Goal: Communication & Community: Answer question/provide support

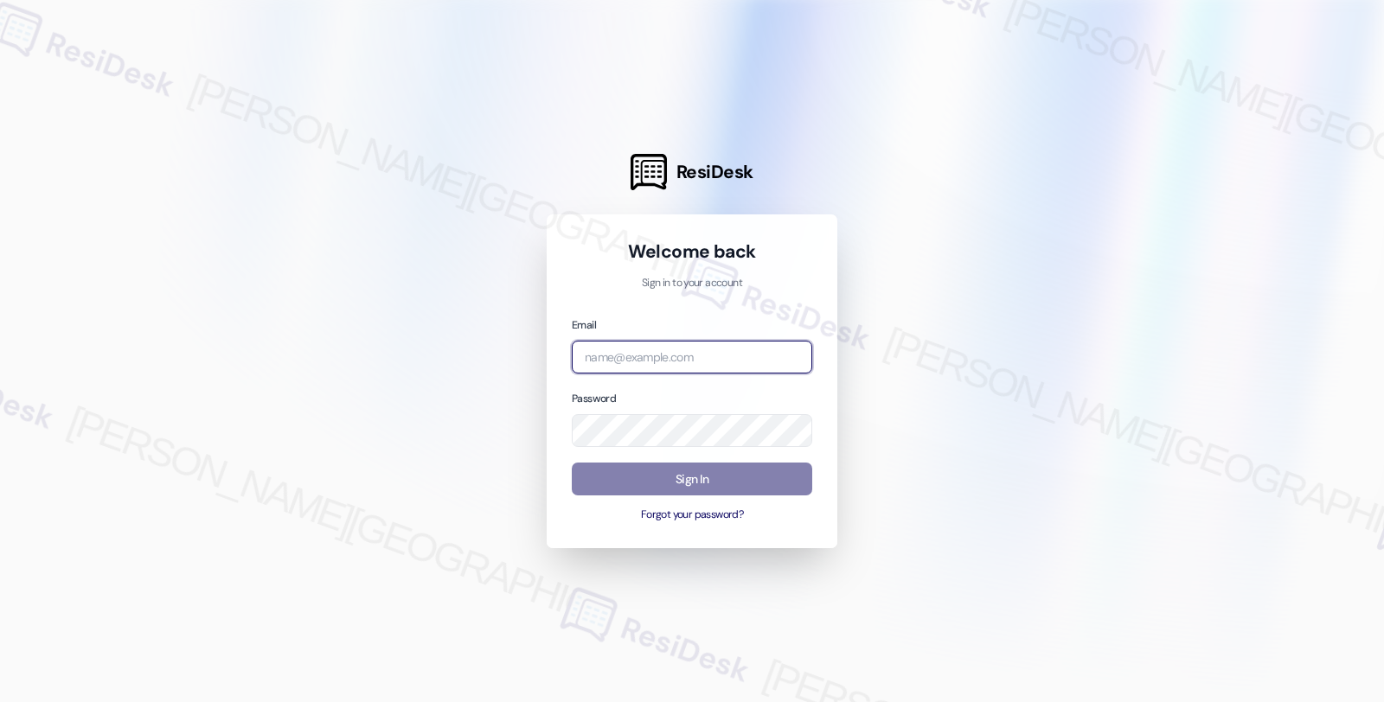
click at [644, 366] on input "email" at bounding box center [692, 358] width 240 height 34
click at [651, 361] on input "bet" at bounding box center [692, 358] width 240 height 34
type input "automated-surveys-root_management-fides.[PERSON_NAME]@root_[DOMAIN_NAME]"
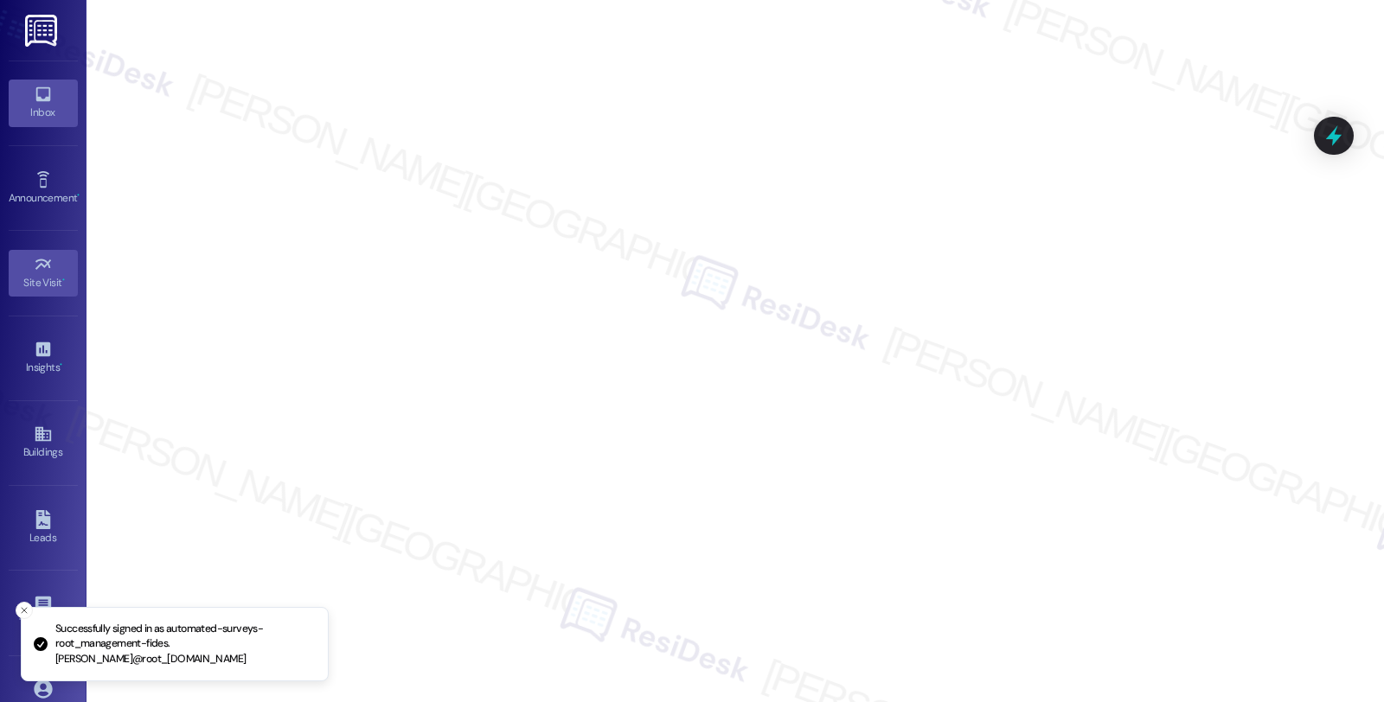
click at [35, 101] on icon at bounding box center [42, 94] width 15 height 15
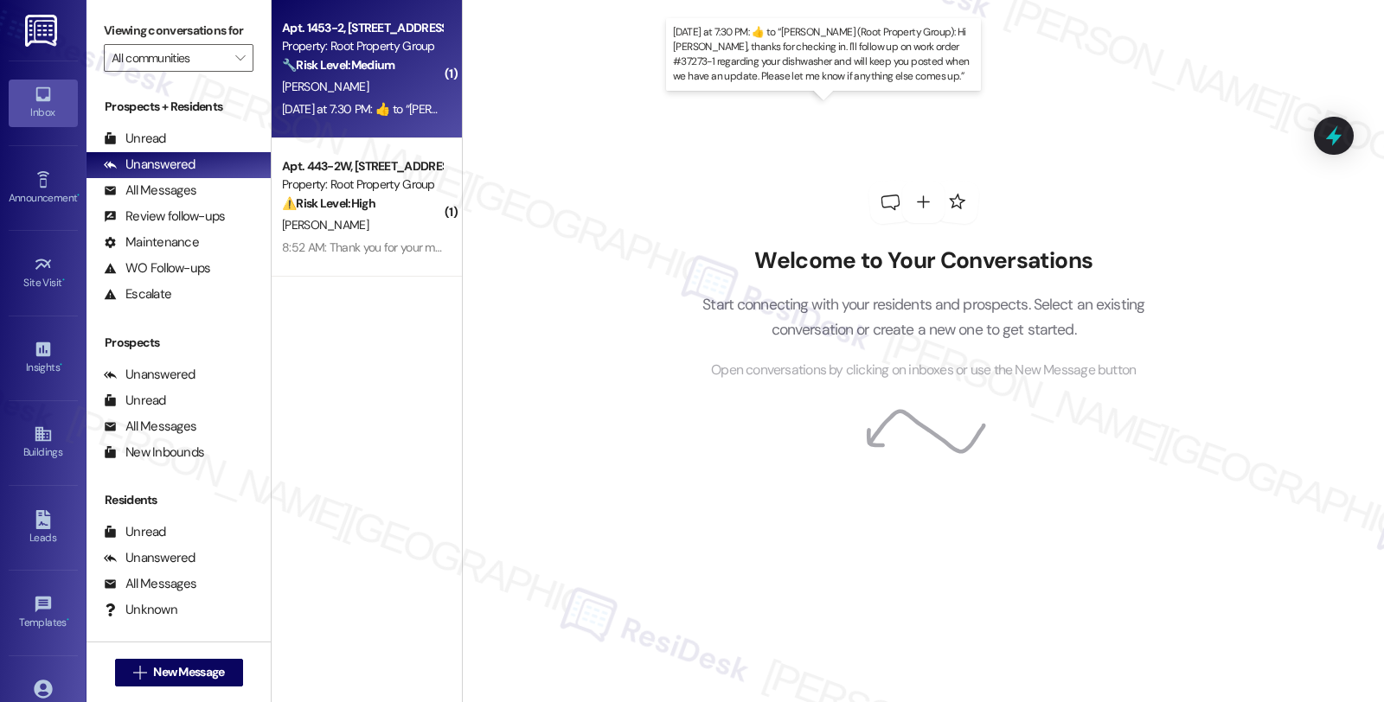
click at [401, 105] on div "Yesterday at 7:30 PM:  ​👍​ to “ Sarah (Root Property Group): Hi Jared, thanks f…" at bounding box center [964, 109] width 1364 height 16
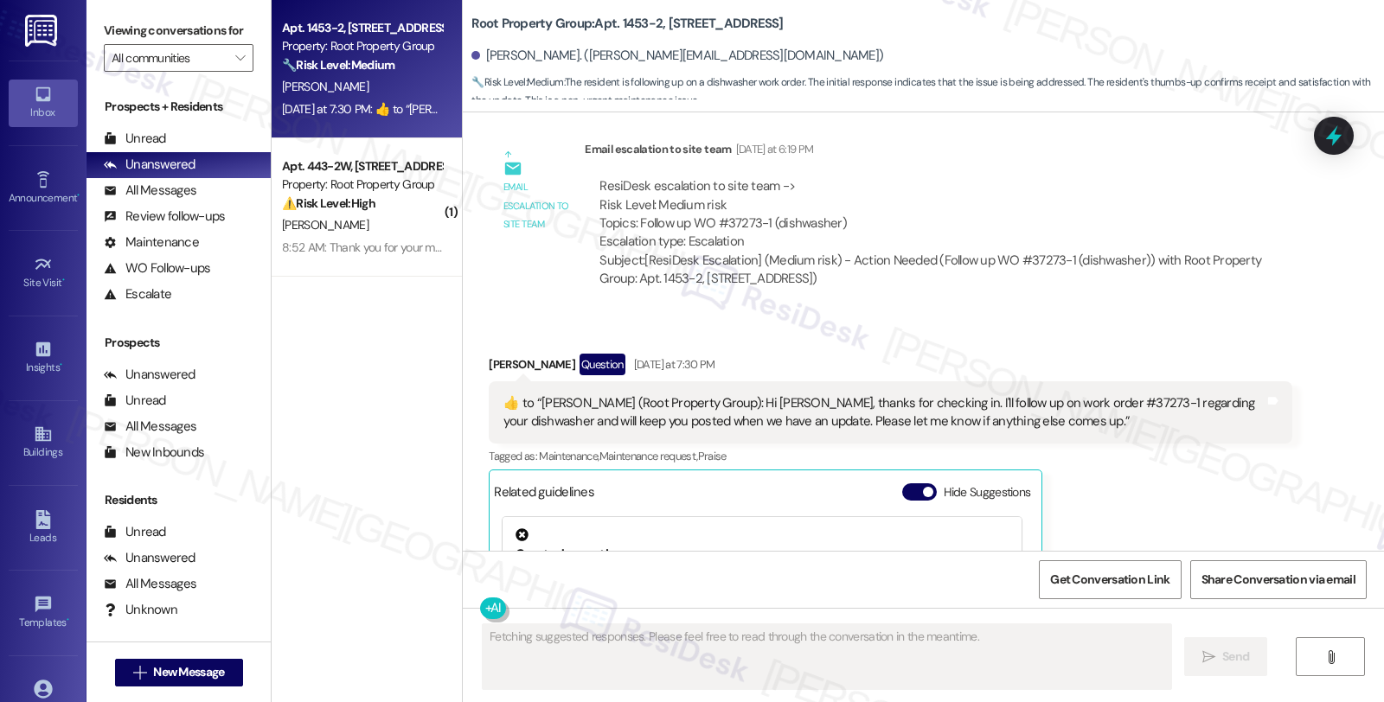
scroll to position [1771, 0]
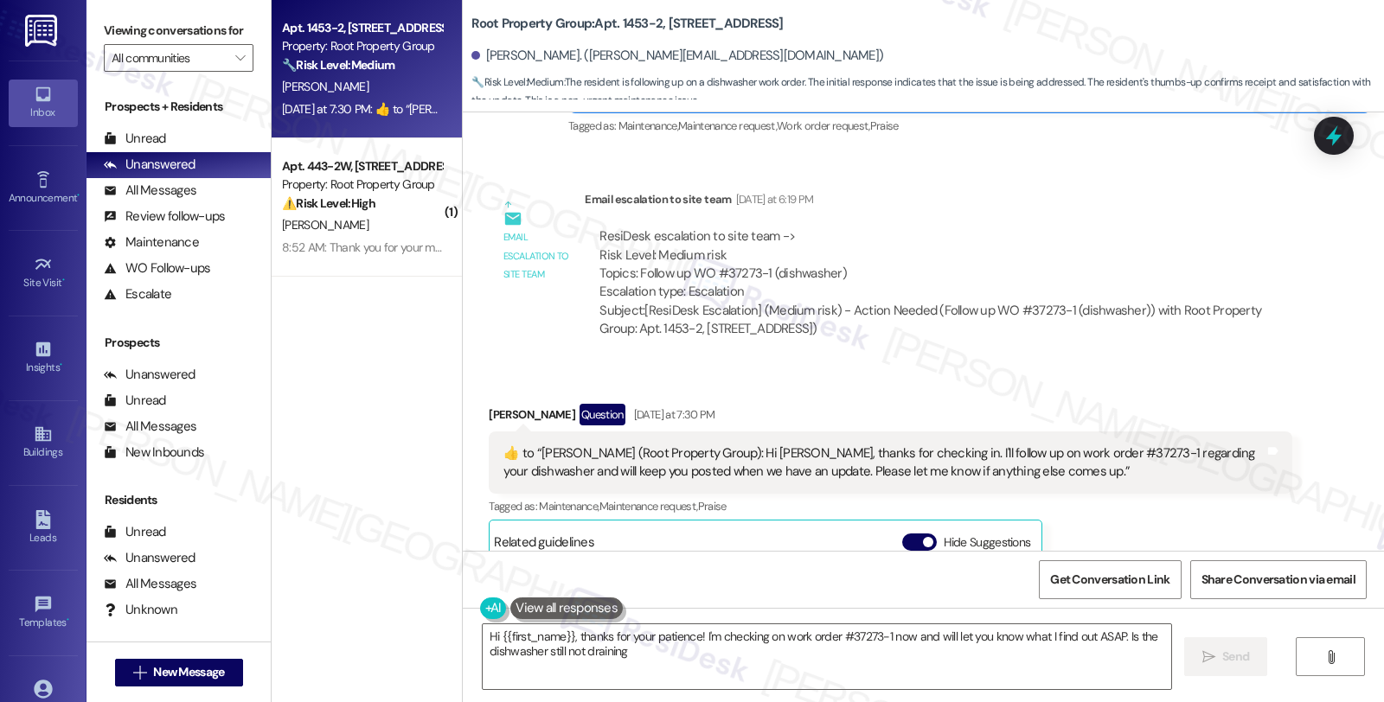
type textarea "Hi {{first_name}}, thanks for your patience! I'm checking on work order #37273-…"
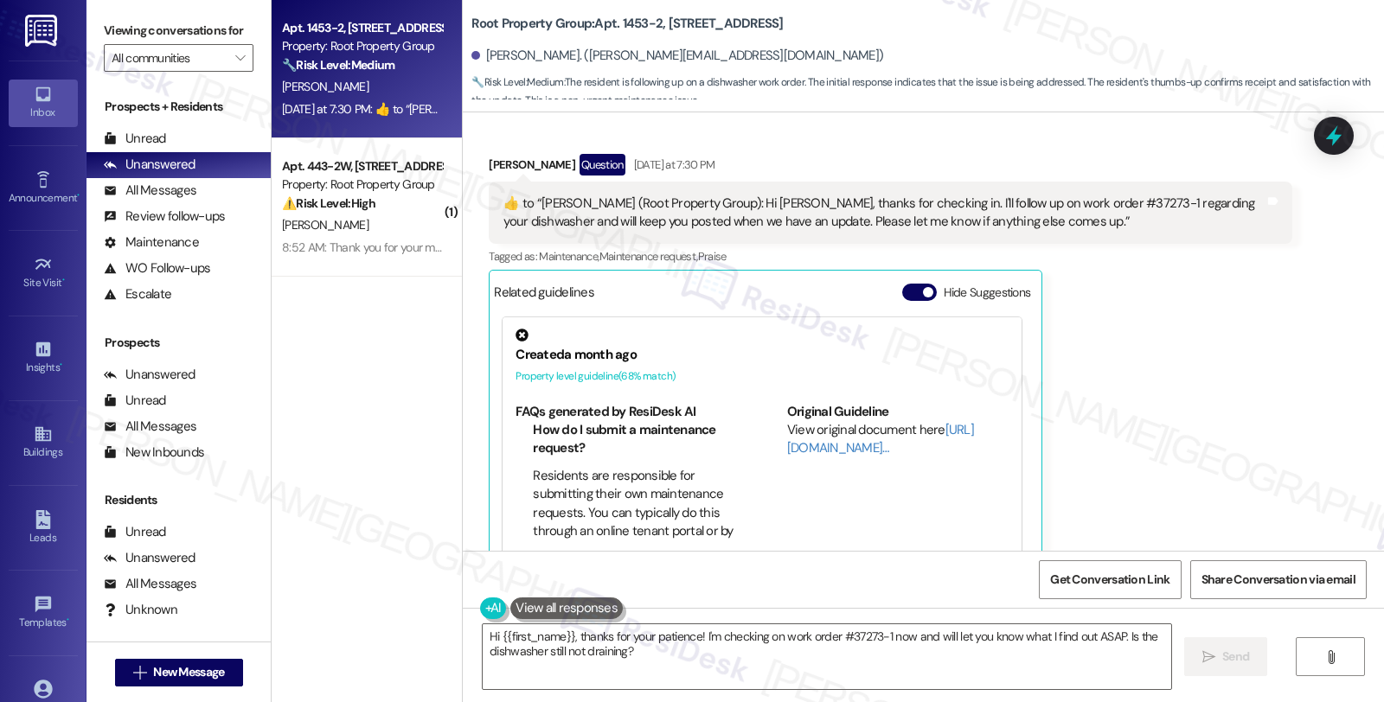
scroll to position [2060, 0]
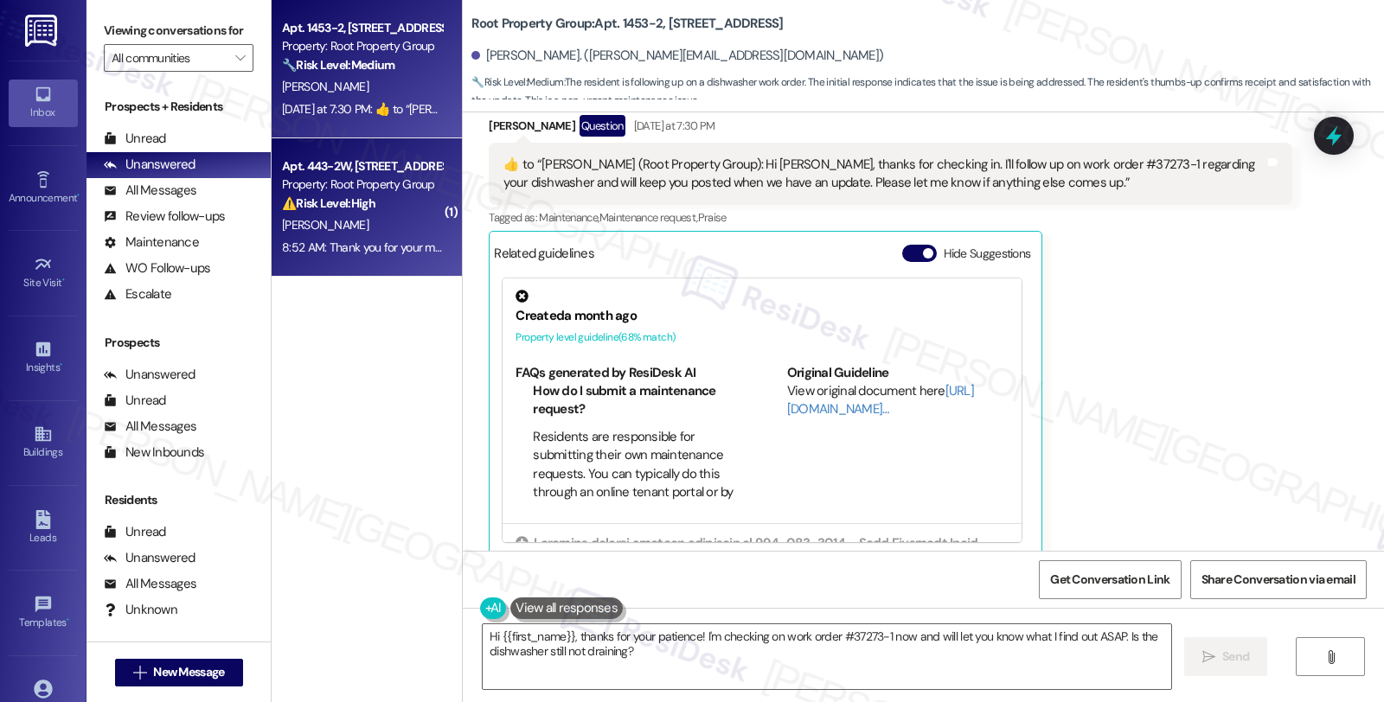
click at [413, 203] on div "⚠️ Risk Level: High The resident is asking for clarification on the rent amount…" at bounding box center [362, 204] width 160 height 18
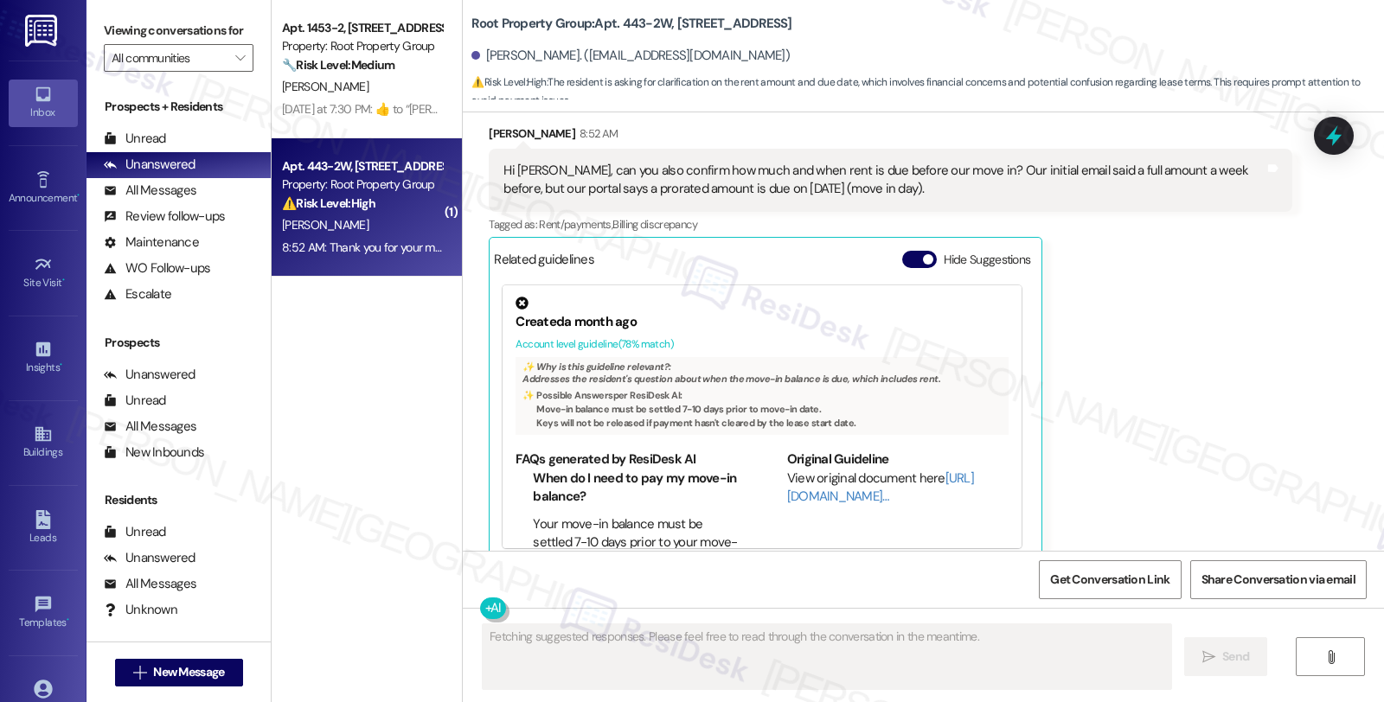
scroll to position [805, 0]
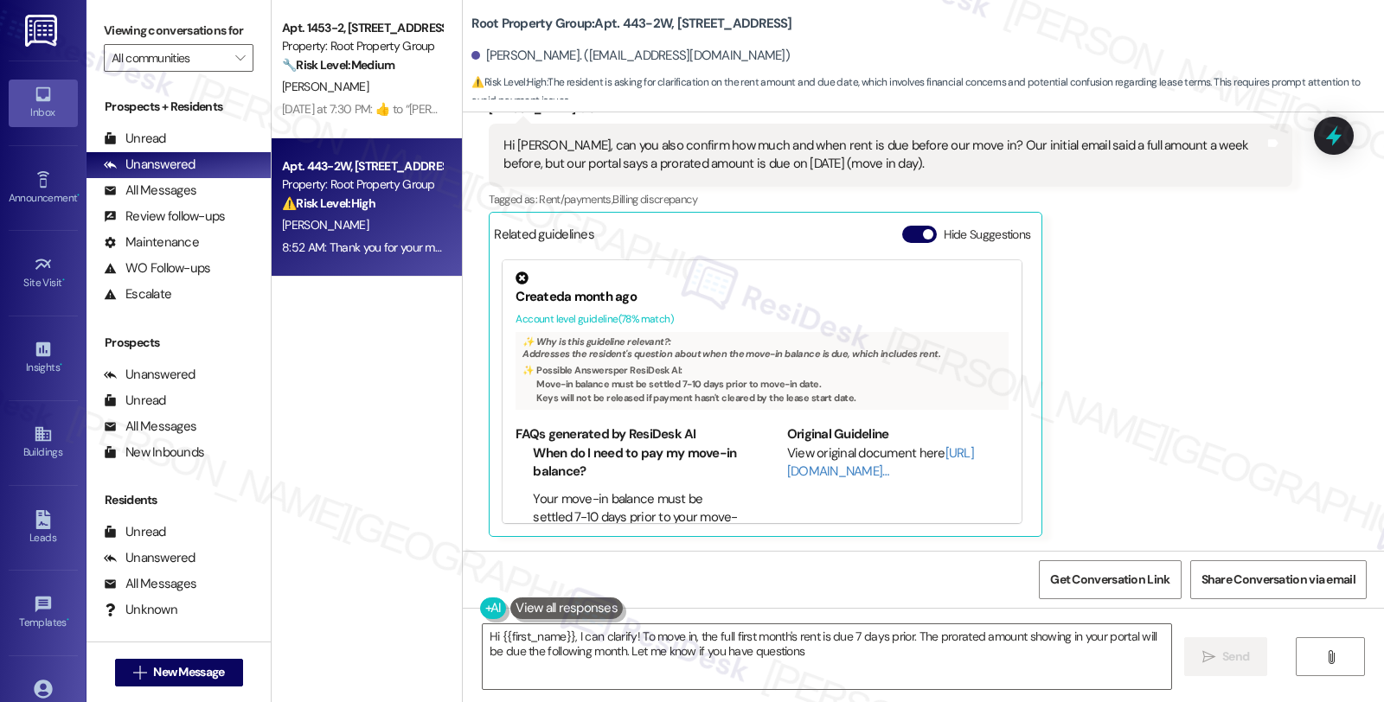
type textarea "Hi {{first_name}}, I can clarify! To move in, the full first month's rent is du…"
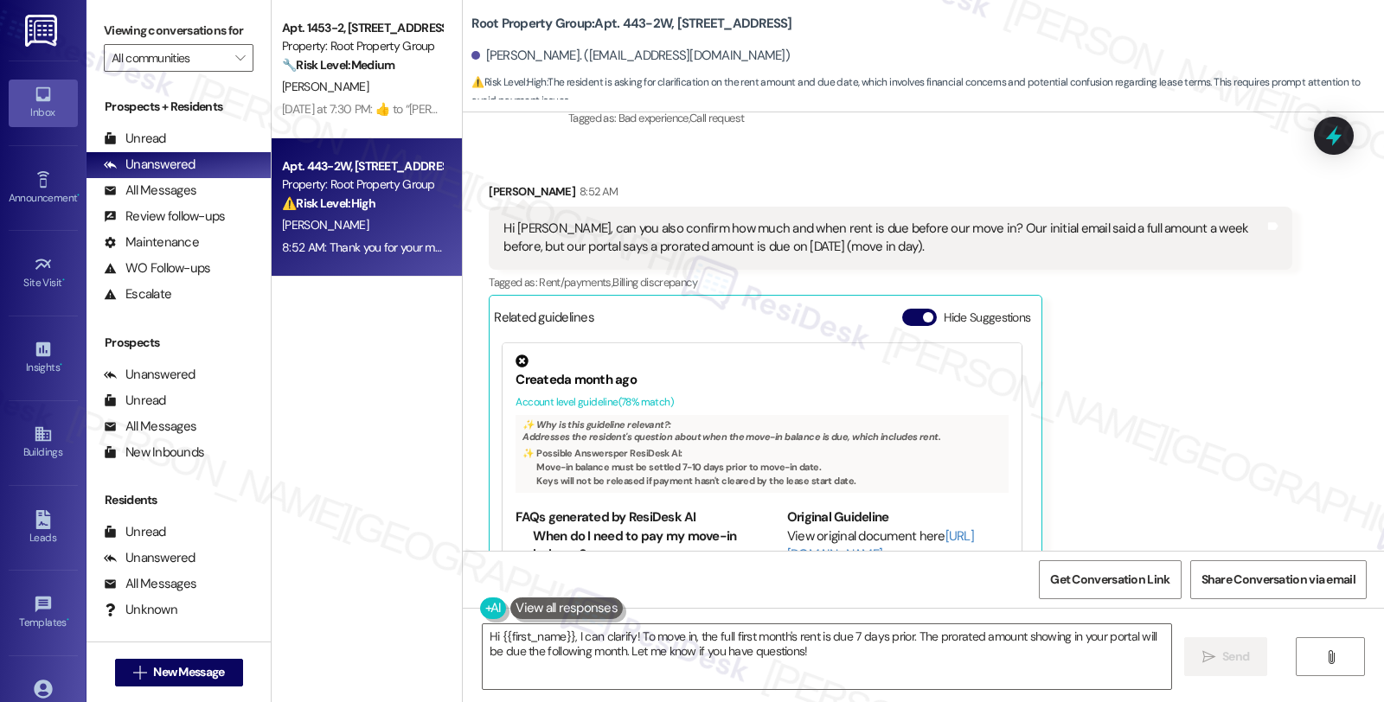
scroll to position [612, 0]
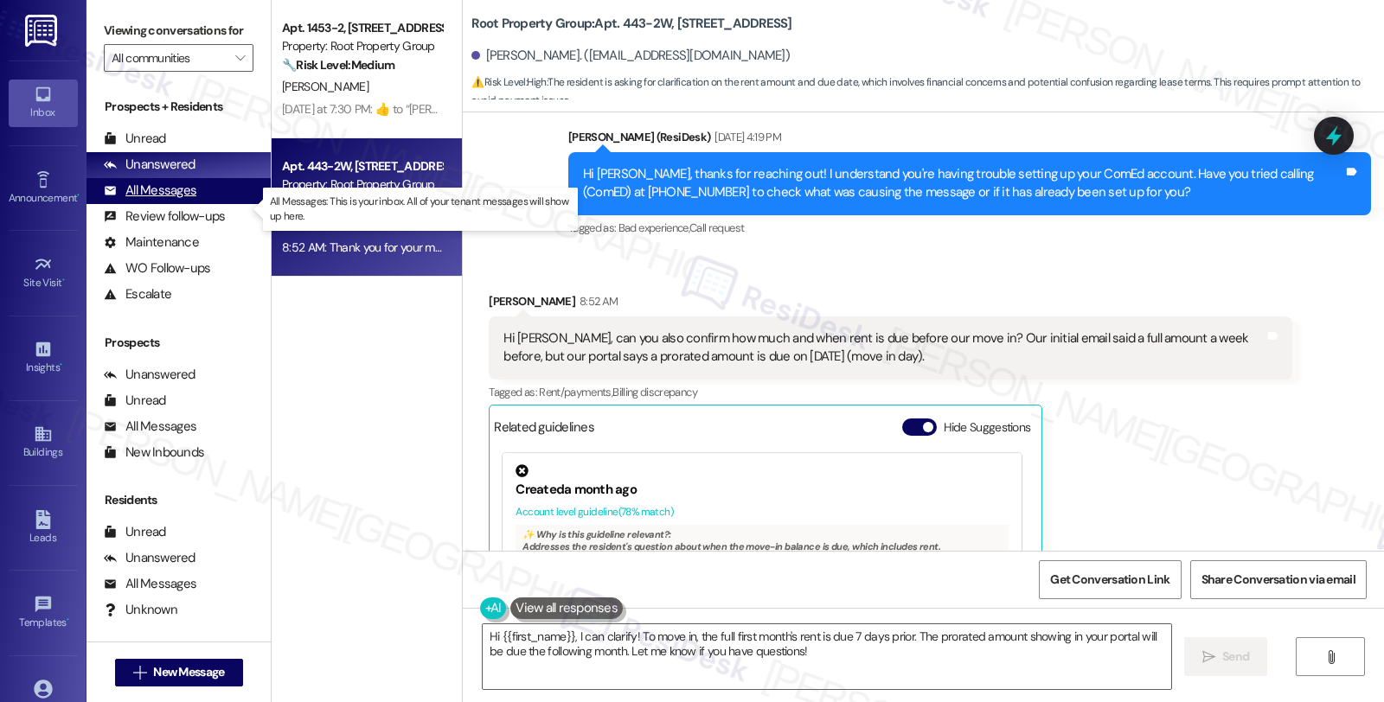
click at [192, 200] on div "All Messages" at bounding box center [150, 191] width 93 height 18
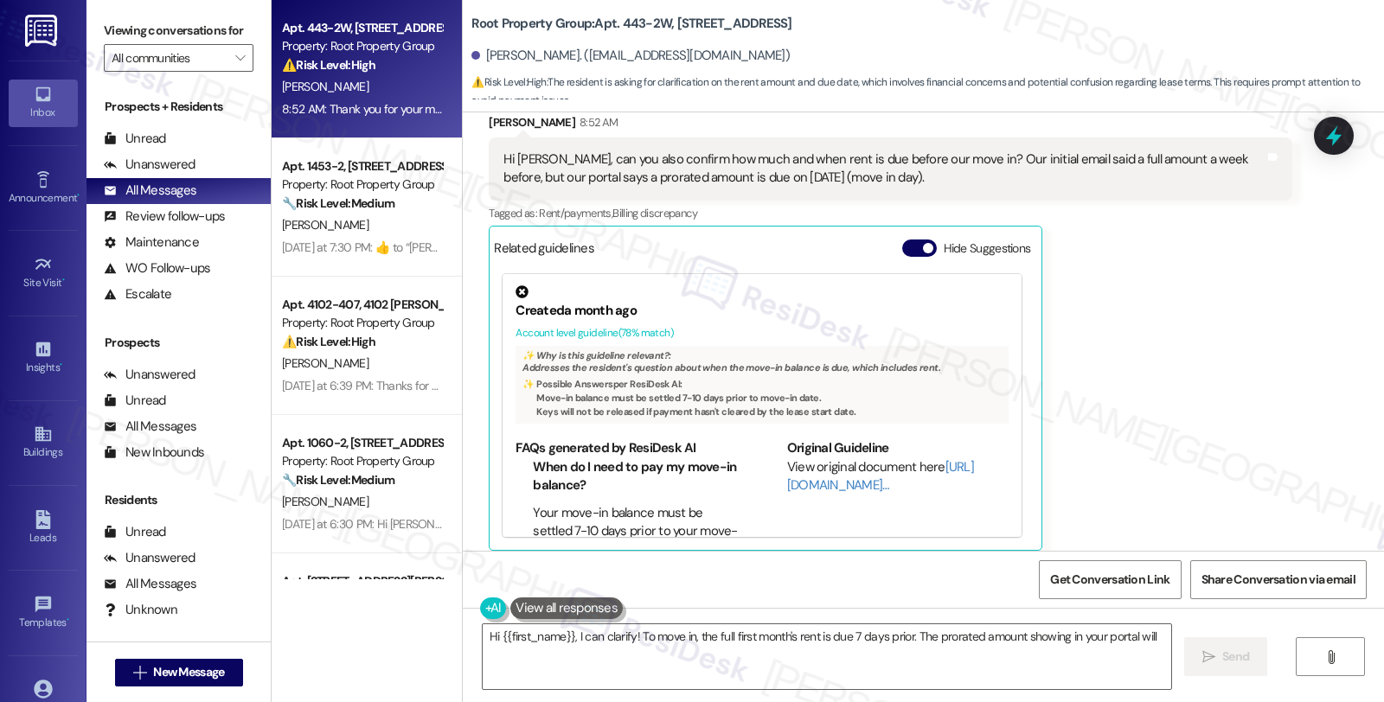
scroll to position [805, 0]
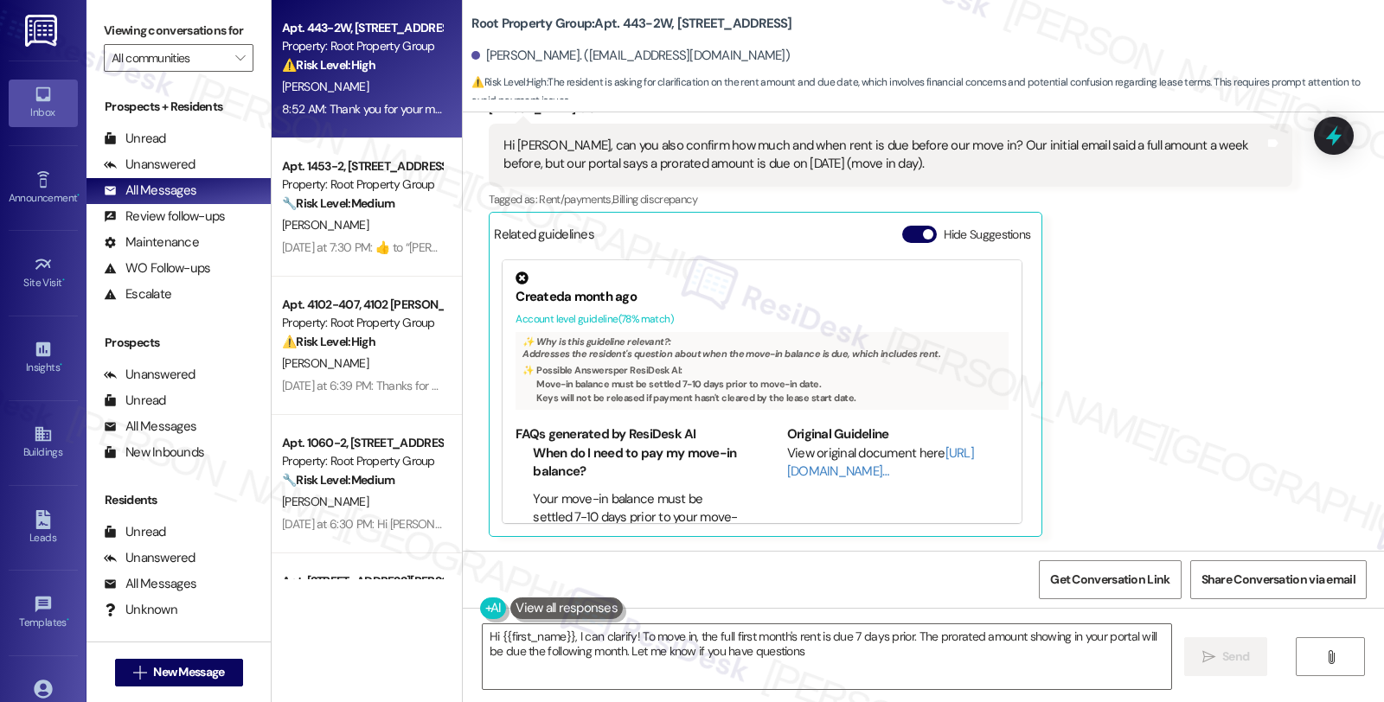
type textarea "Hi {{first_name}}, I can clarify! To move in, the full first month's rent is du…"
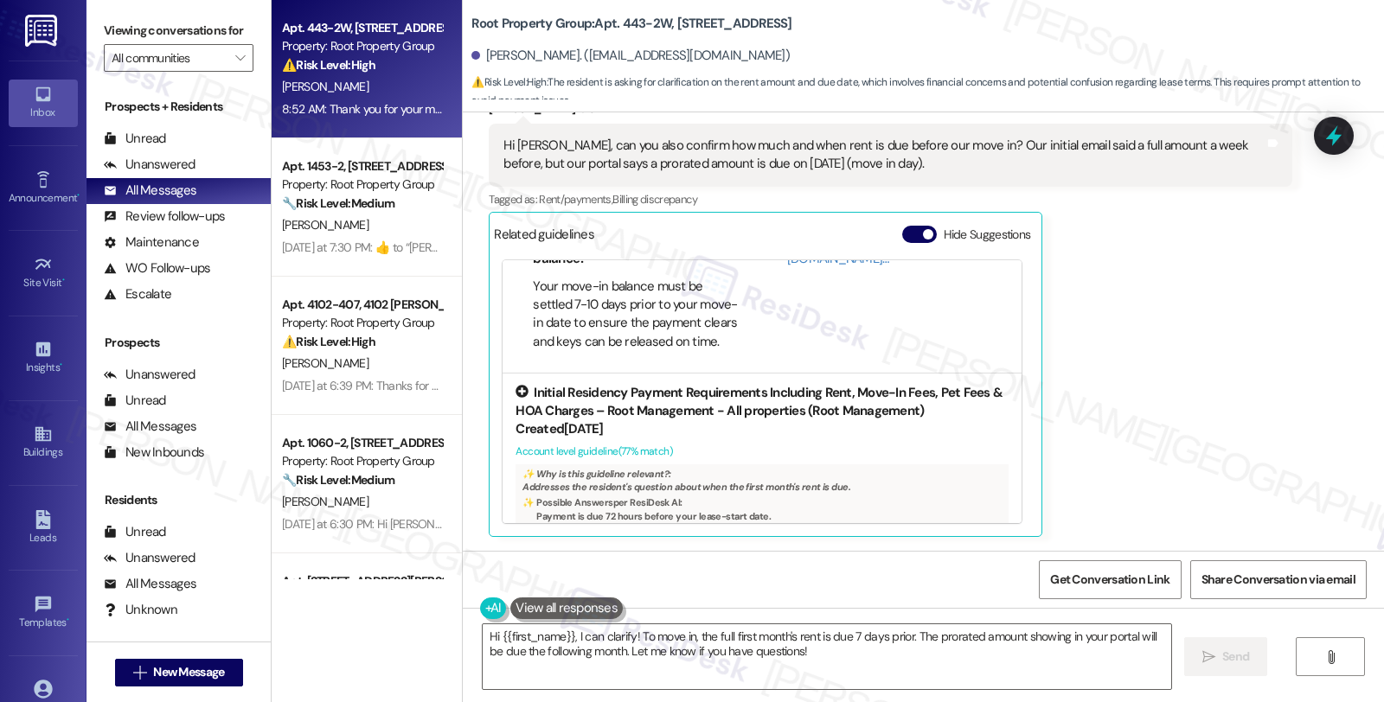
click at [853, 399] on div "Initial Residency Payment Requirements Including Rent, Move-In Fees, Pet Fees &…" at bounding box center [762, 402] width 493 height 37
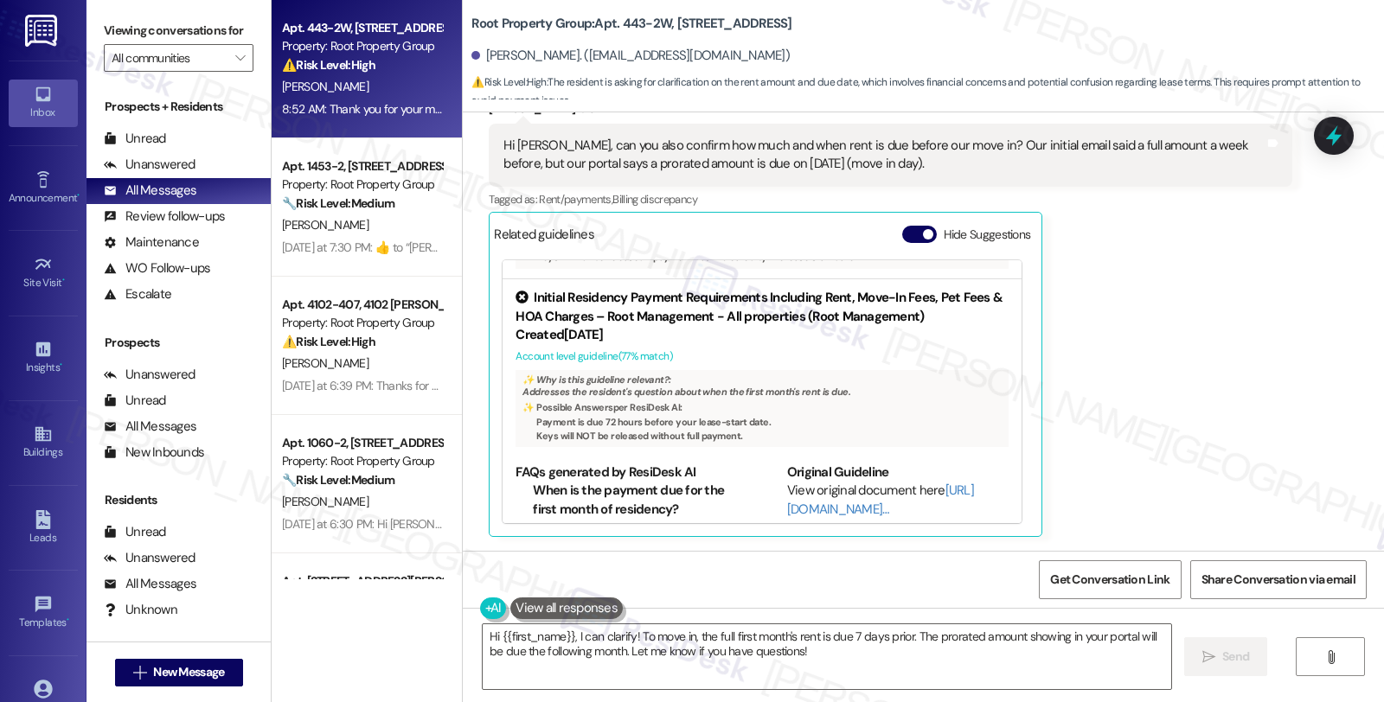
scroll to position [143, 0]
click at [644, 422] on li "Payment is due 72 hours before your lease-start date." at bounding box center [768, 420] width 465 height 12
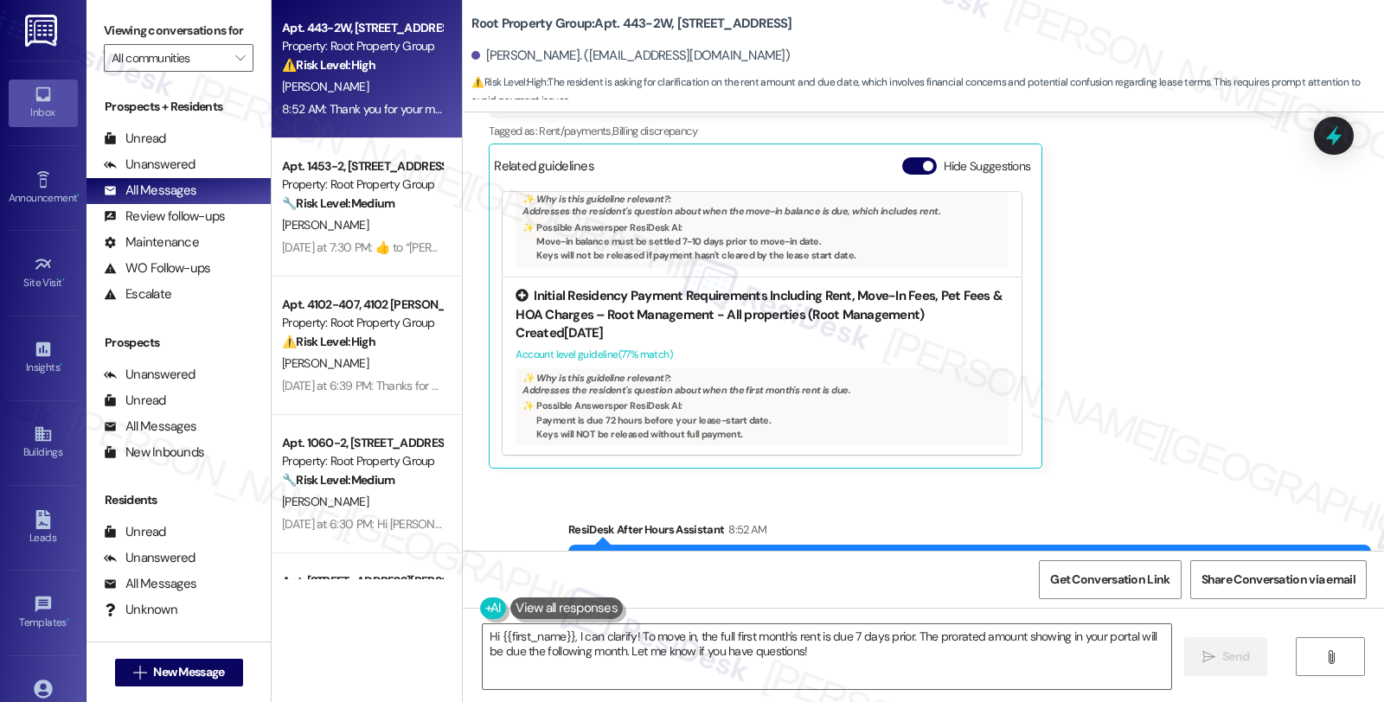
click at [679, 383] on div "✨ Why is this guideline relevant?: Addresses the resident's question about when…" at bounding box center [762, 406] width 493 height 77
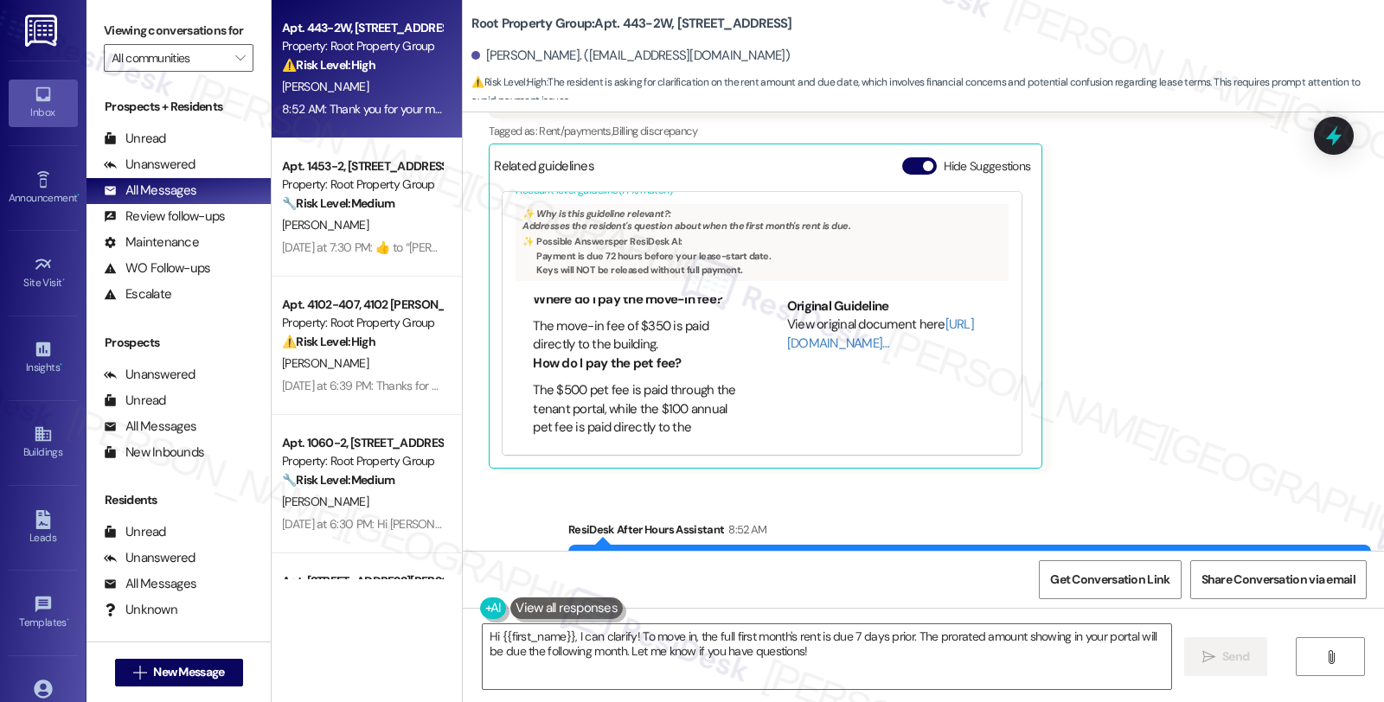
scroll to position [480, 0]
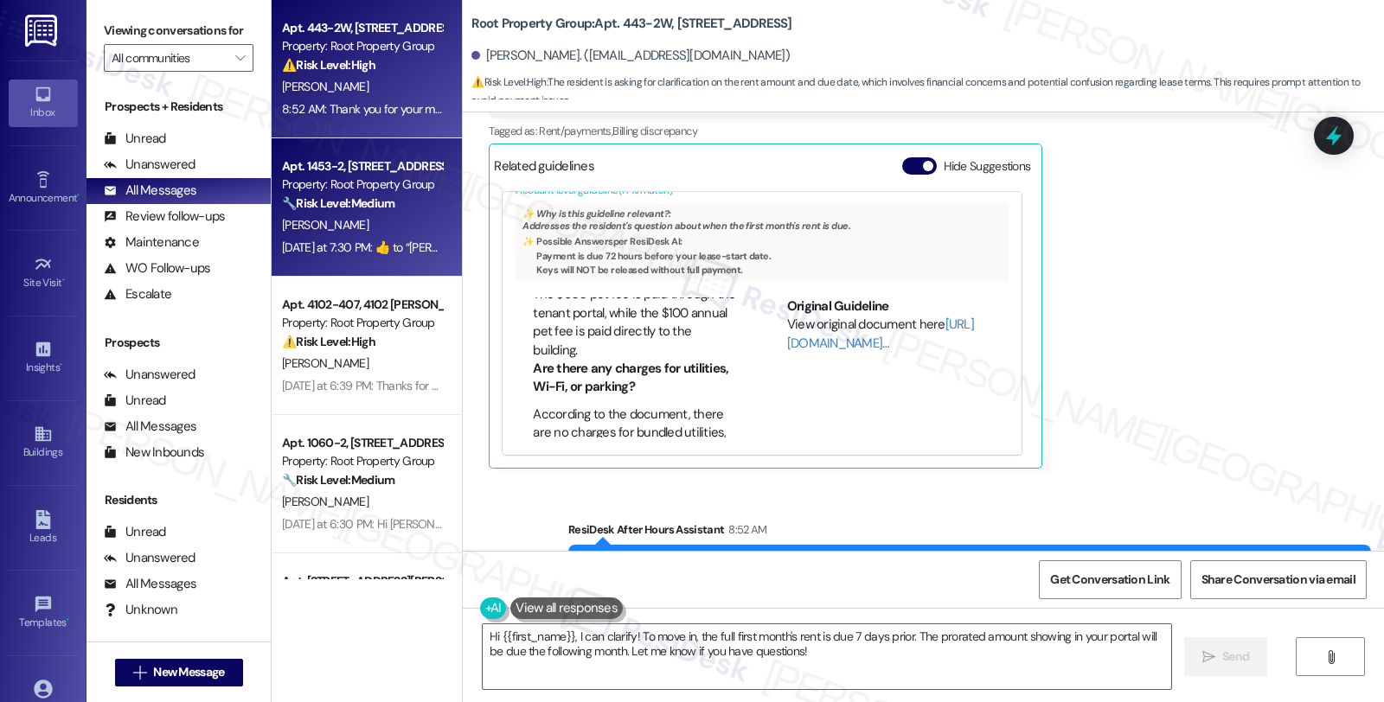
click at [384, 209] on strong "🔧 Risk Level: Medium" at bounding box center [338, 203] width 112 height 16
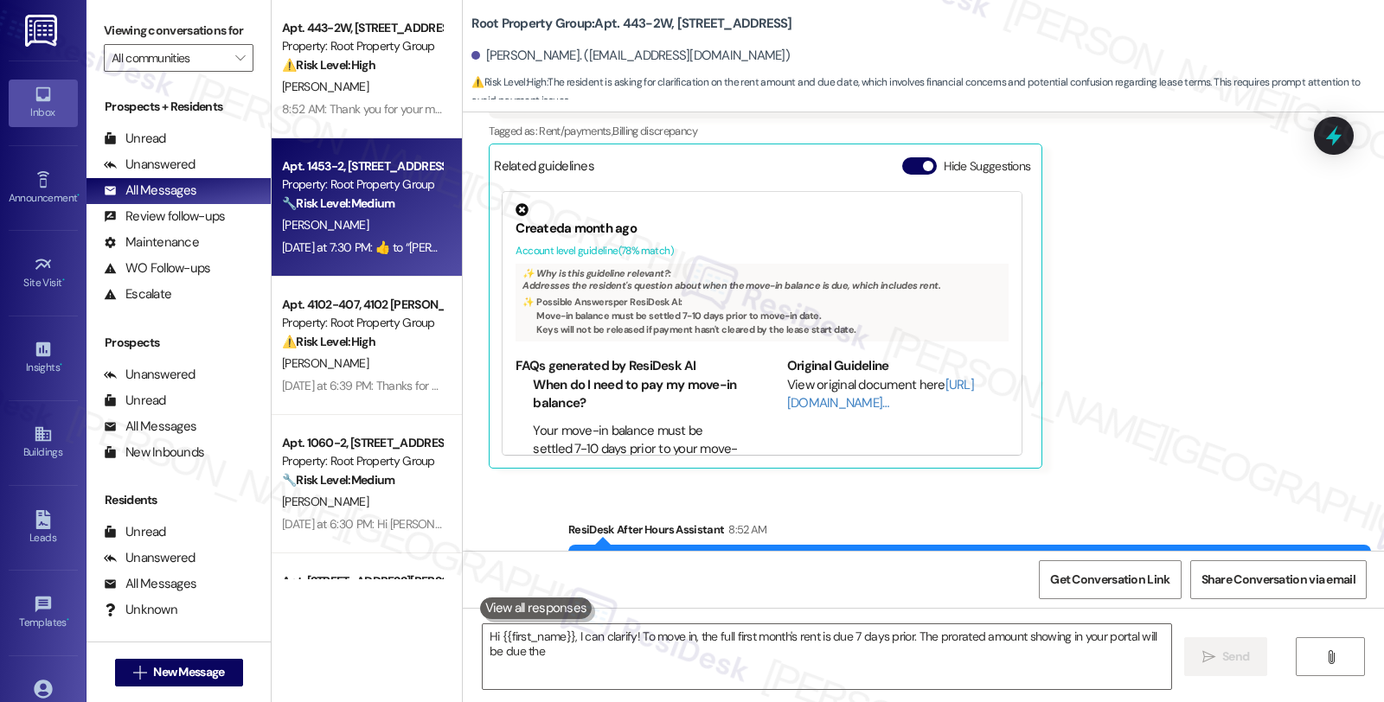
type textarea "Hi {{first_name}}, I can clarify! To move in, the full first month's rent is du…"
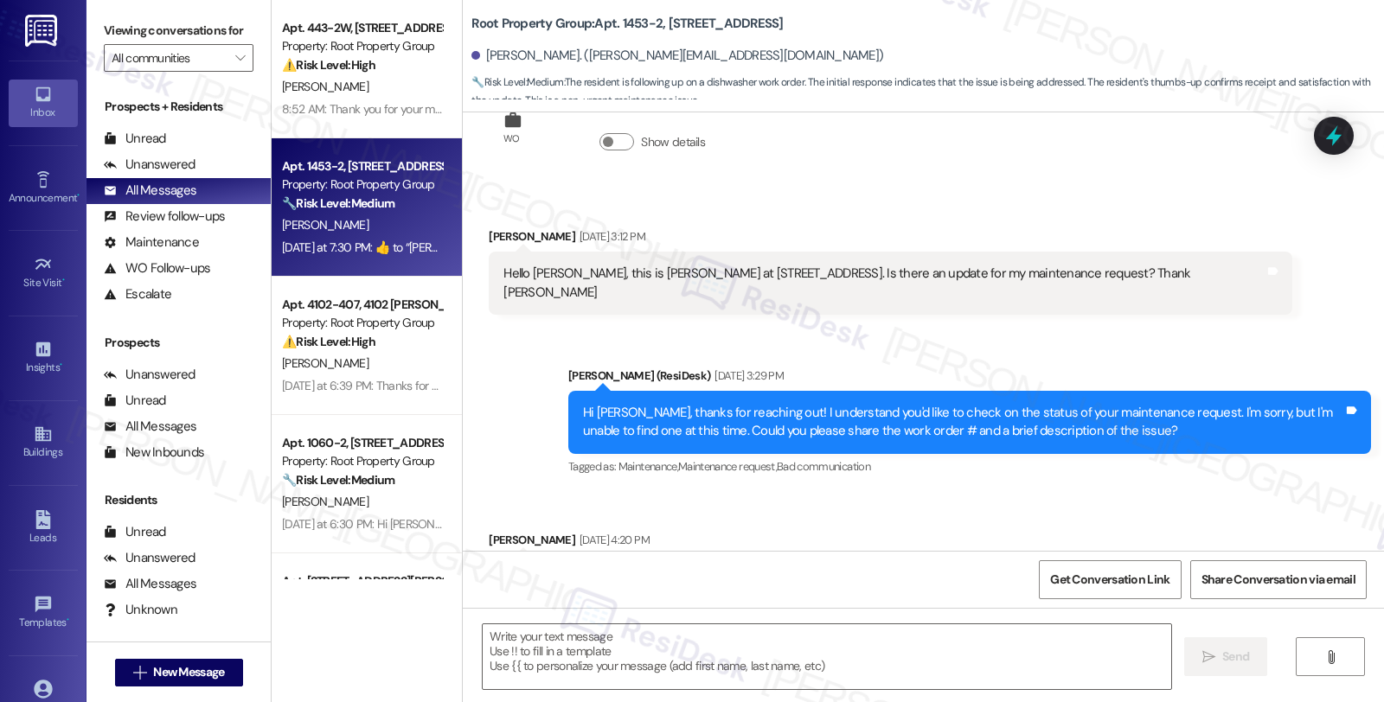
type textarea "Fetching suggested responses. Please feel free to read through the conversation…"
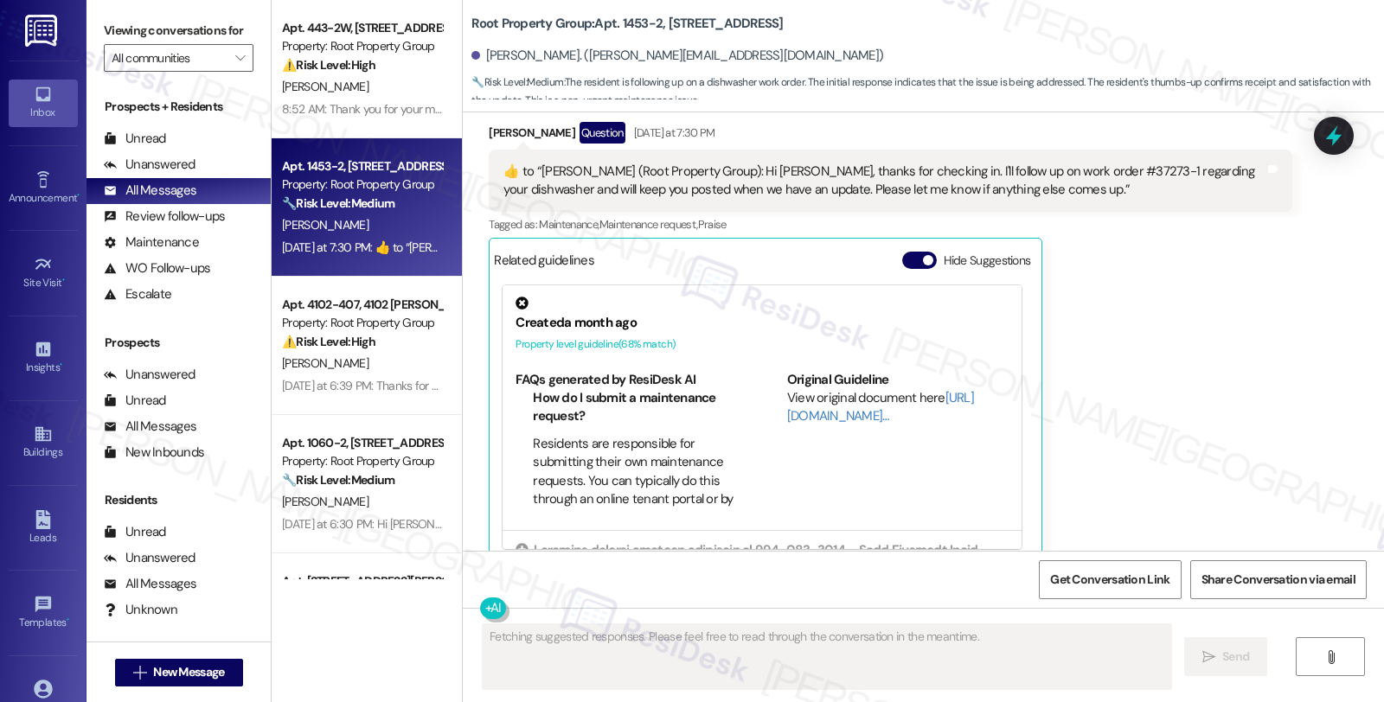
scroll to position [2060, 0]
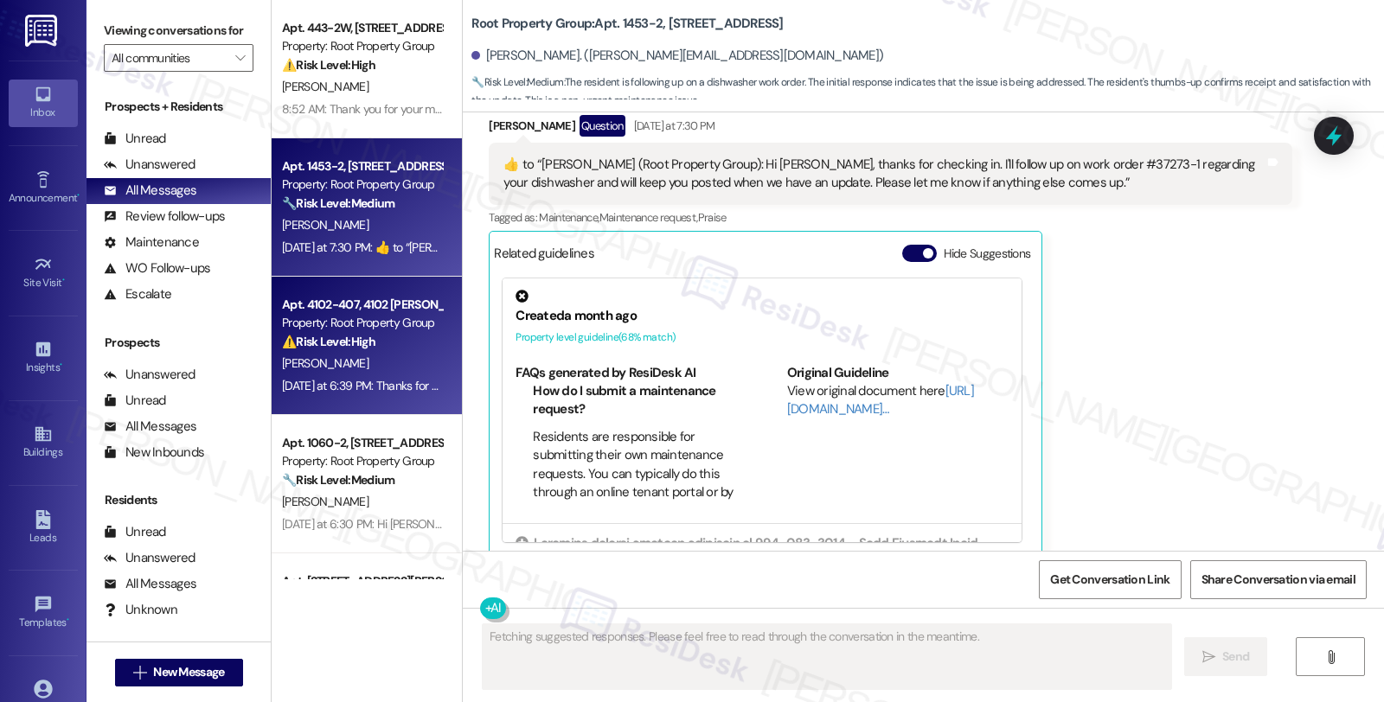
click at [400, 370] on div "[PERSON_NAME]" at bounding box center [361, 364] width 163 height 22
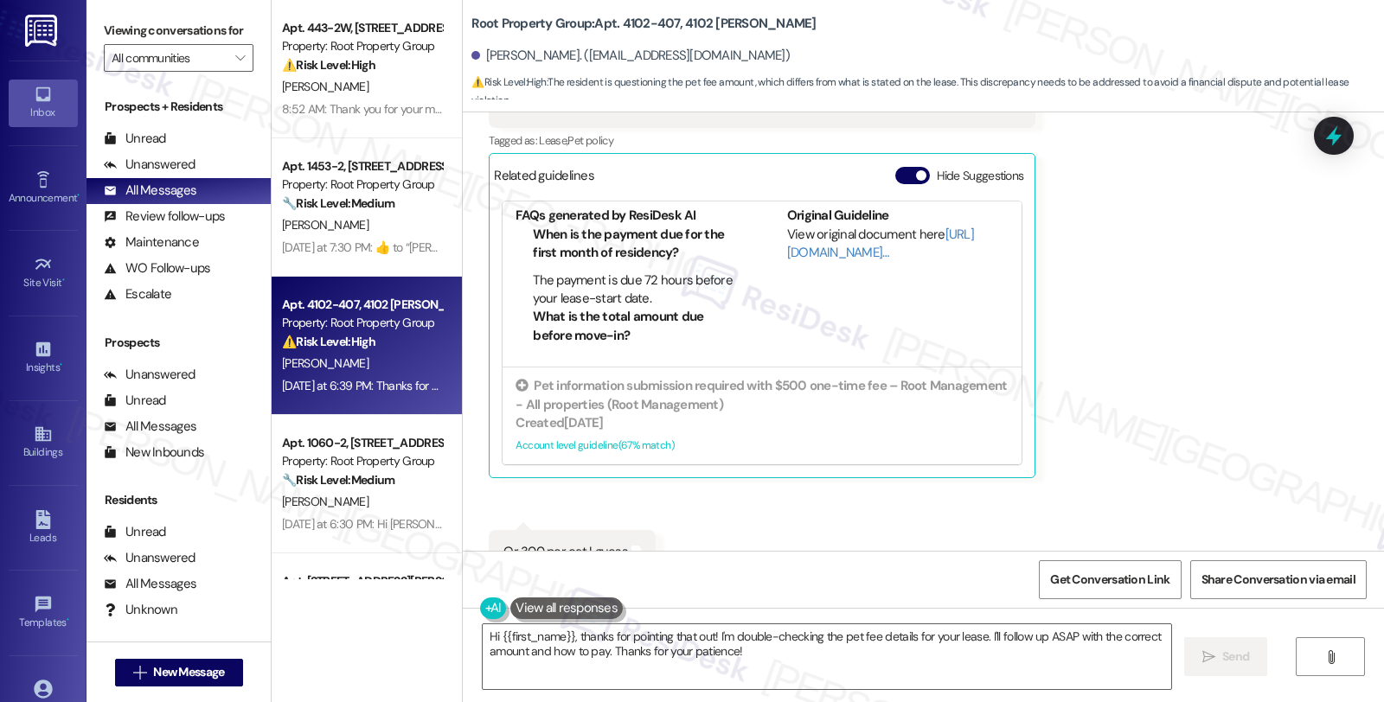
scroll to position [1336, 0]
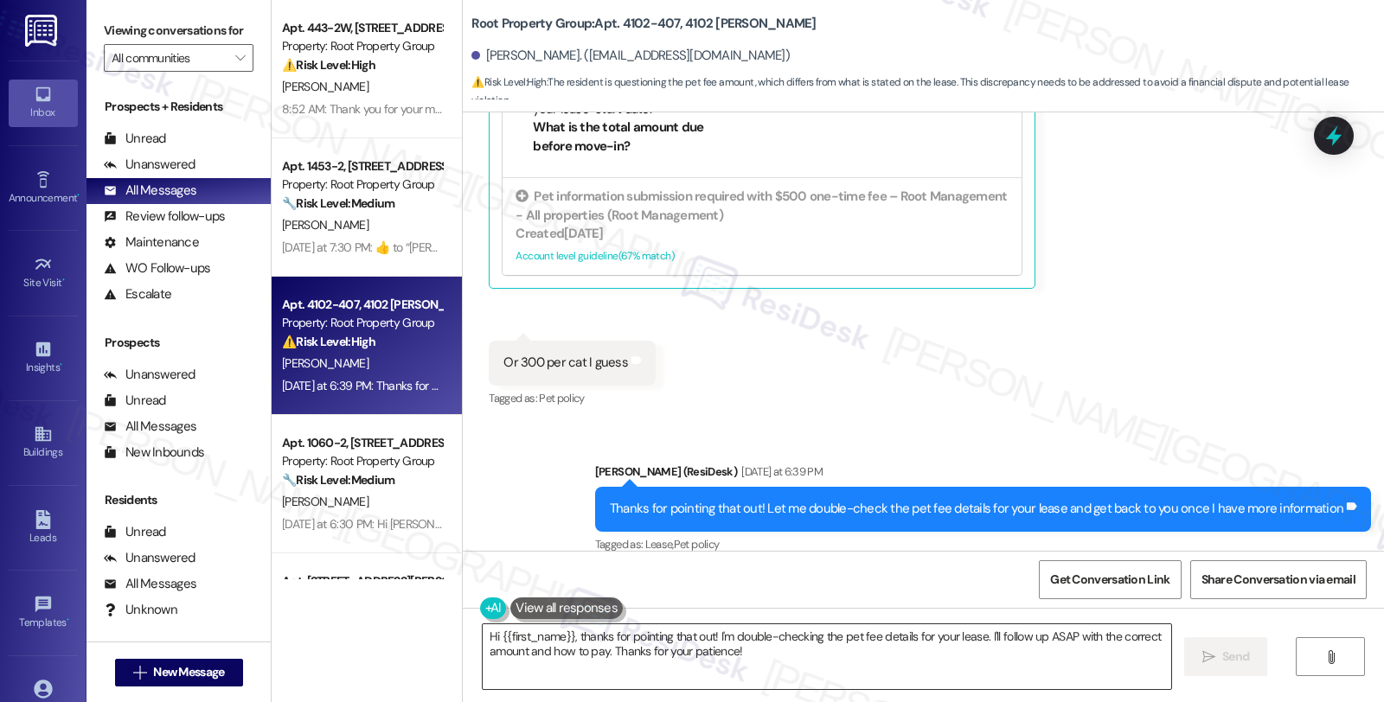
click at [567, 635] on textarea "Hi {{first_name}}, thanks for pointing that out! I'm double-checking the pet fe…" at bounding box center [827, 656] width 688 height 65
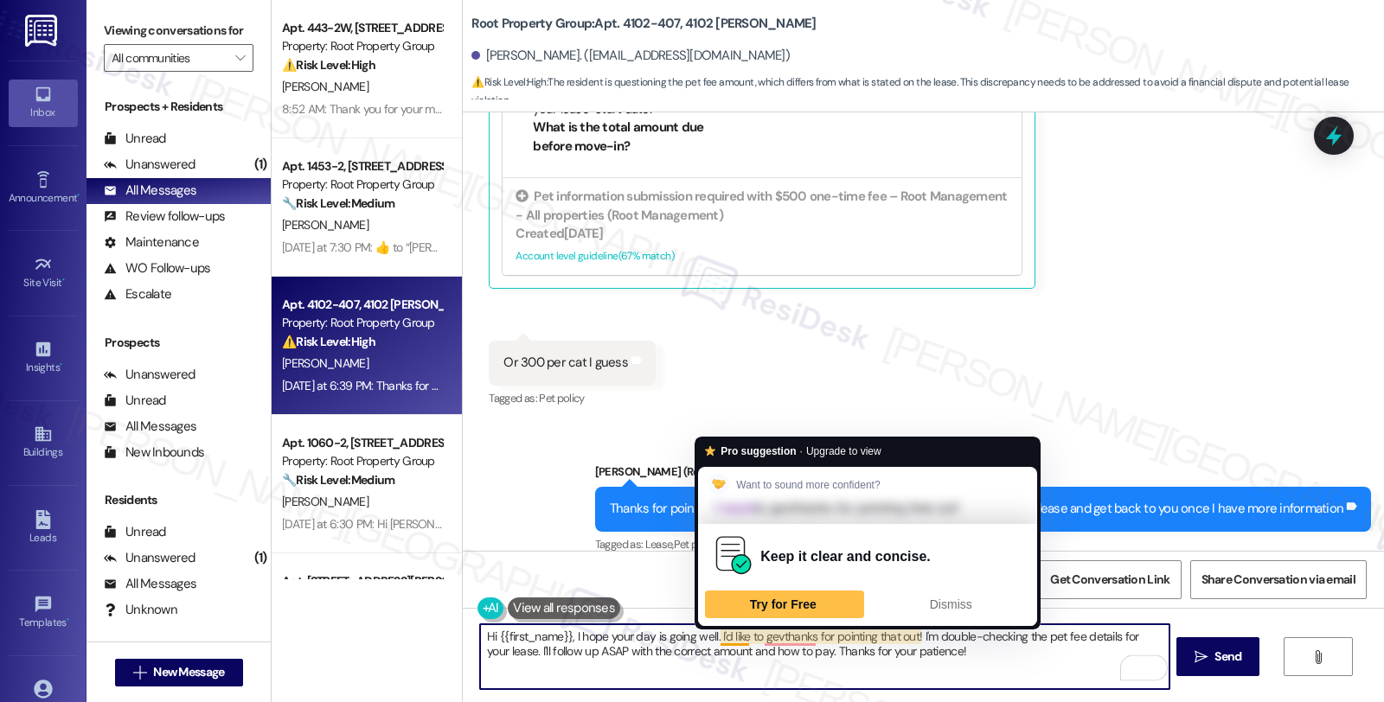
click at [709, 634] on textarea "Hi {{first_name}}, I hope your day is going well. I'd like to gevthanks for poi…" at bounding box center [824, 656] width 688 height 65
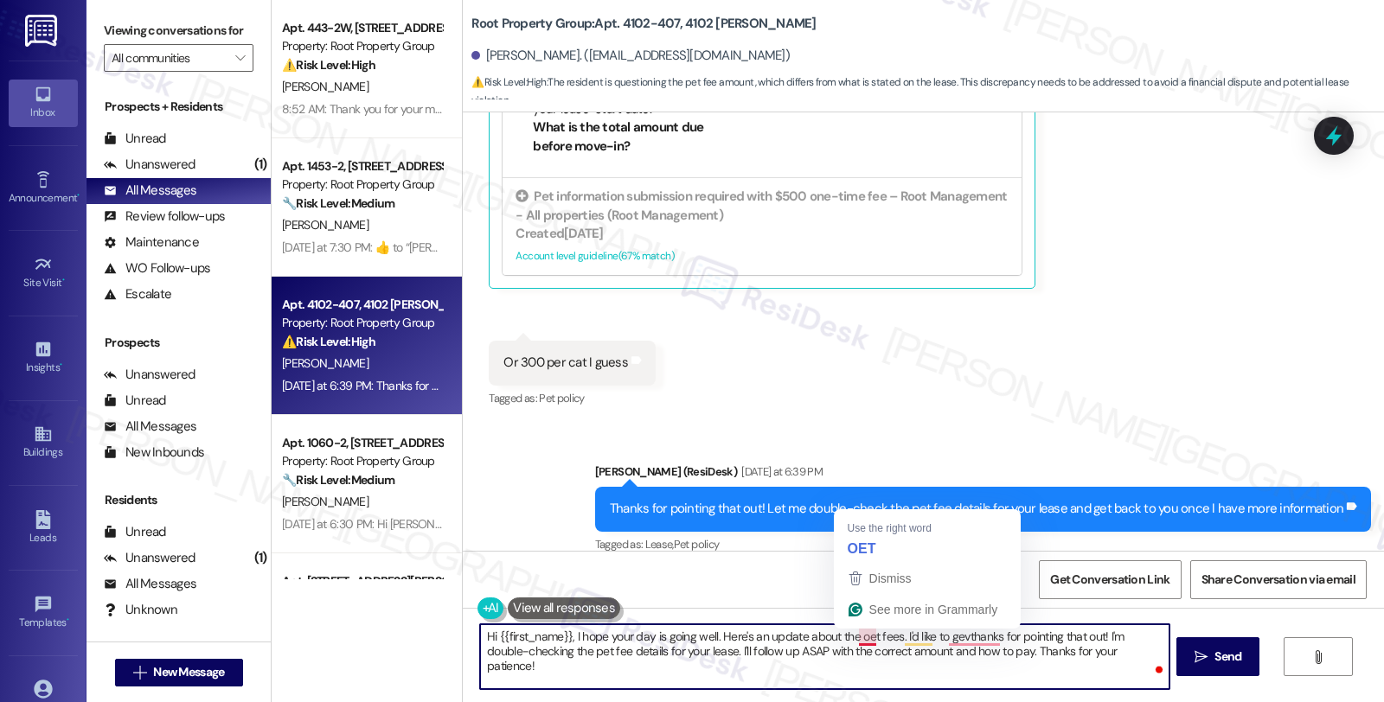
click at [849, 642] on textarea "Hi {{first_name}}, I hope your day is going well. Here's an update about the oe…" at bounding box center [824, 656] width 688 height 65
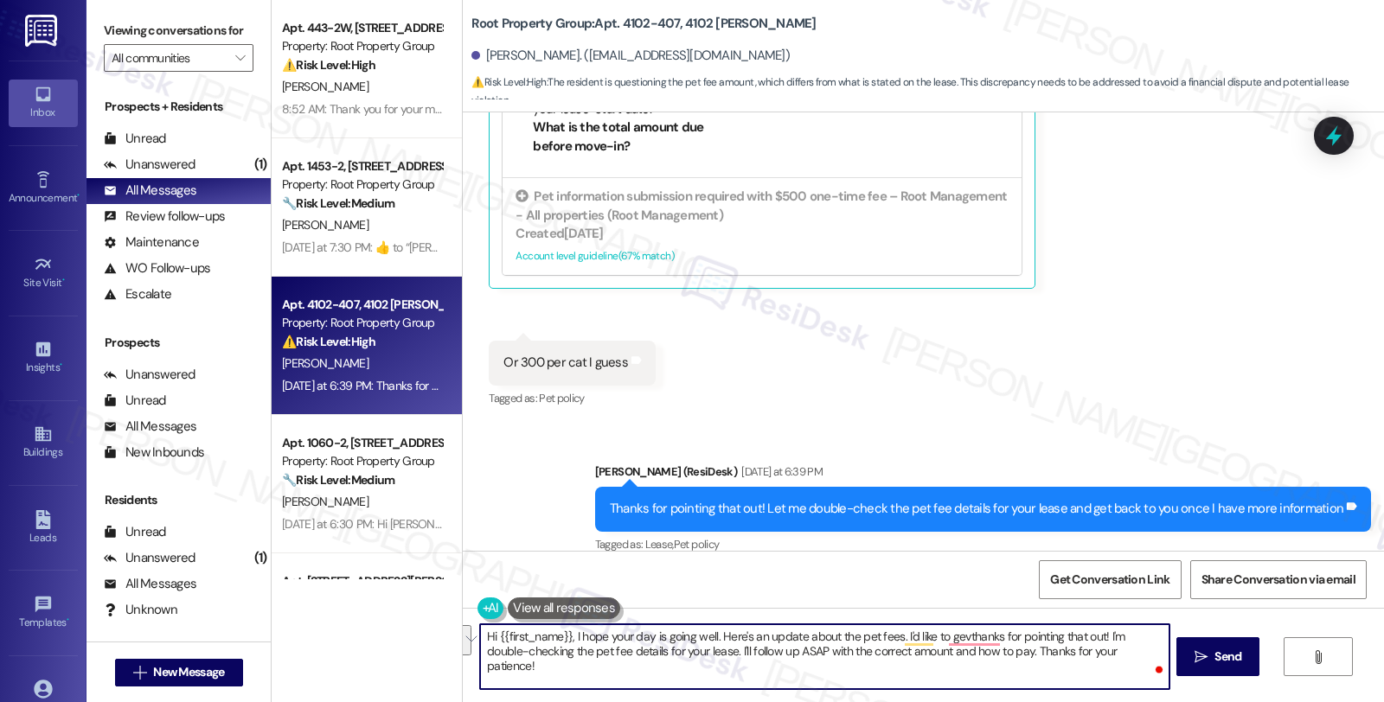
drag, startPoint x: 891, startPoint y: 636, endPoint x: 1131, endPoint y: 664, distance: 242.1
click at [1131, 664] on textarea "Hi {{first_name}}, I hope your day is going well. Here's an update about the pe…" at bounding box center [824, 656] width 688 height 65
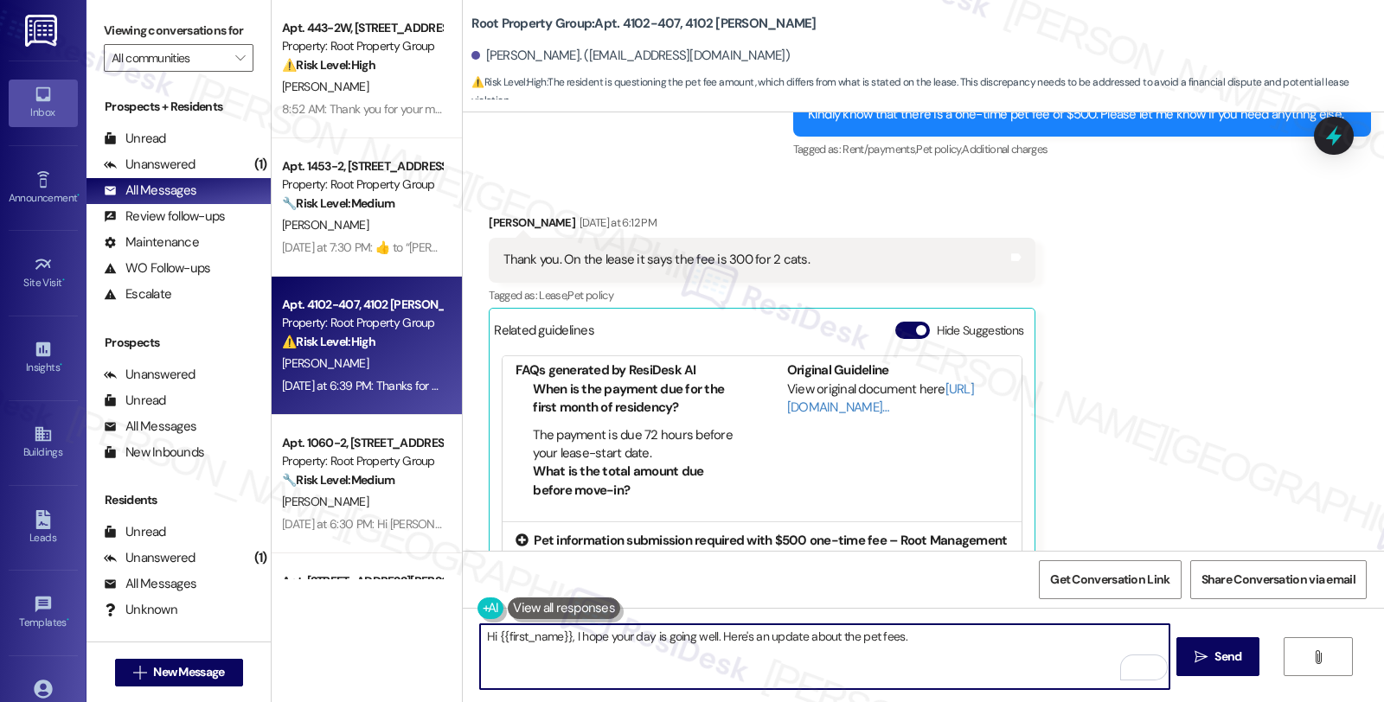
scroll to position [952, 0]
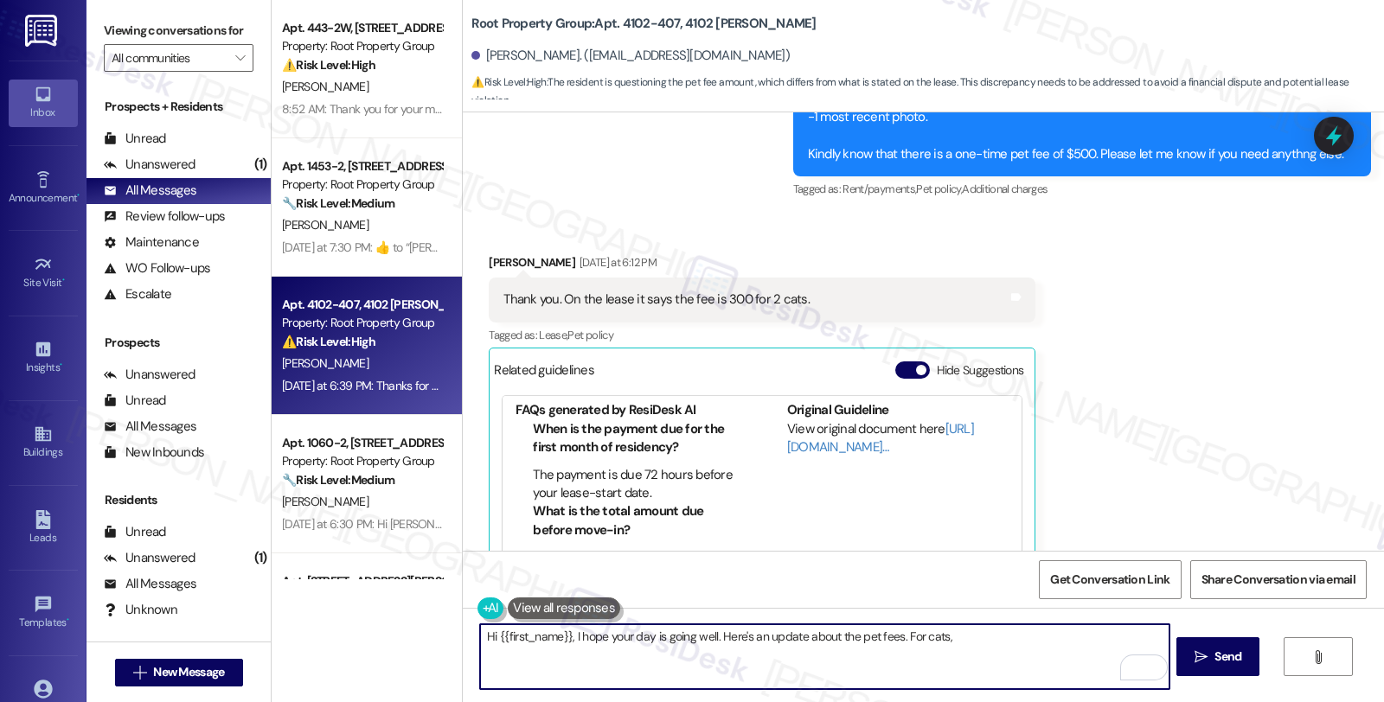
paste textarea "$350 for 1 cat, but if they have 2 then that would be $300 per cat."
click at [938, 636] on textarea "Hi {{first_name}}, I hope your day is going well. Here's an update about the pe…" at bounding box center [824, 656] width 688 height 65
click at [1109, 633] on textarea "Hi {{first_name}}, I hope your day is going well. Here's an update about the pe…" at bounding box center [824, 656] width 688 height 65
click at [666, 654] on textarea "Hi {{first_name}}, I hope your day is going well. Here's an update about the pe…" at bounding box center [824, 656] width 688 height 65
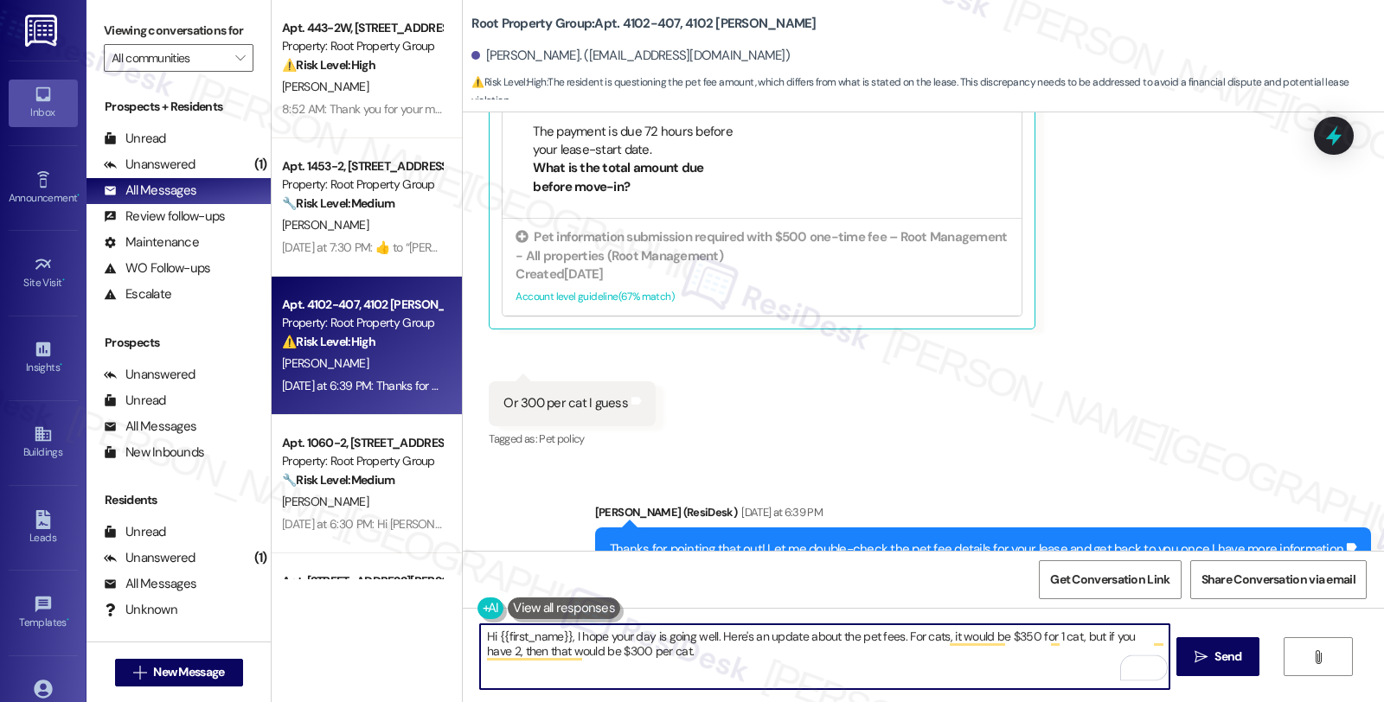
scroll to position [1336, 0]
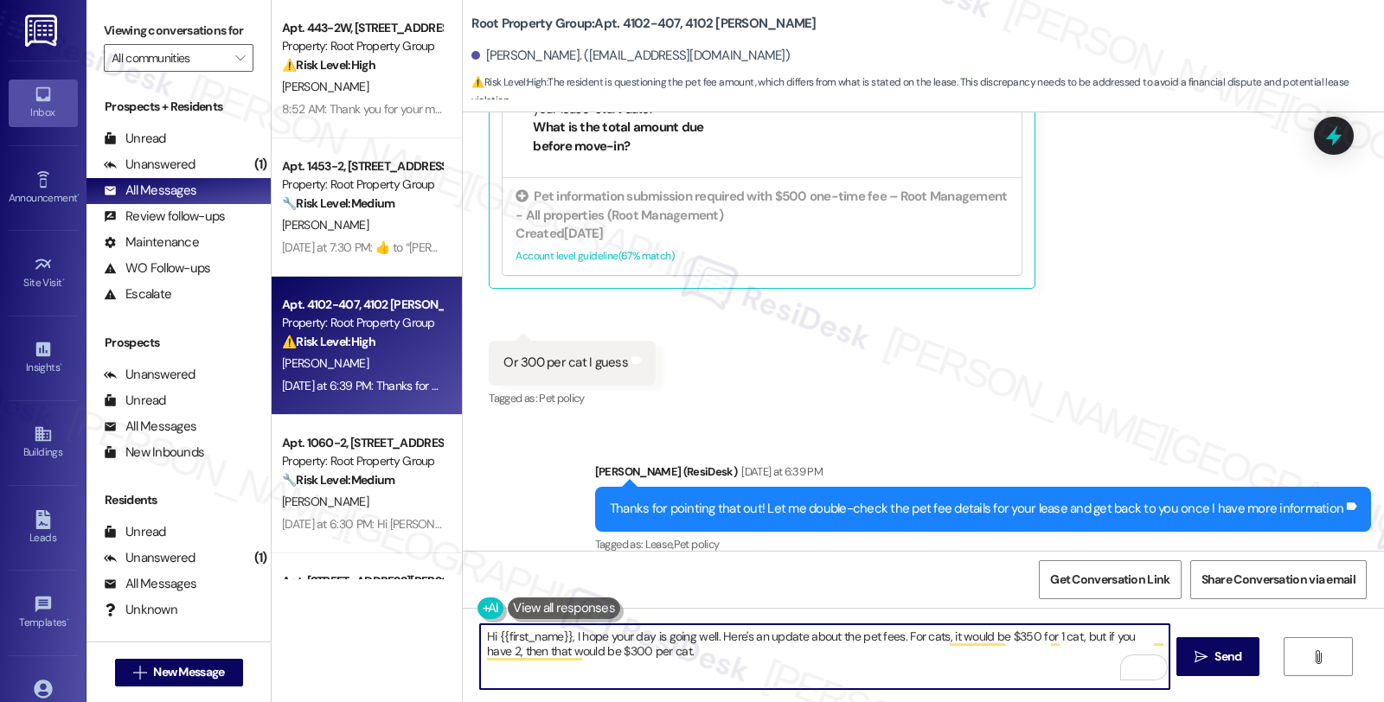
click at [697, 650] on textarea "Hi {{first_name}}, I hope your day is going well. Here's an update about the pe…" at bounding box center [824, 656] width 688 height 65
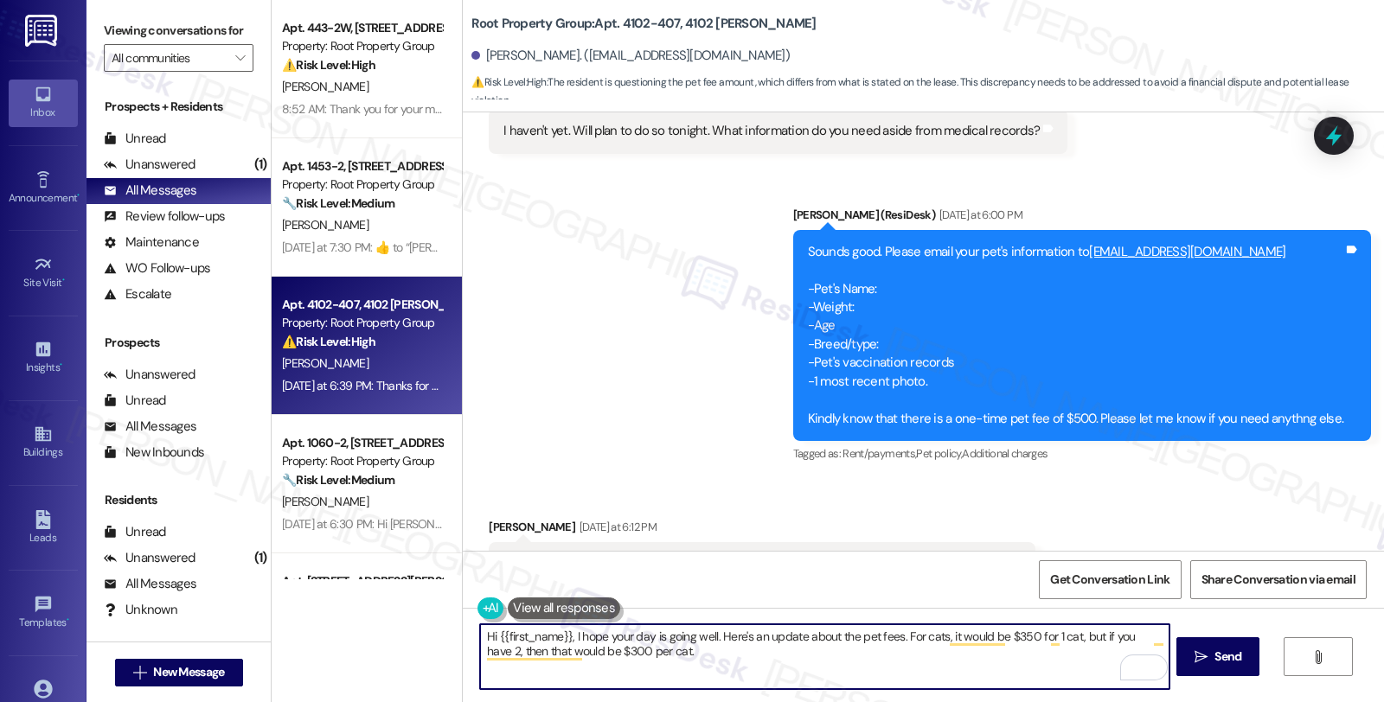
scroll to position [663, 0]
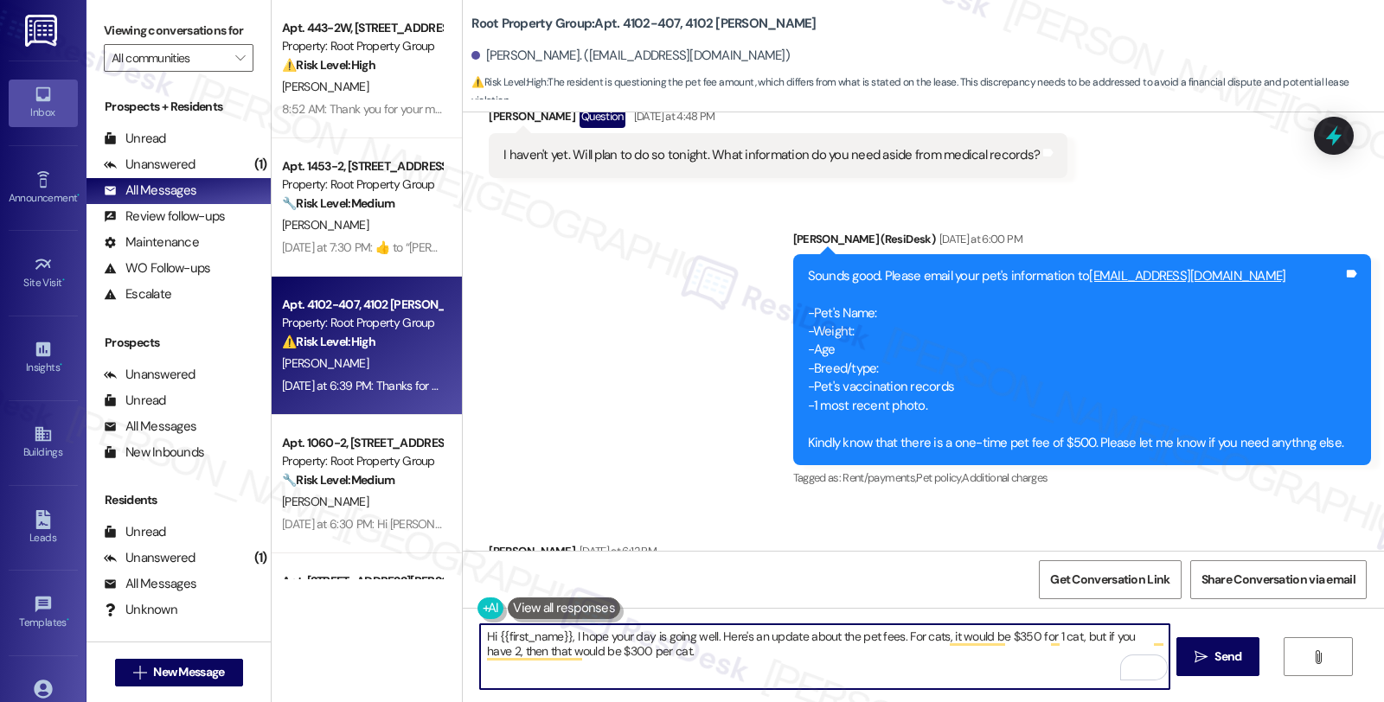
click at [694, 407] on div "Sent via SMS Sarah (ResiDesk) Yesterday at 6:00 PM Sounds good. Please email yo…" at bounding box center [923, 347] width 921 height 313
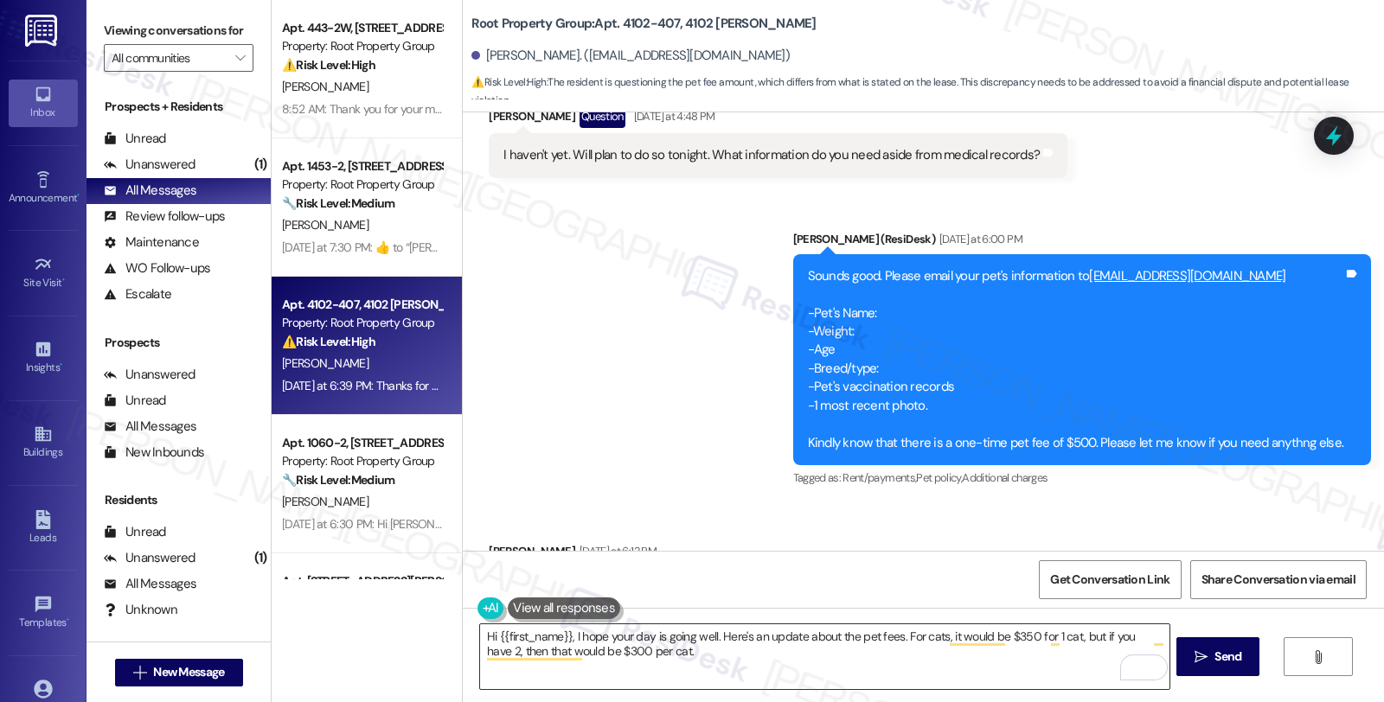
click at [719, 655] on textarea "Hi {{first_name}}, I hope your day is going well. Here's an update about the pe…" at bounding box center [824, 656] width 688 height 65
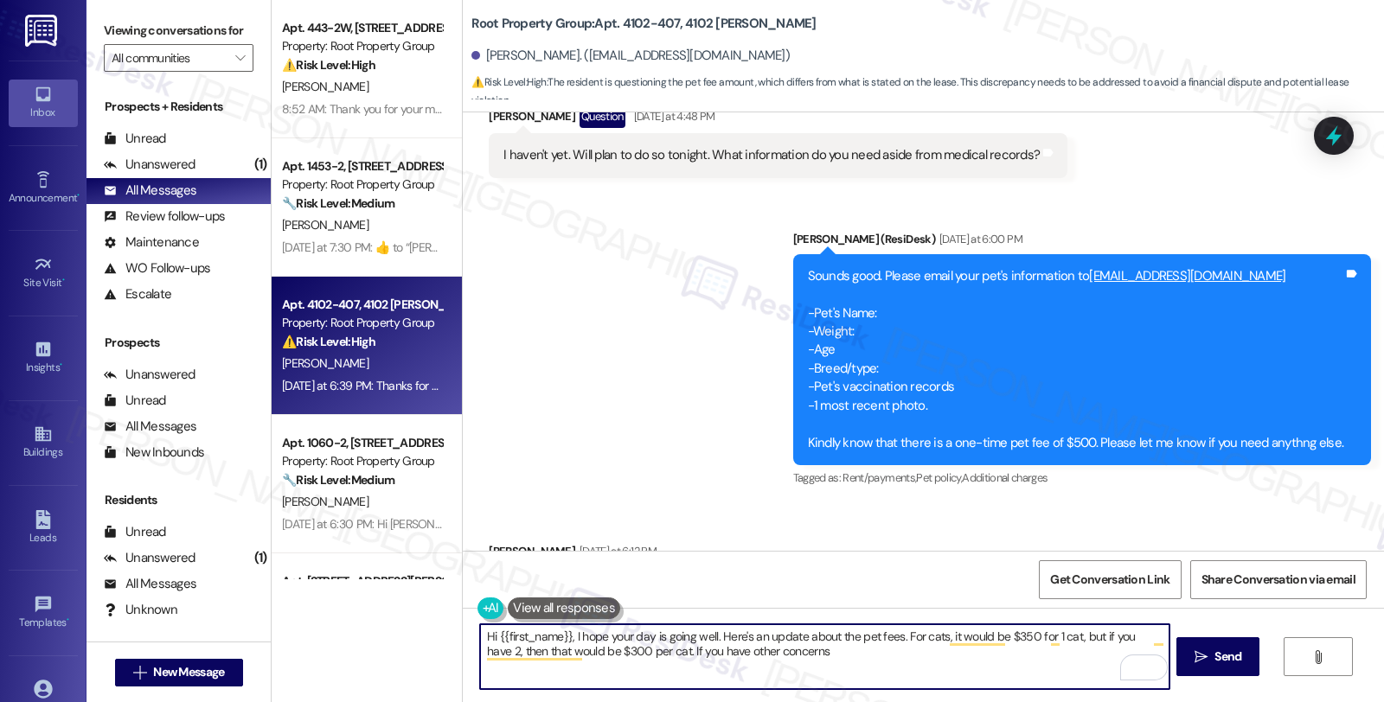
click at [644, 650] on textarea "Hi {{first_name}}, I hope your day is going well. Here's an update about the pe…" at bounding box center [824, 656] width 688 height 65
click at [844, 650] on textarea "Hi {{first_name}}, I hope your day is going well. Here's an update about the pe…" at bounding box center [824, 656] width 688 height 65
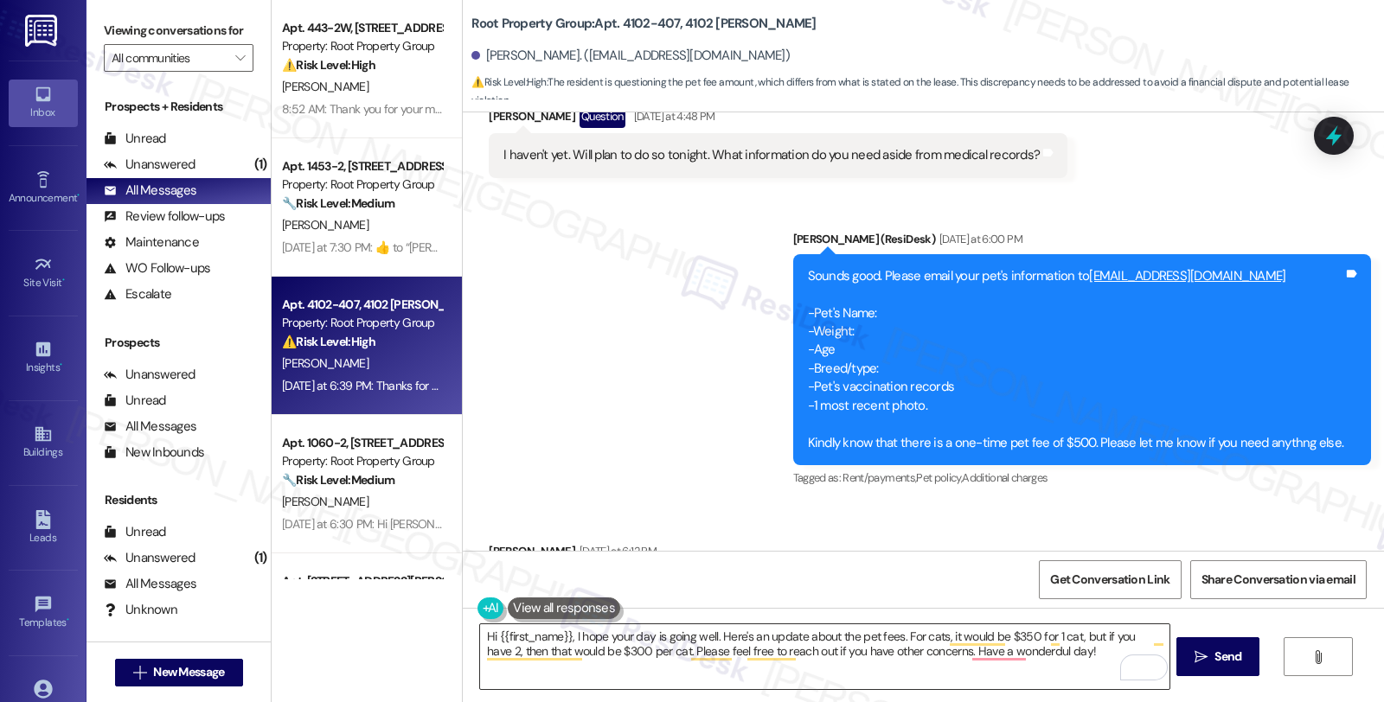
click at [940, 645] on textarea "Hi {{first_name}}, I hope your day is going well. Here's an update about the pe…" at bounding box center [824, 656] width 688 height 65
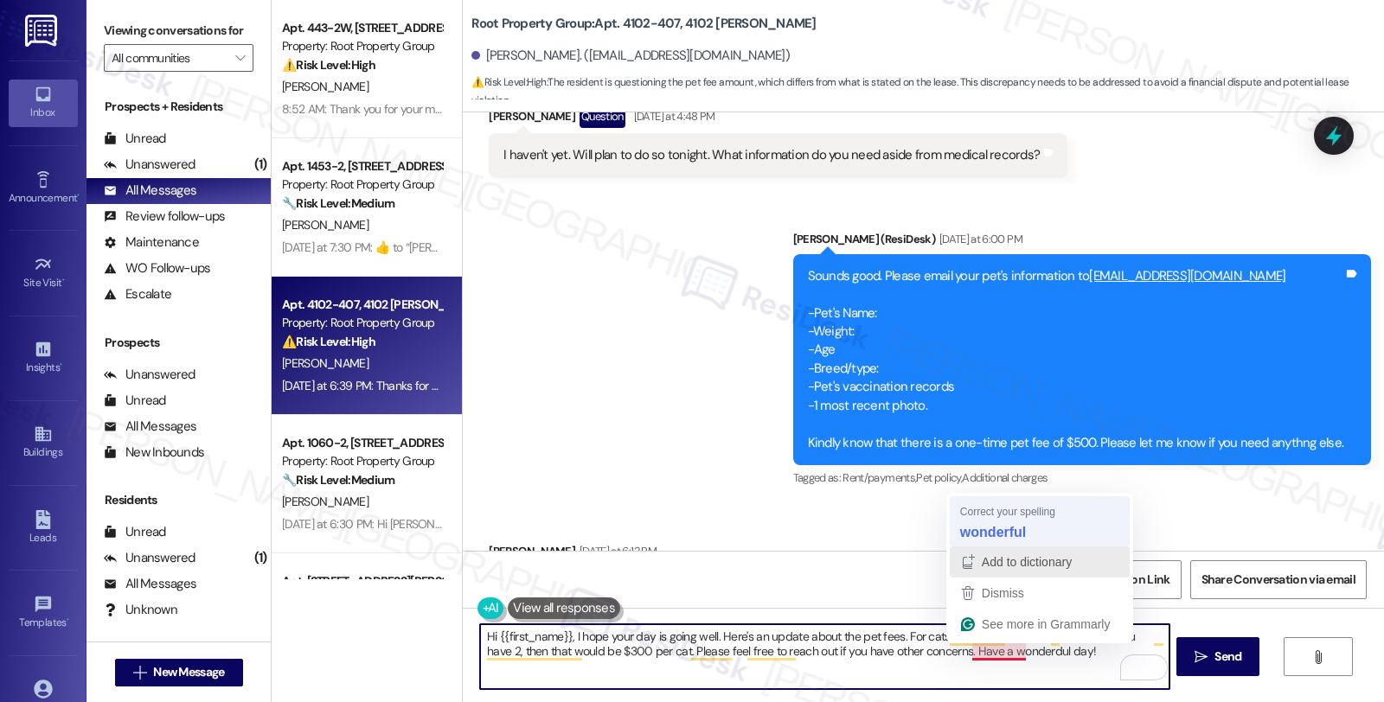
type textarea "Hi {{first_name}}, I hope your day is going well. Here's an update about the pe…"
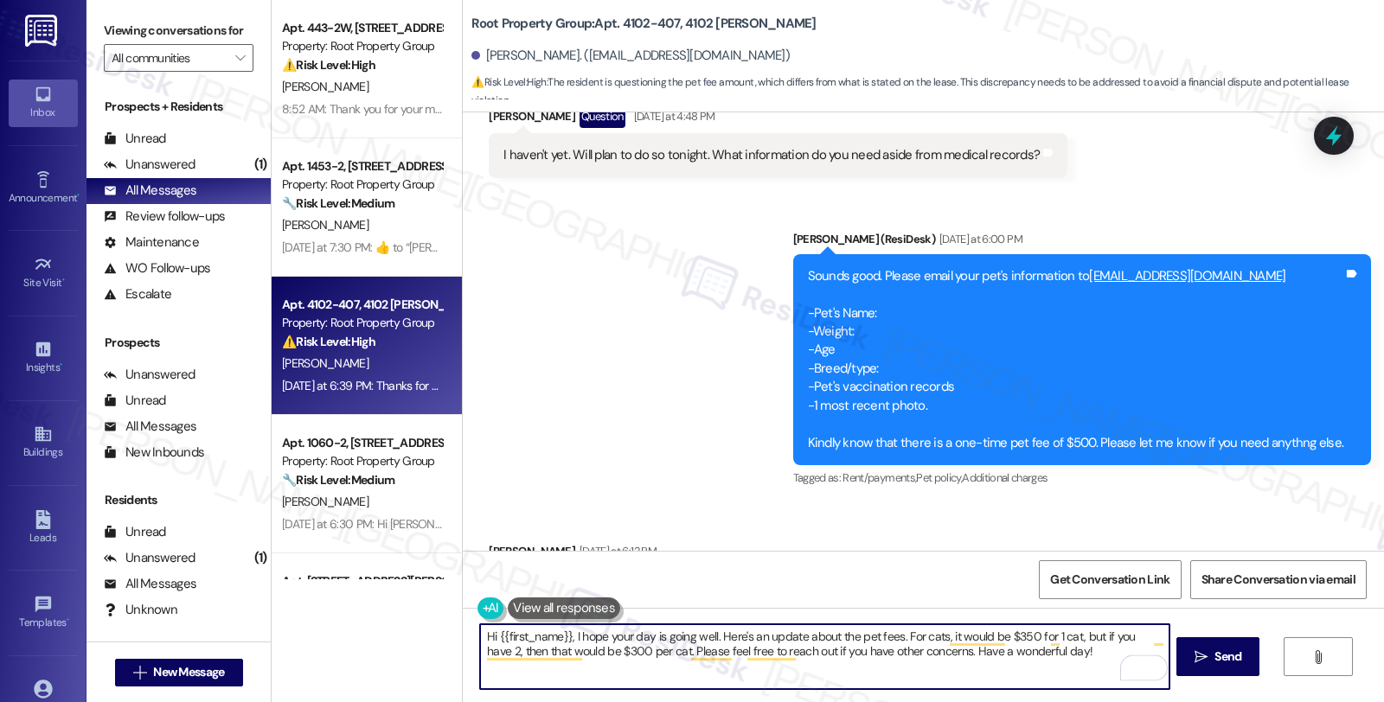
click at [1067, 663] on textarea "Hi {{first_name}}, I hope your day is going well. Here's an update about the pe…" at bounding box center [824, 656] width 688 height 65
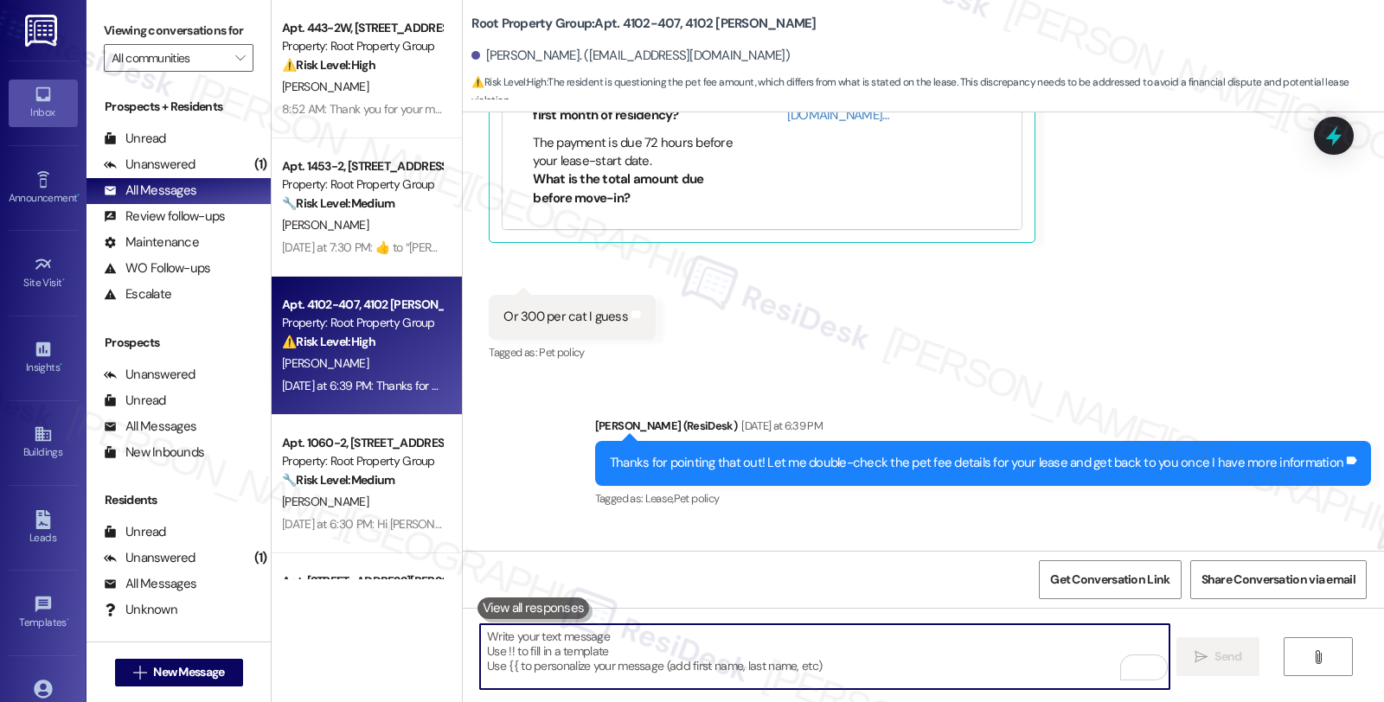
scroll to position [1476, 0]
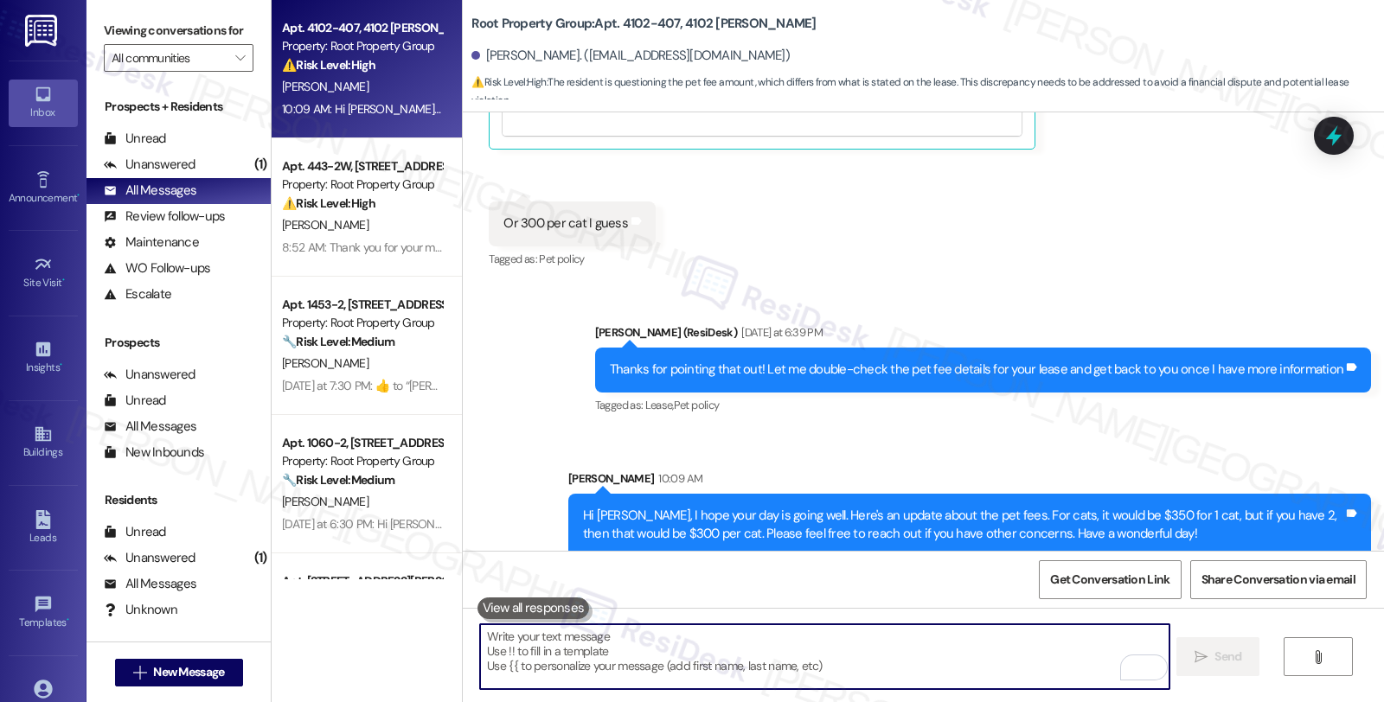
click at [706, 677] on textarea "To enrich screen reader interactions, please activate Accessibility in Grammarl…" at bounding box center [824, 656] width 688 height 65
paste textarea "https://residesk.slack.com/archives/C0951TF2A4R/p1756905418137509?thread_ts=175…"
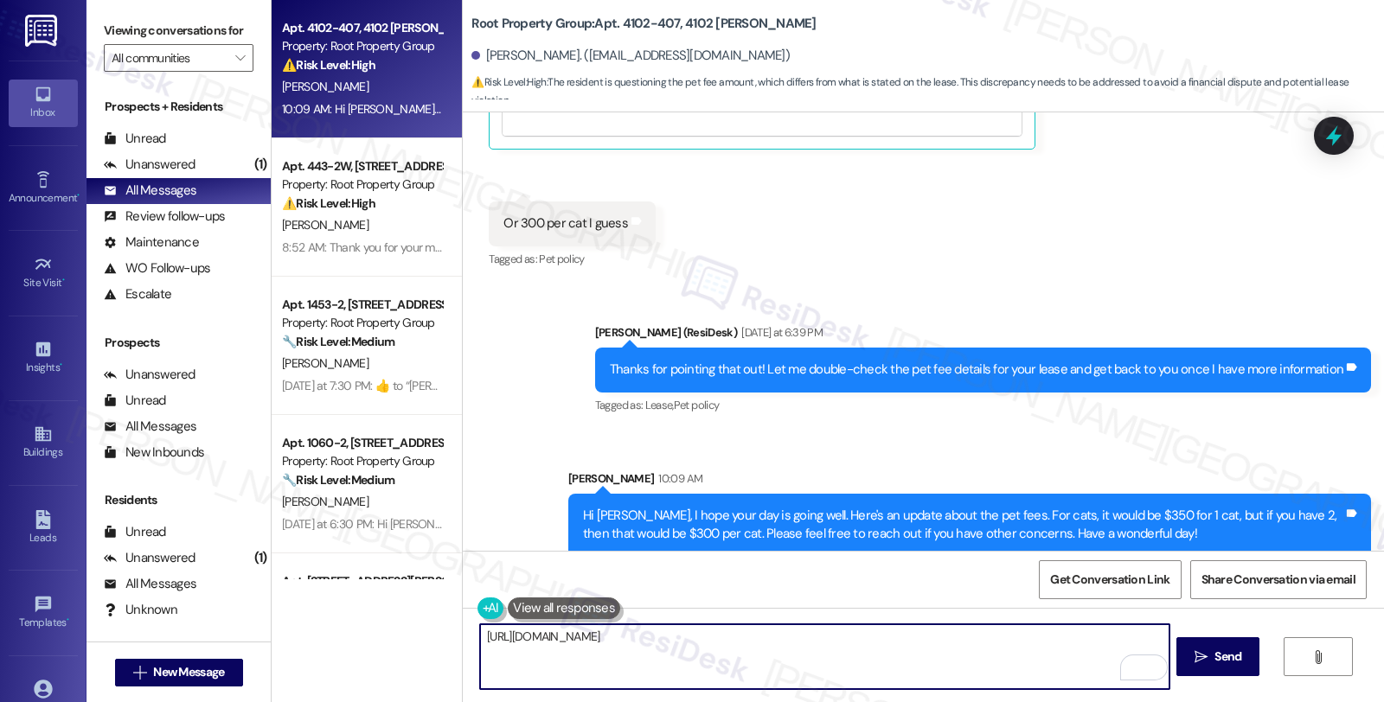
click at [480, 633] on textarea "https://residesk.slack.com/archives/C0951TF2A4R/p1756905418137509?thread_ts=175…" at bounding box center [824, 656] width 688 height 65
paste textarea "Pet fee will be added to their ledger once approved by the manager. They may pa…"
drag, startPoint x: 595, startPoint y: 635, endPoint x: 636, endPoint y: 636, distance: 40.7
click at [595, 635] on textarea "Oh, and by the way, the Pet fee will be added to their ledger once approved by …" at bounding box center [824, 656] width 688 height 65
click at [724, 632] on textarea "Oh, and by the way, the pet fee will be added to their ledger once approved by …" at bounding box center [824, 656] width 688 height 65
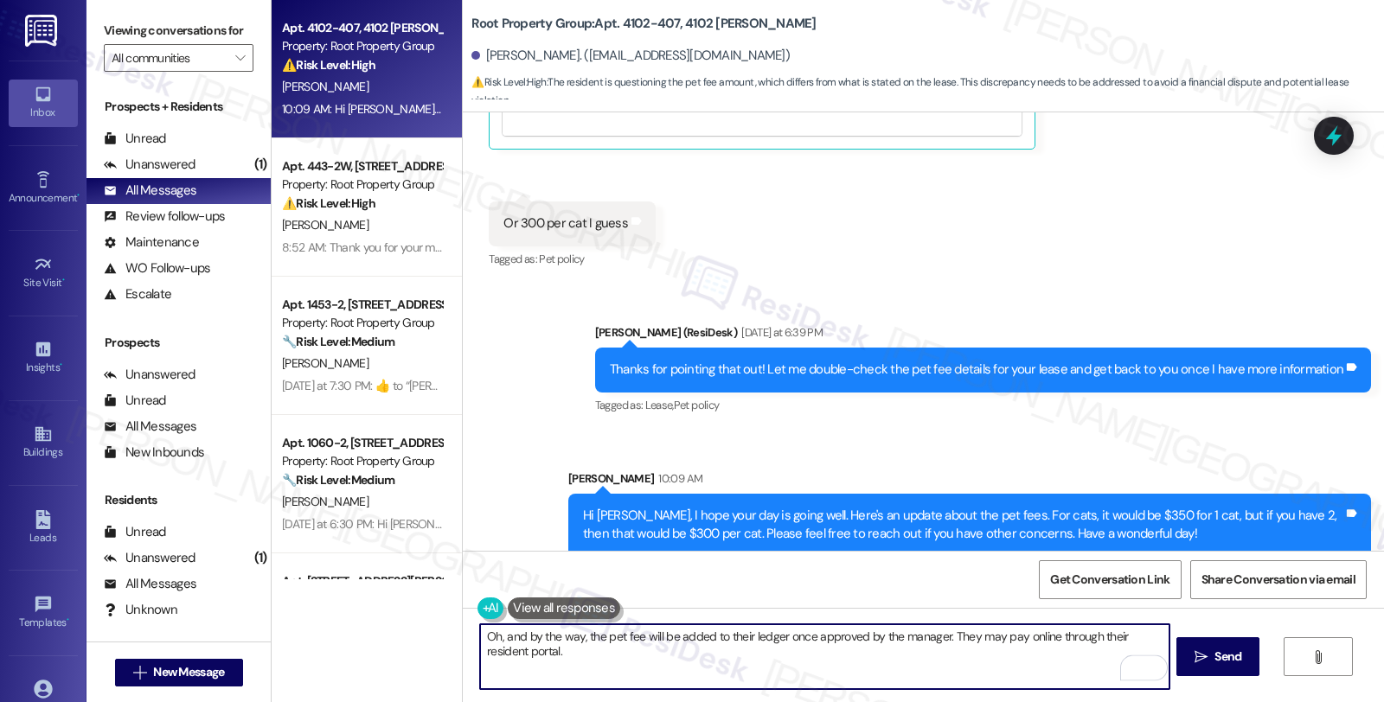
click at [724, 632] on textarea "Oh, and by the way, the pet fee will be added to their ledger once approved by …" at bounding box center [824, 656] width 688 height 65
click at [939, 633] on textarea "Oh, and by the way, the pet fee will be added to your ledger once approved by t…" at bounding box center [824, 656] width 688 height 65
click at [1086, 634] on textarea "Oh, and by the way, the pet fee will be added to your ledger once approved by t…" at bounding box center [824, 656] width 688 height 65
click at [1092, 637] on textarea "Oh, and by the way, the pet fee will be added to your ledger once approved by t…" at bounding box center [824, 656] width 688 height 65
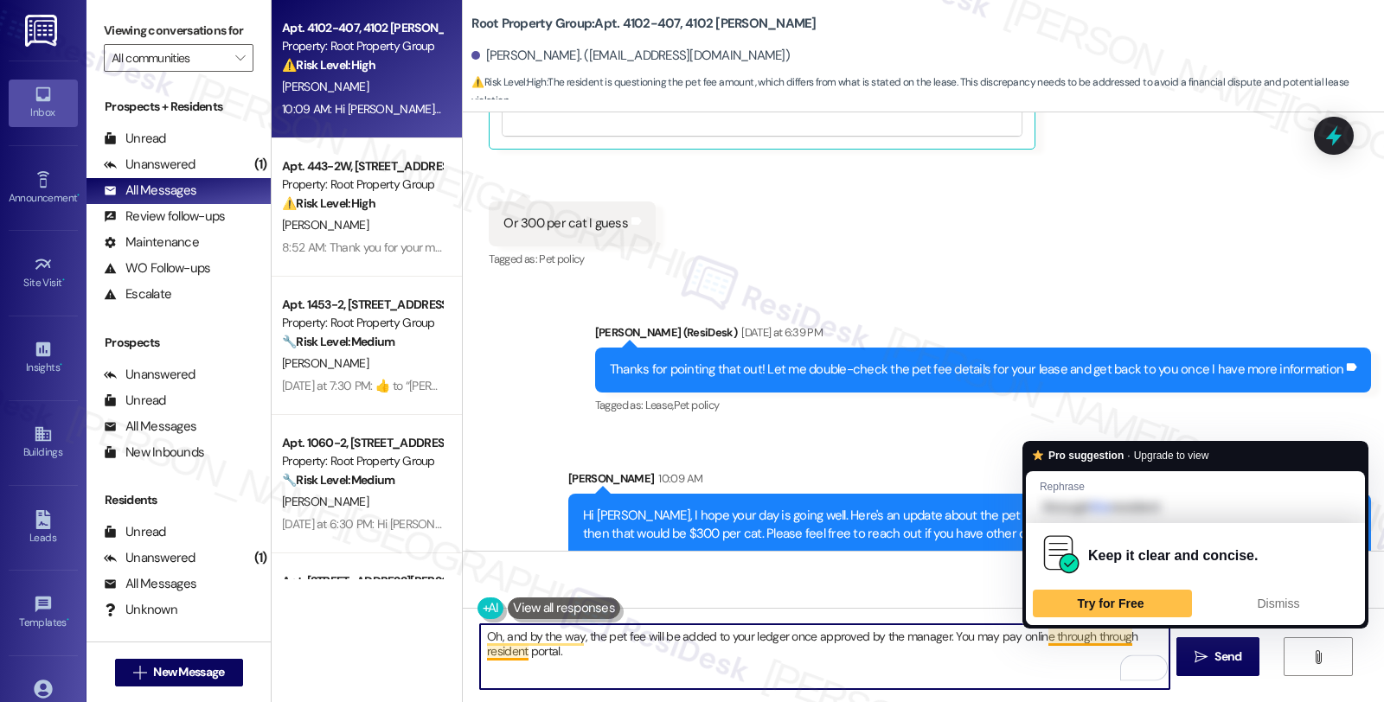
click at [1092, 637] on textarea "Oh, and by the way, the pet fee will be added to your ledger once approved by t…" at bounding box center [824, 656] width 688 height 65
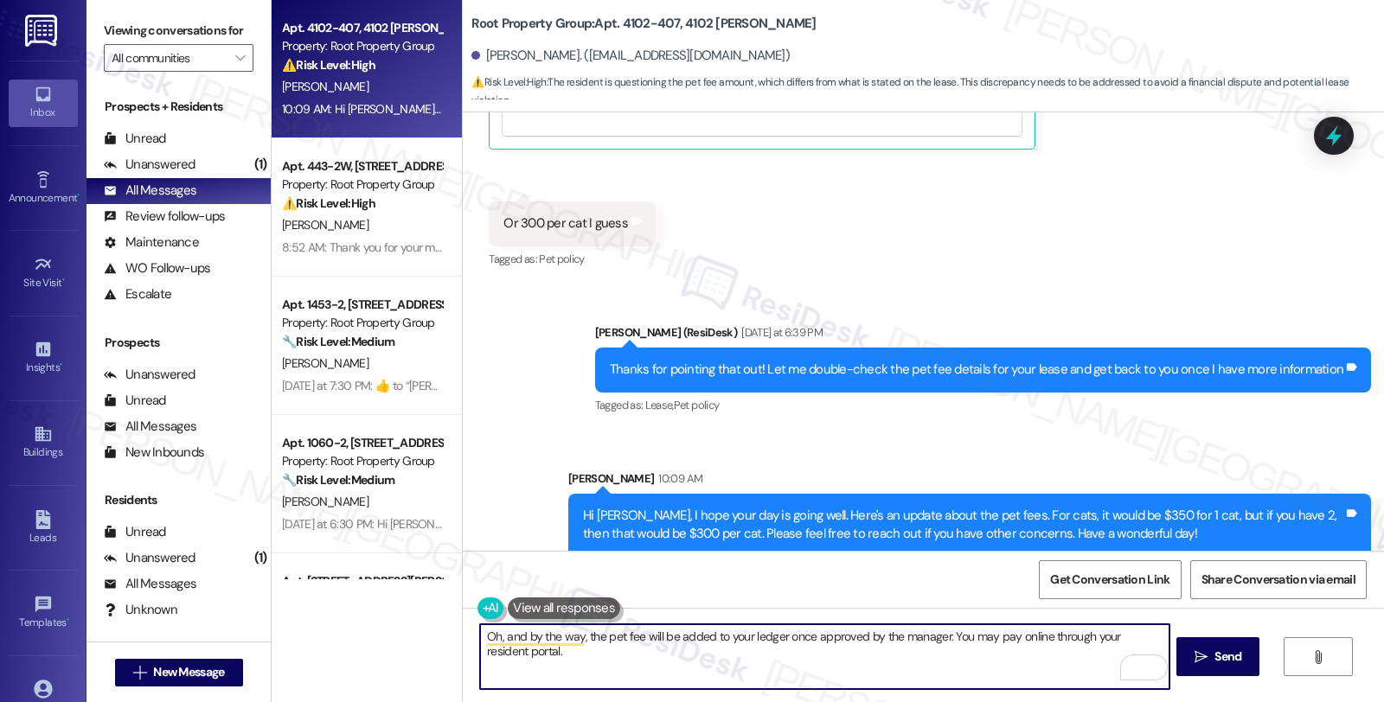
click at [672, 644] on textarea "Oh, and by the way, the pet fee will be added to your ledger once approved by t…" at bounding box center [824, 656] width 688 height 65
type textarea "Oh, and by the way, the pet fee will be added to your ledger once approved by t…"
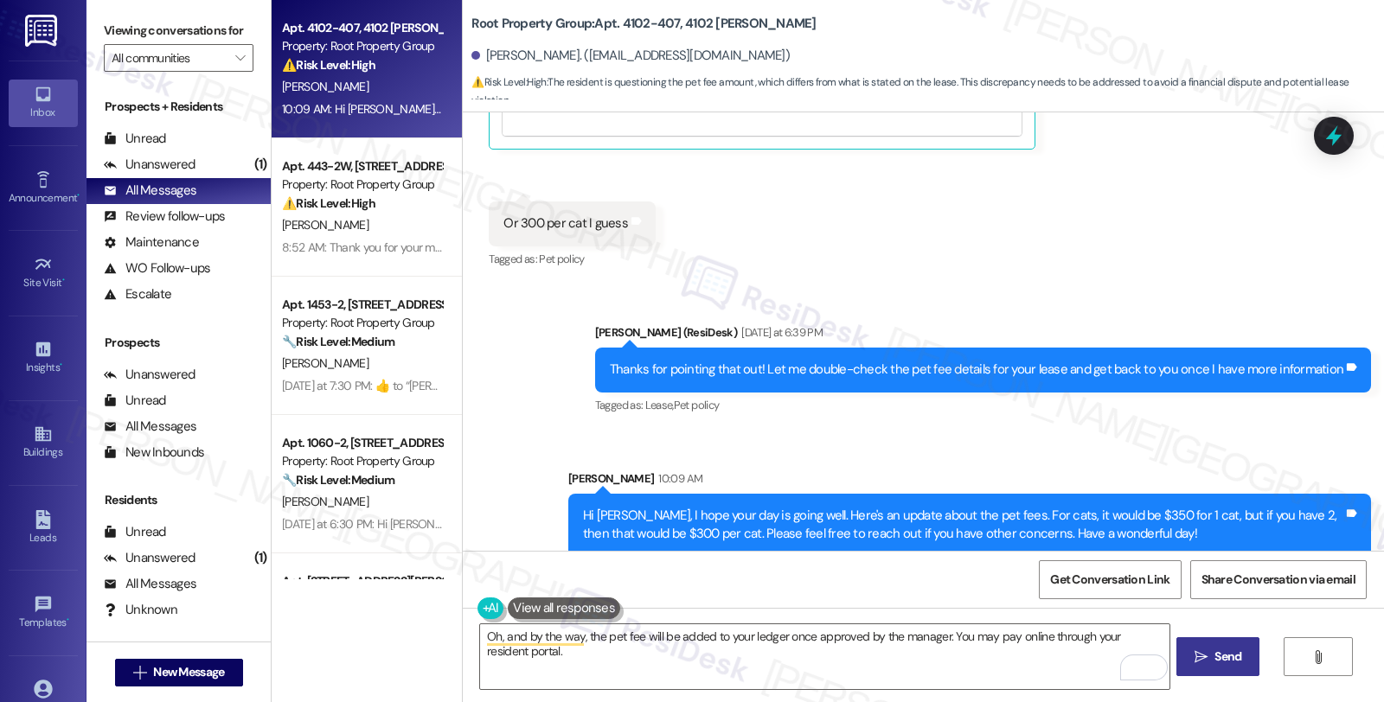
click at [1214, 656] on span "Send" at bounding box center [1227, 657] width 27 height 18
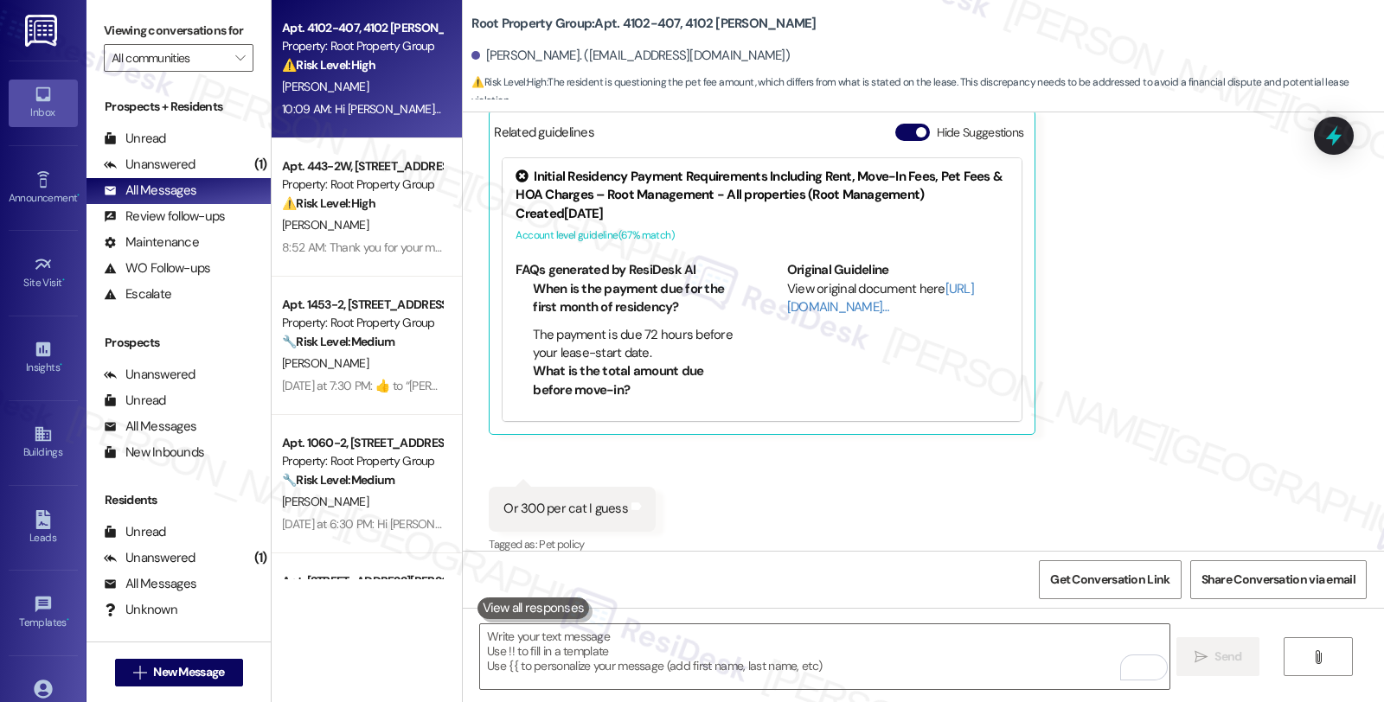
scroll to position [1596, 0]
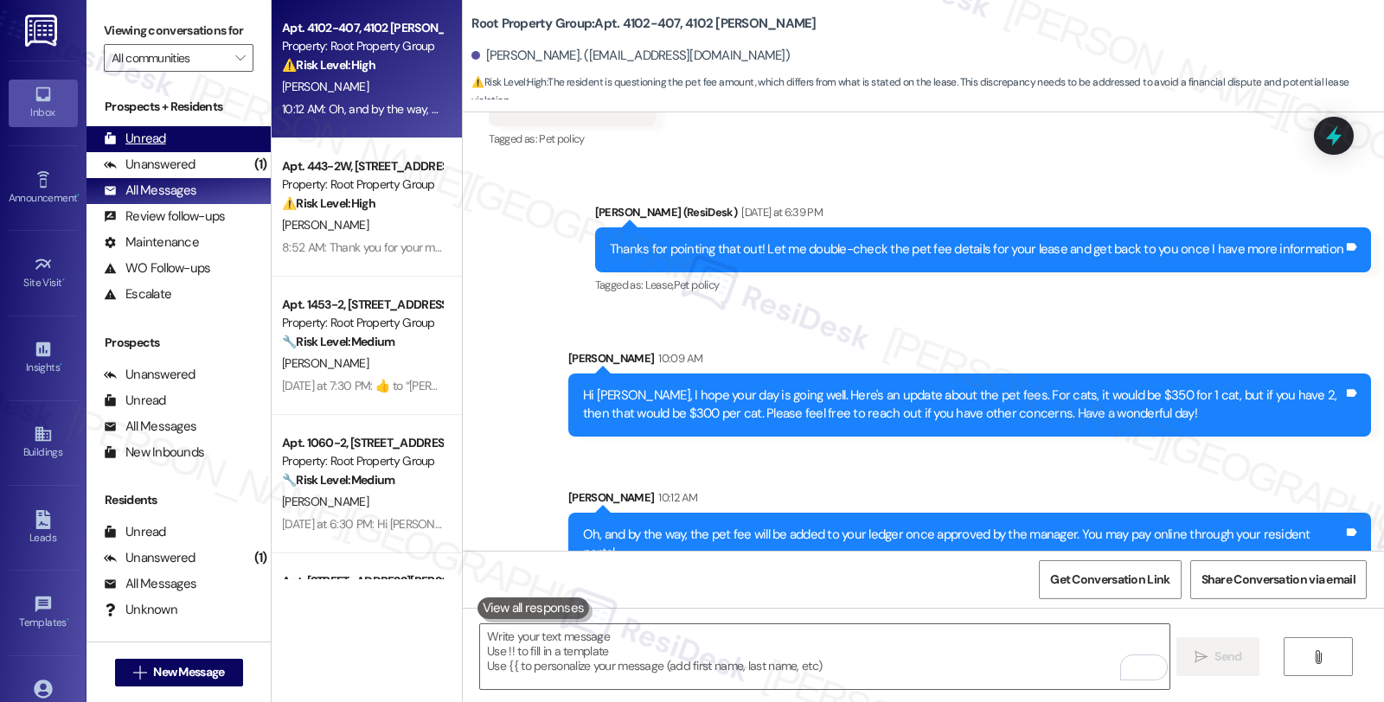
click at [203, 152] on div "Unread (0)" at bounding box center [178, 139] width 184 height 26
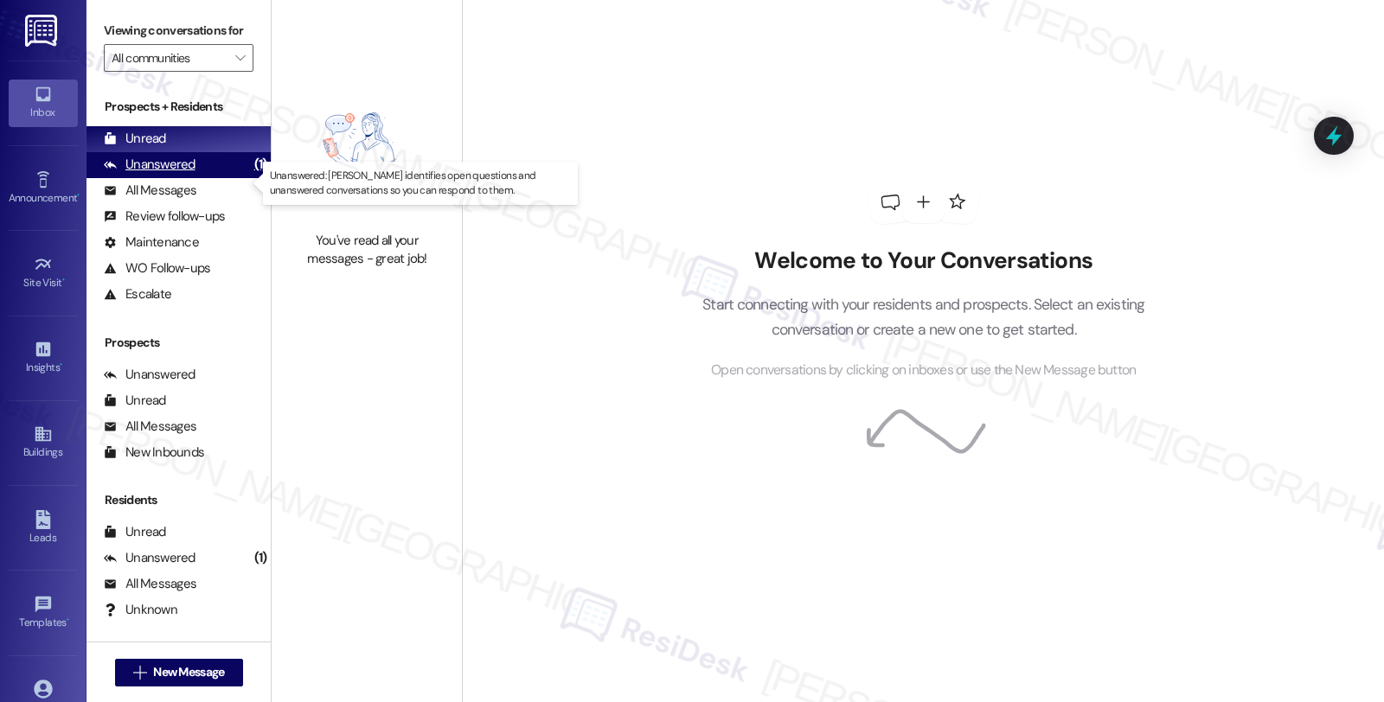
click at [194, 178] on div "Unanswered (1)" at bounding box center [178, 165] width 184 height 26
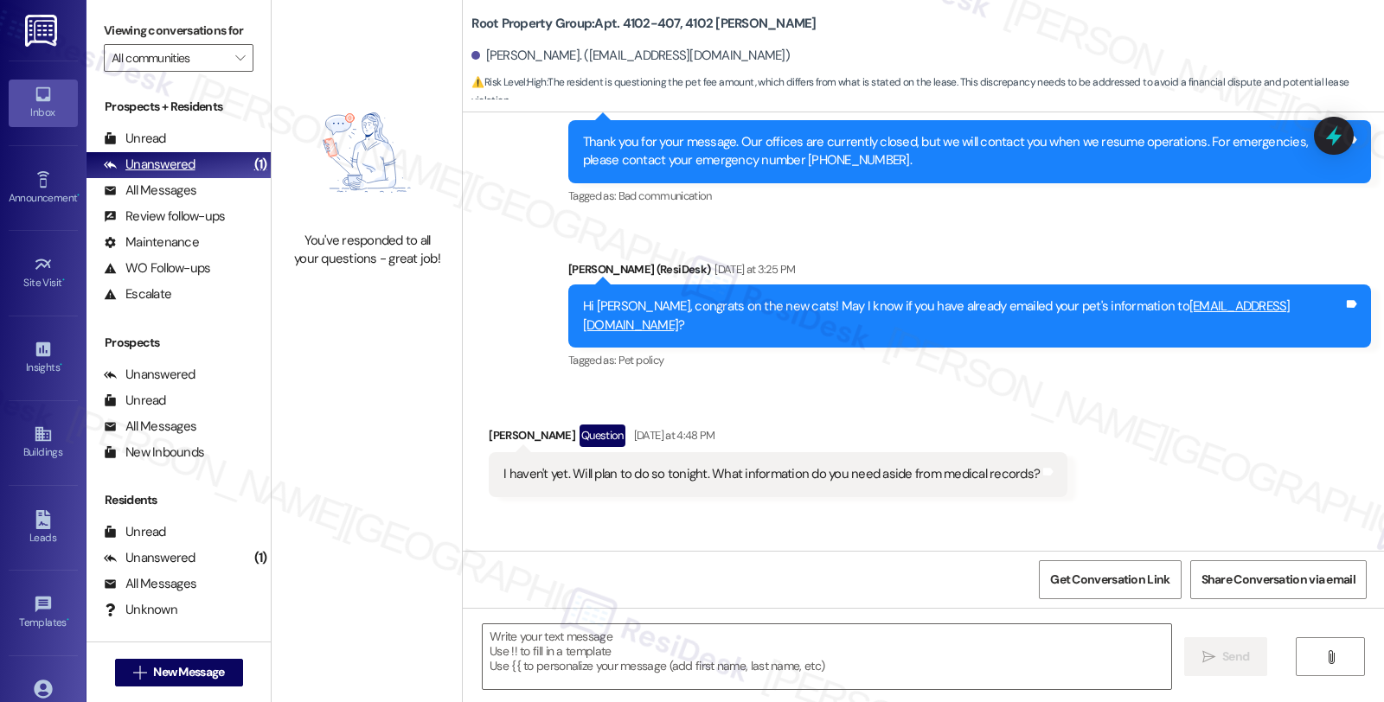
scroll to position [0, 0]
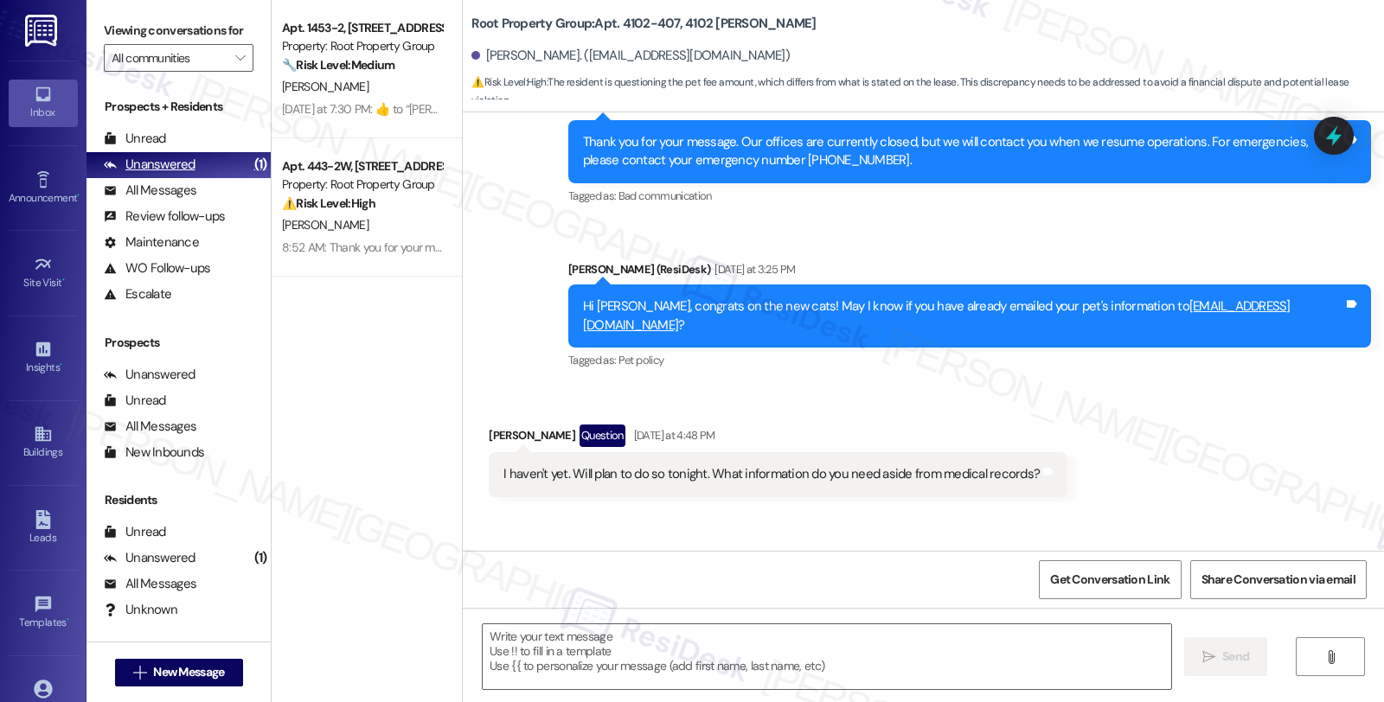
type textarea "Fetching suggested responses. Please feel free to read through the conversation…"
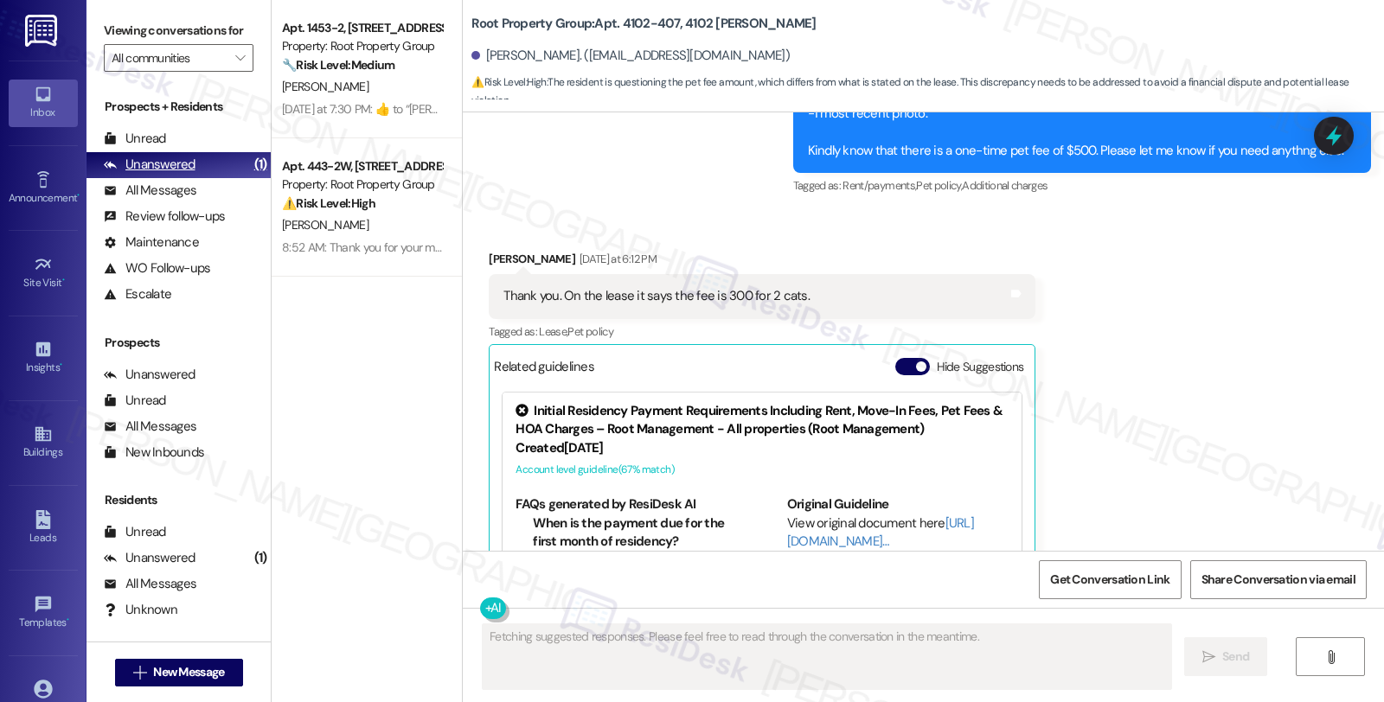
scroll to position [1190, 0]
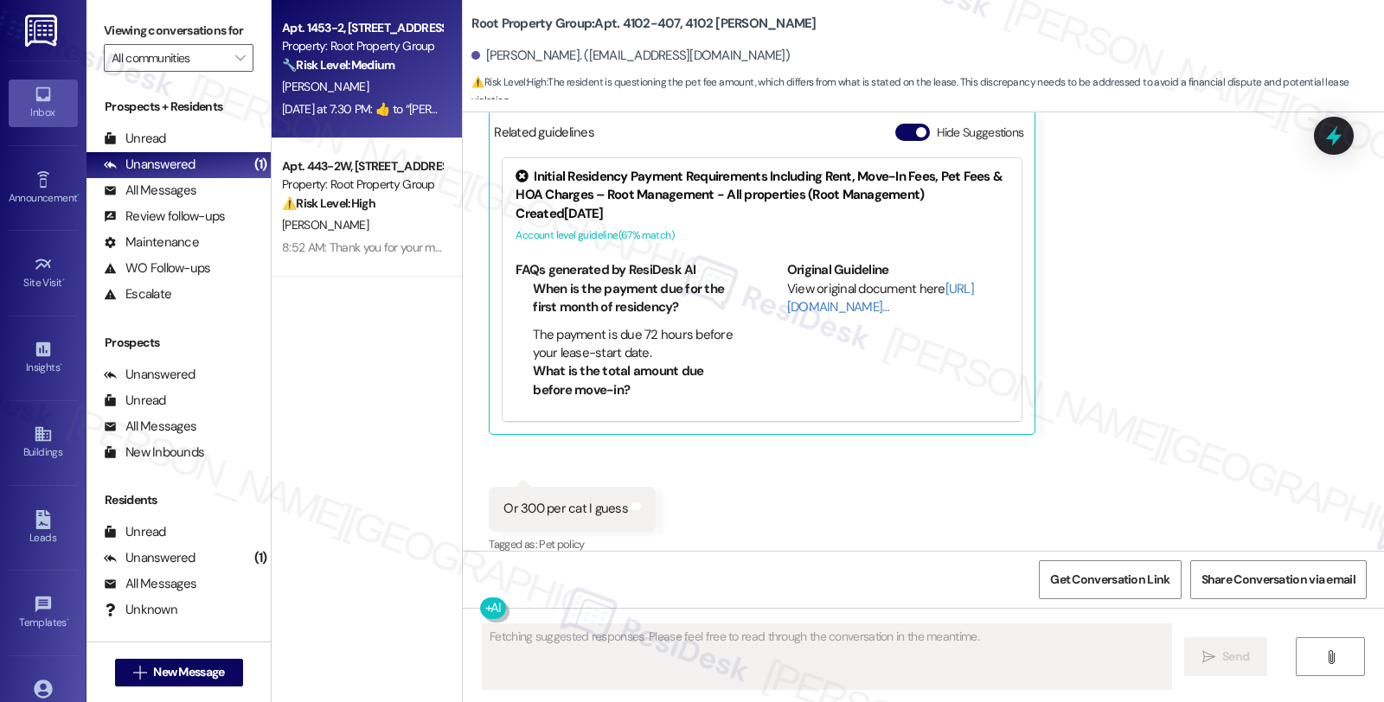
click at [367, 82] on div "[PERSON_NAME]" at bounding box center [361, 87] width 163 height 22
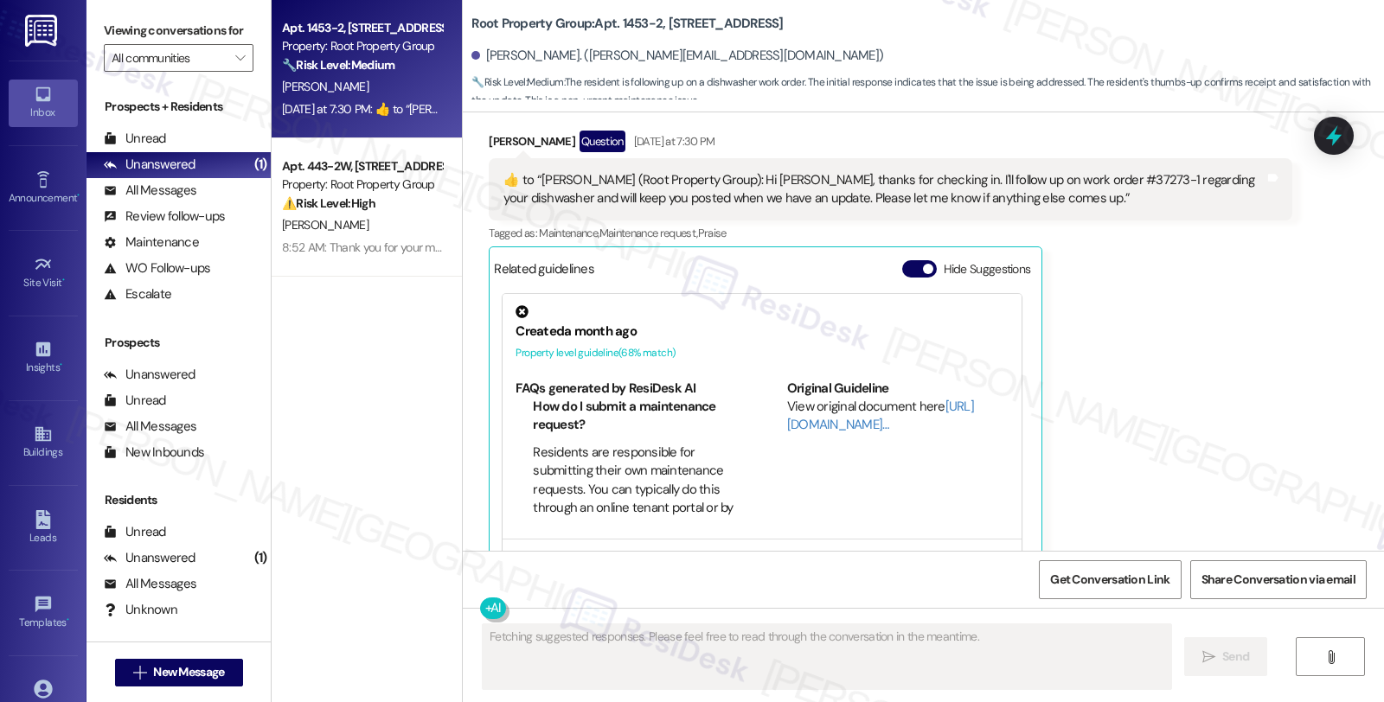
scroll to position [2060, 0]
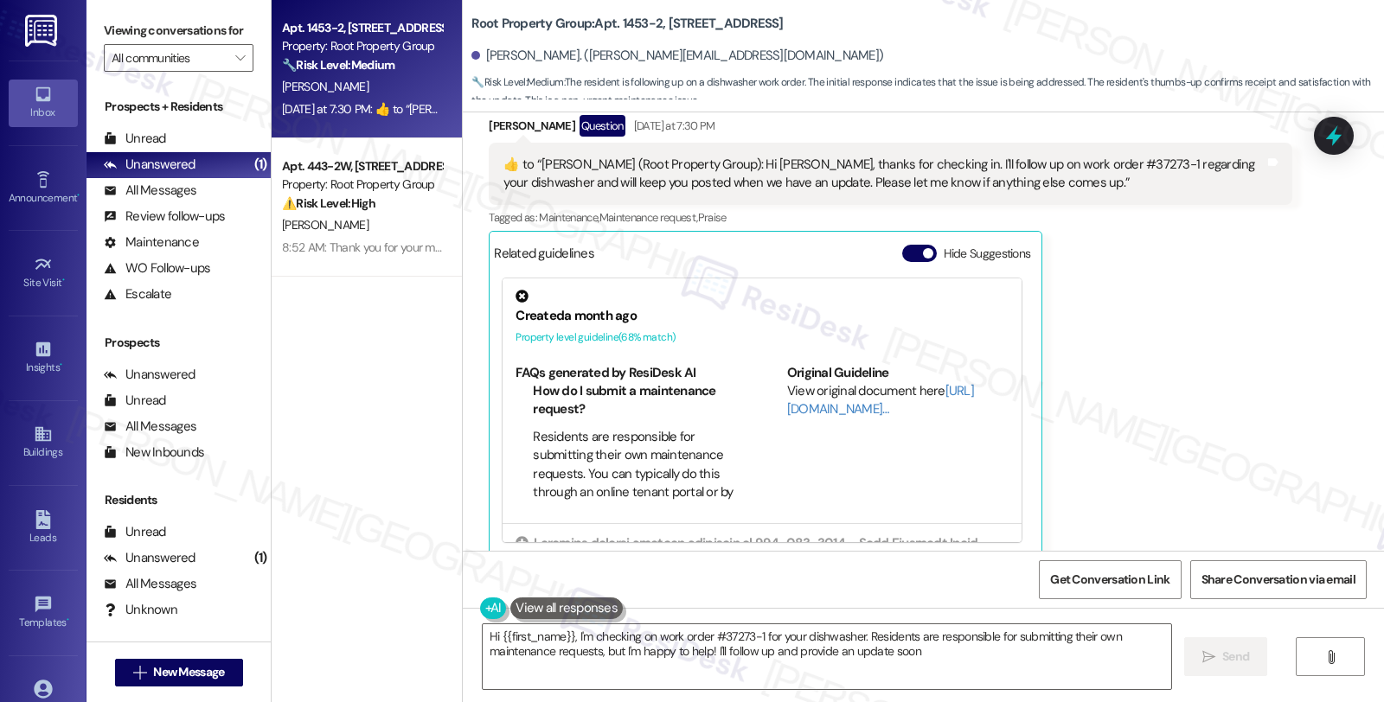
type textarea "Hi {{first_name}}, I'm checking on work order #37273-1 for your dishwasher. Res…"
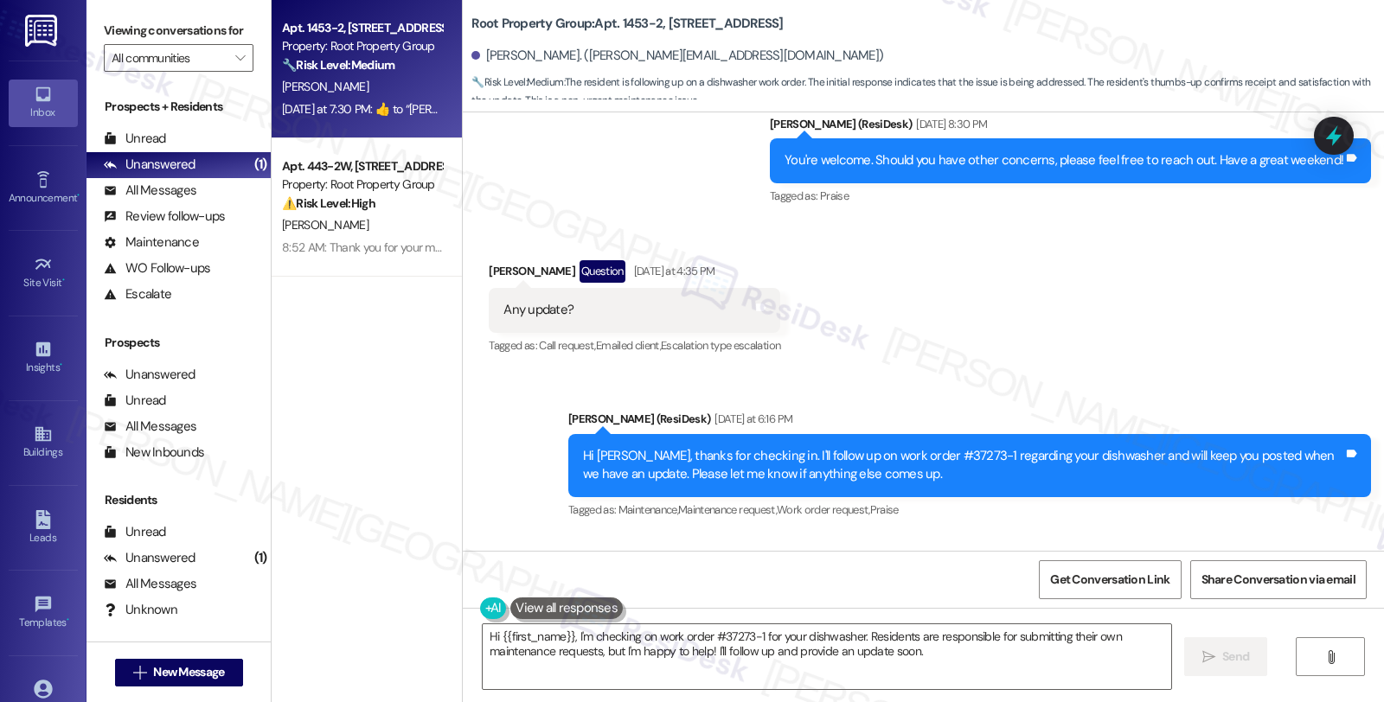
scroll to position [1579, 0]
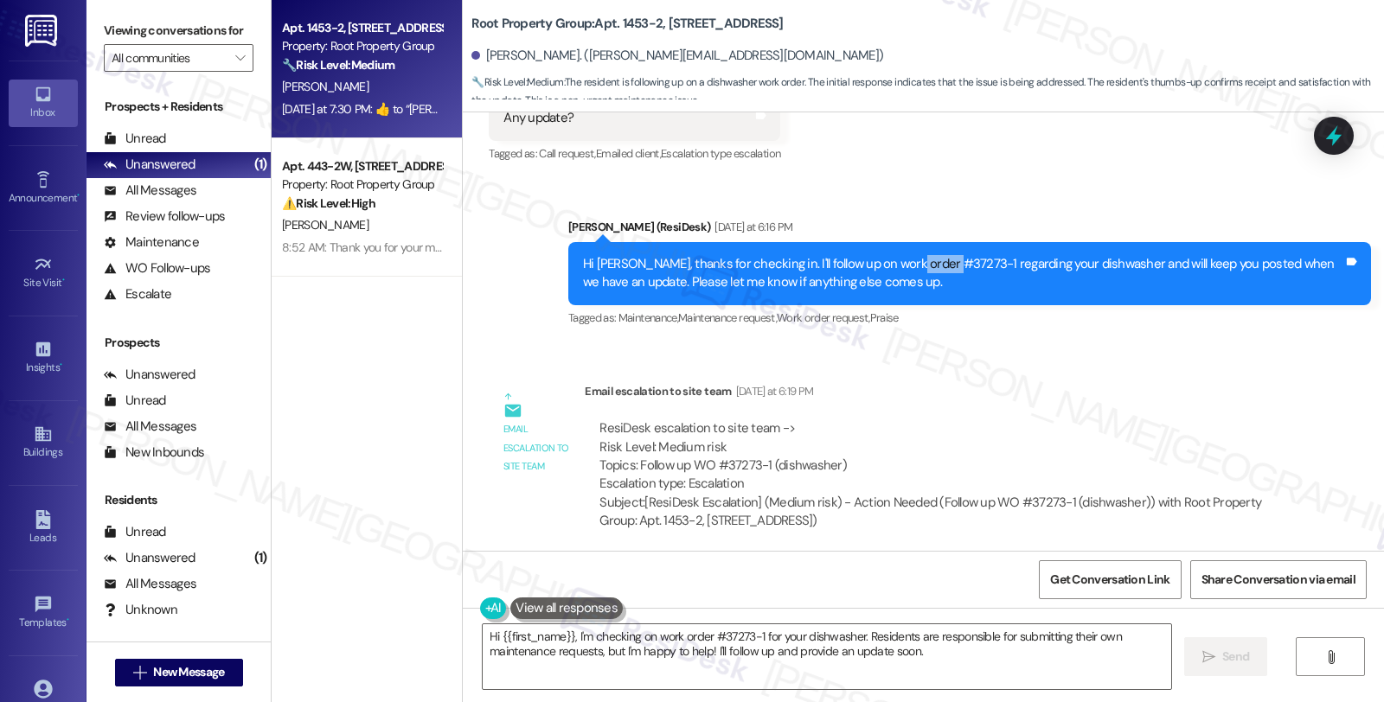
drag, startPoint x: 892, startPoint y: 243, endPoint x: 932, endPoint y: 240, distance: 40.8
click at [932, 255] on div "Hi Jared, thanks for checking in. I'll follow up on work order #37273-1 regardi…" at bounding box center [963, 273] width 760 height 37
copy div "37273-1"
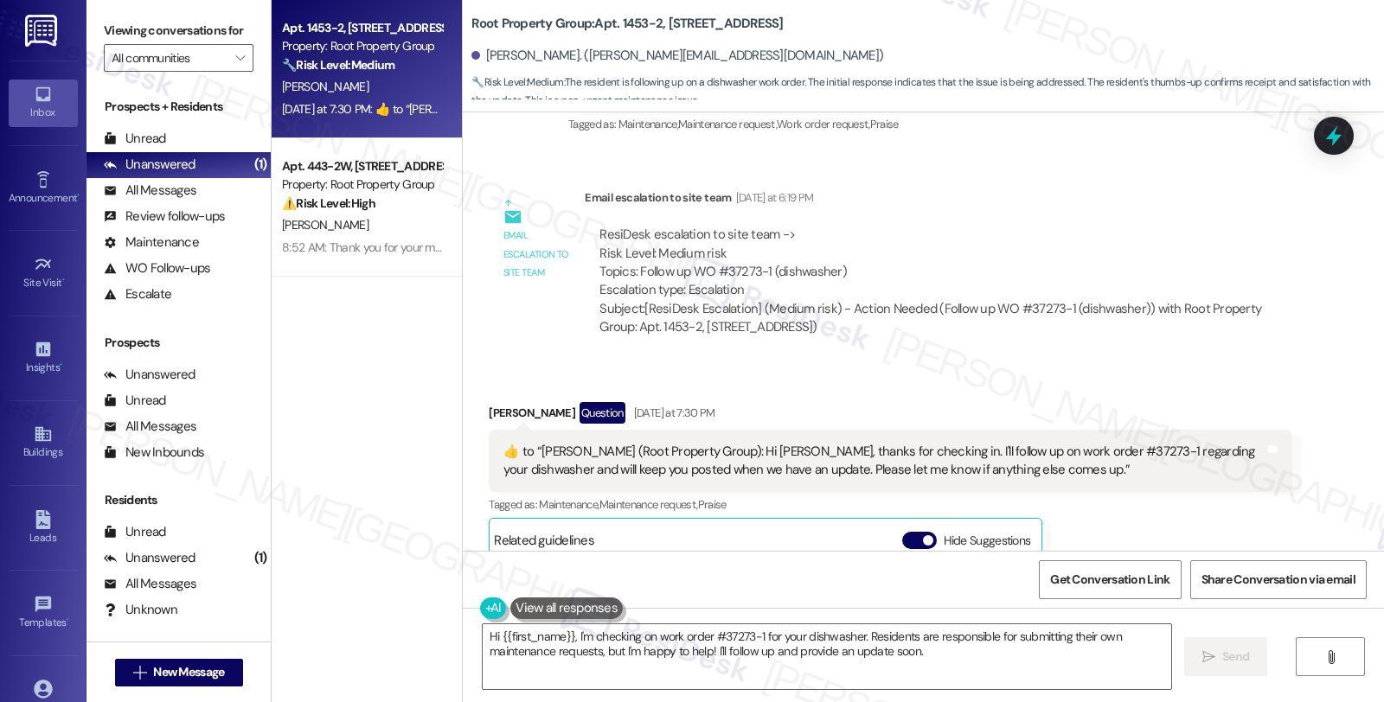
scroll to position [1771, 0]
click at [799, 684] on textarea "Hi {{first_name}}, I'm checking on work order #37273-1 for your dishwasher. Res…" at bounding box center [827, 656] width 688 height 65
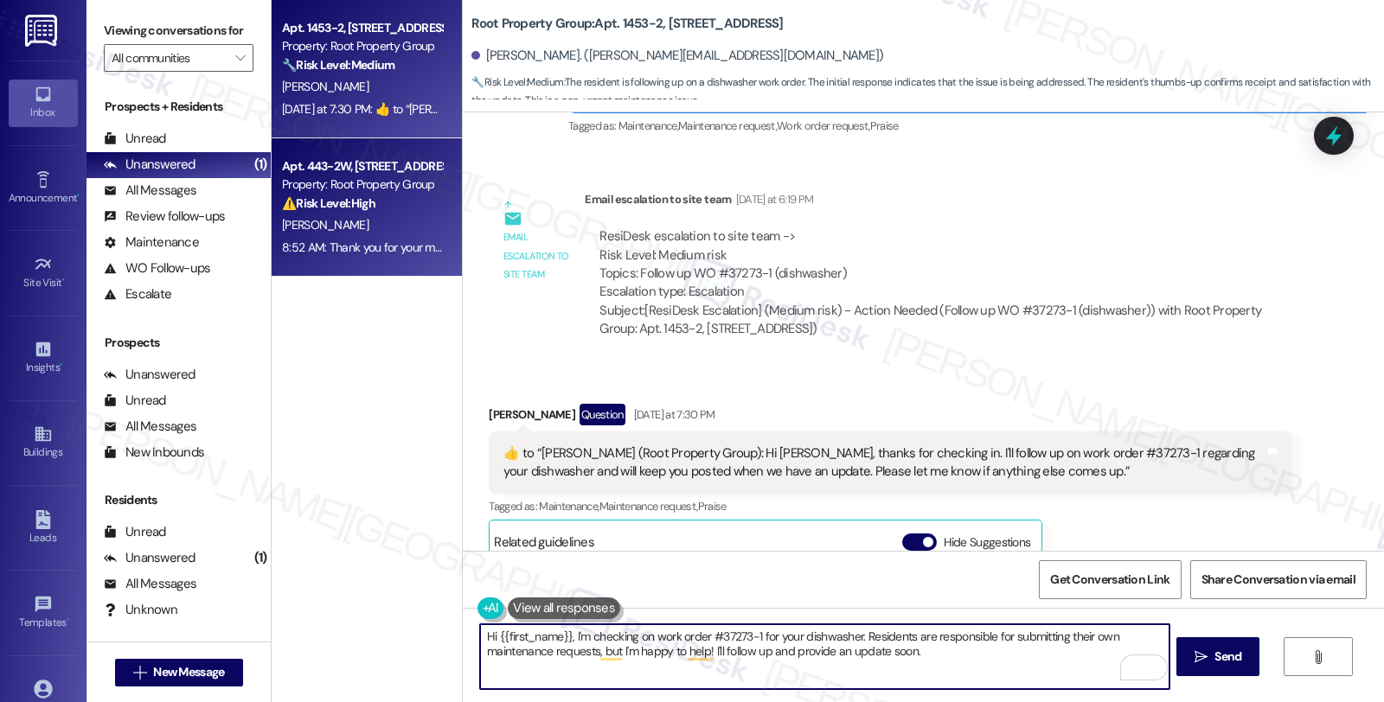
click at [338, 188] on div "Property: Root Property Group" at bounding box center [362, 185] width 160 height 18
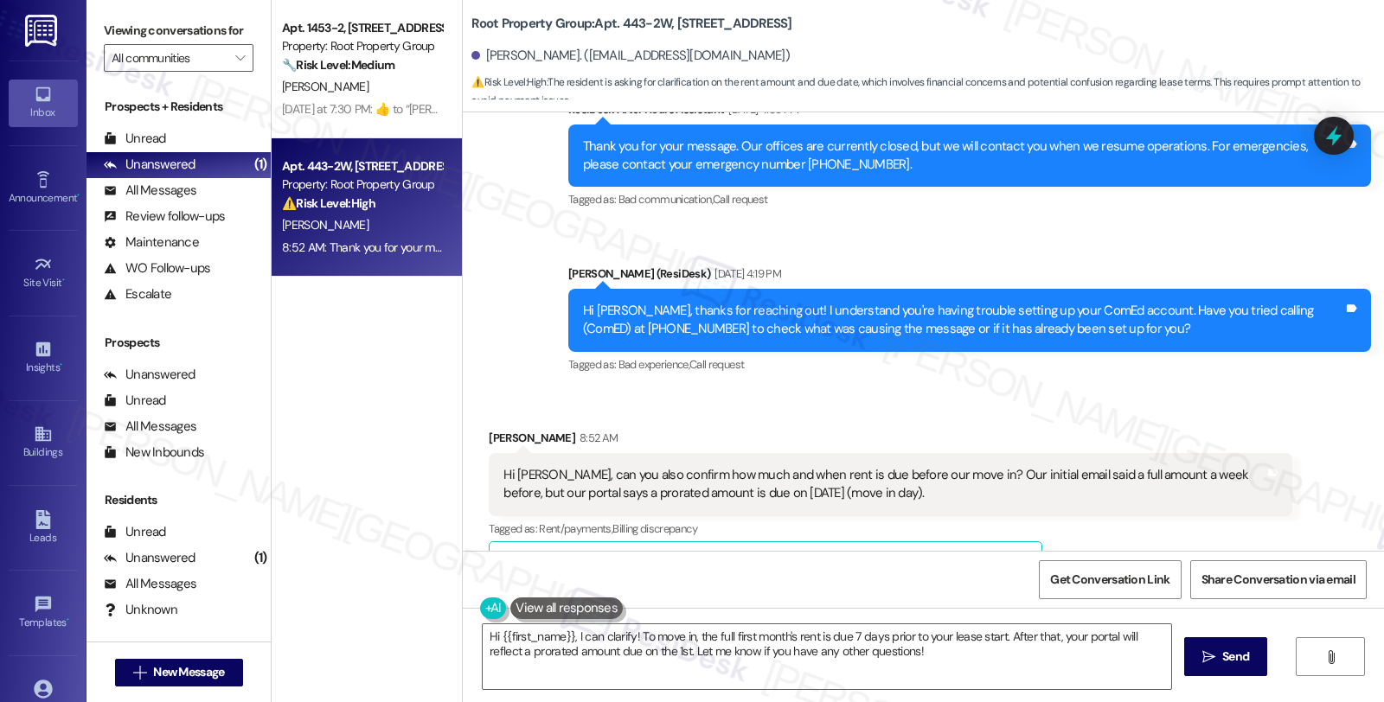
scroll to position [480, 0]
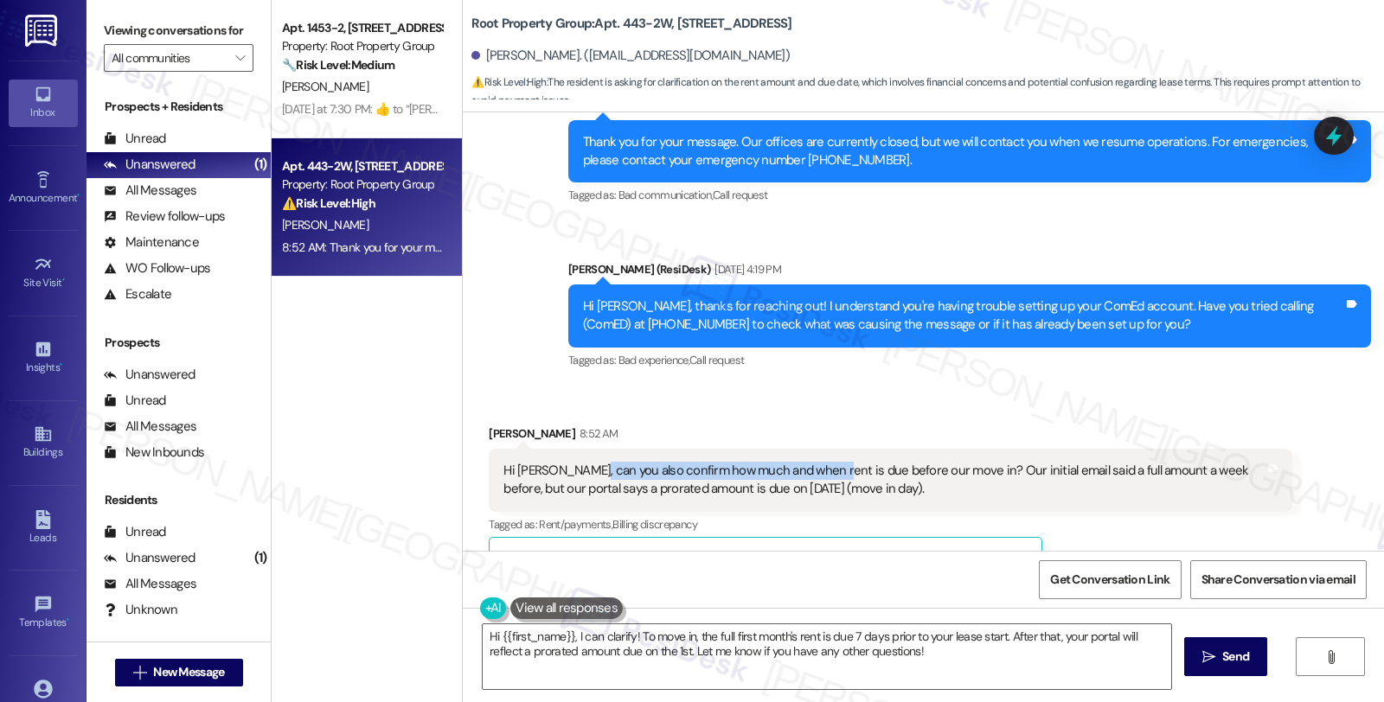
drag, startPoint x: 628, startPoint y: 459, endPoint x: 810, endPoint y: 452, distance: 182.6
click at [810, 452] on div "Hi sarah, can you also confirm how much and when rent is due before our move in…" at bounding box center [890, 480] width 803 height 63
drag, startPoint x: 949, startPoint y: 471, endPoint x: 1054, endPoint y: 477, distance: 104.9
click at [1054, 477] on div "Hi [PERSON_NAME], can you also confirm how much and when rent is due before our…" at bounding box center [883, 480] width 760 height 37
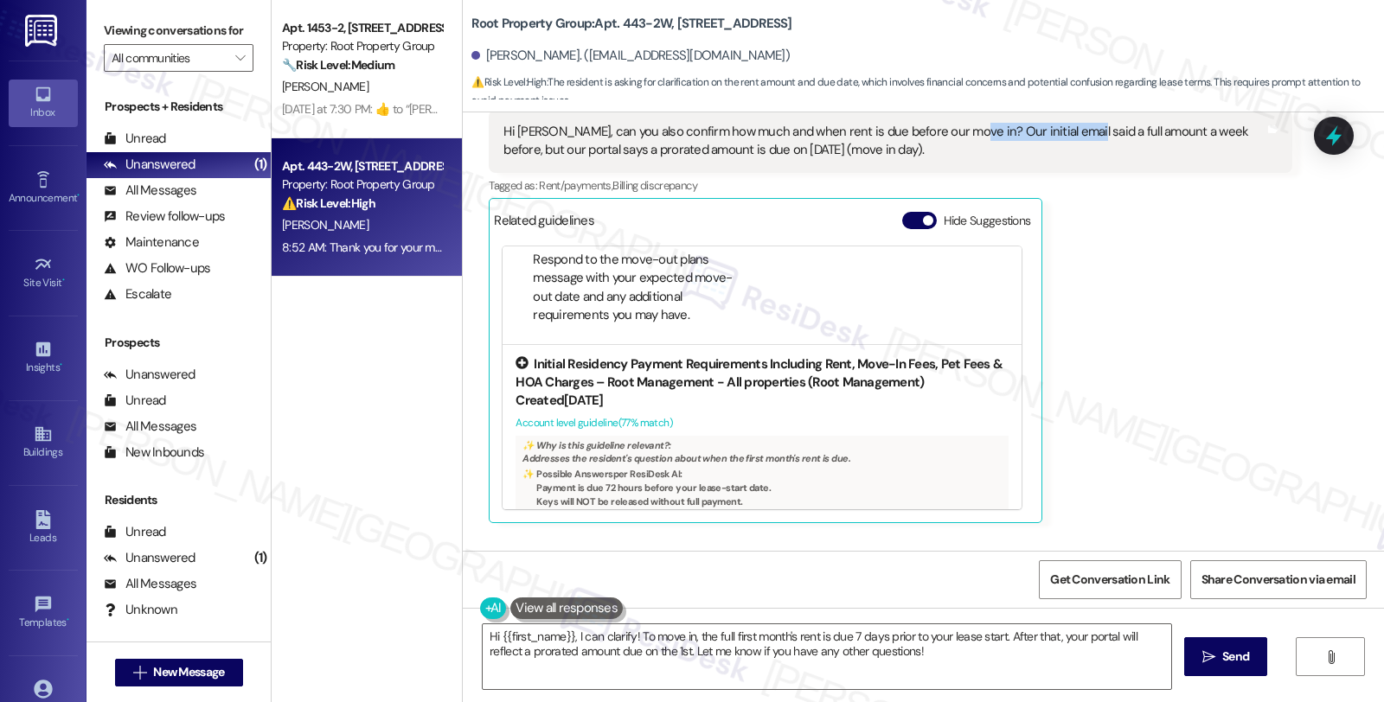
scroll to position [240, 0]
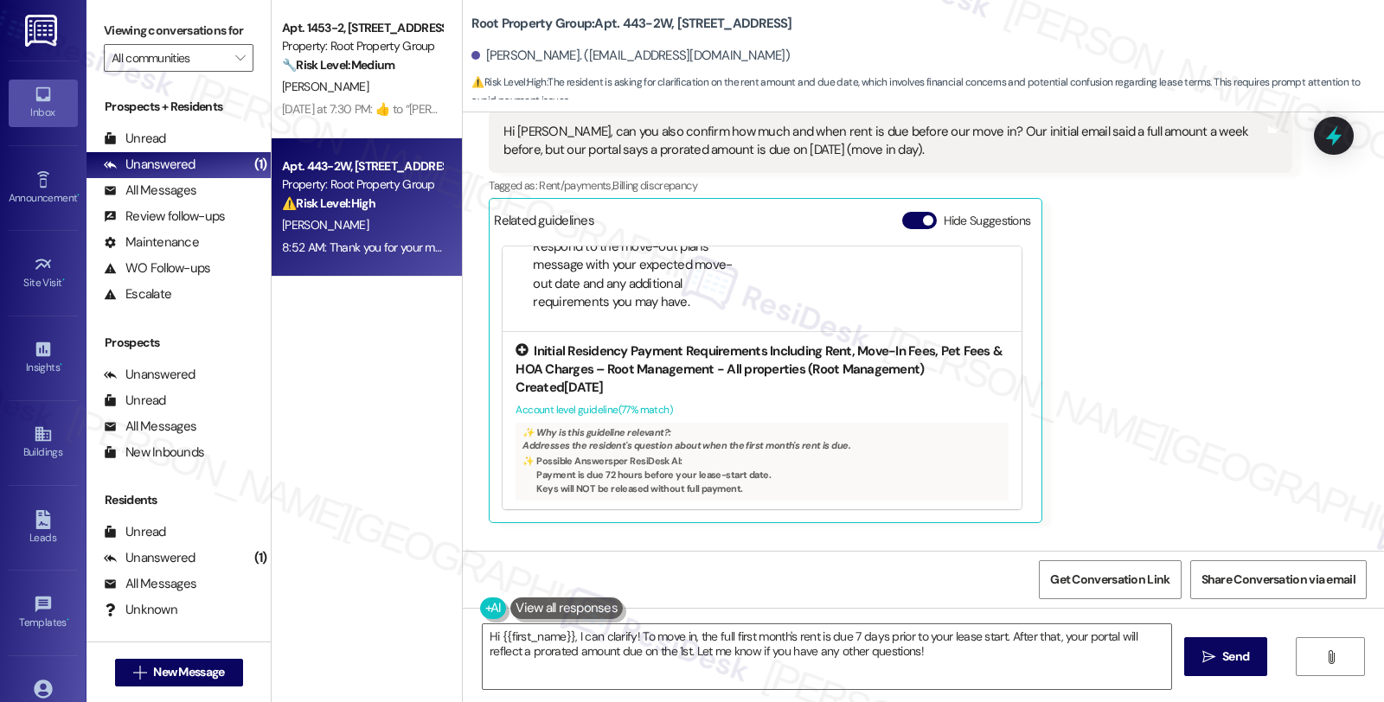
click at [822, 379] on div "Created [DATE]" at bounding box center [762, 388] width 493 height 18
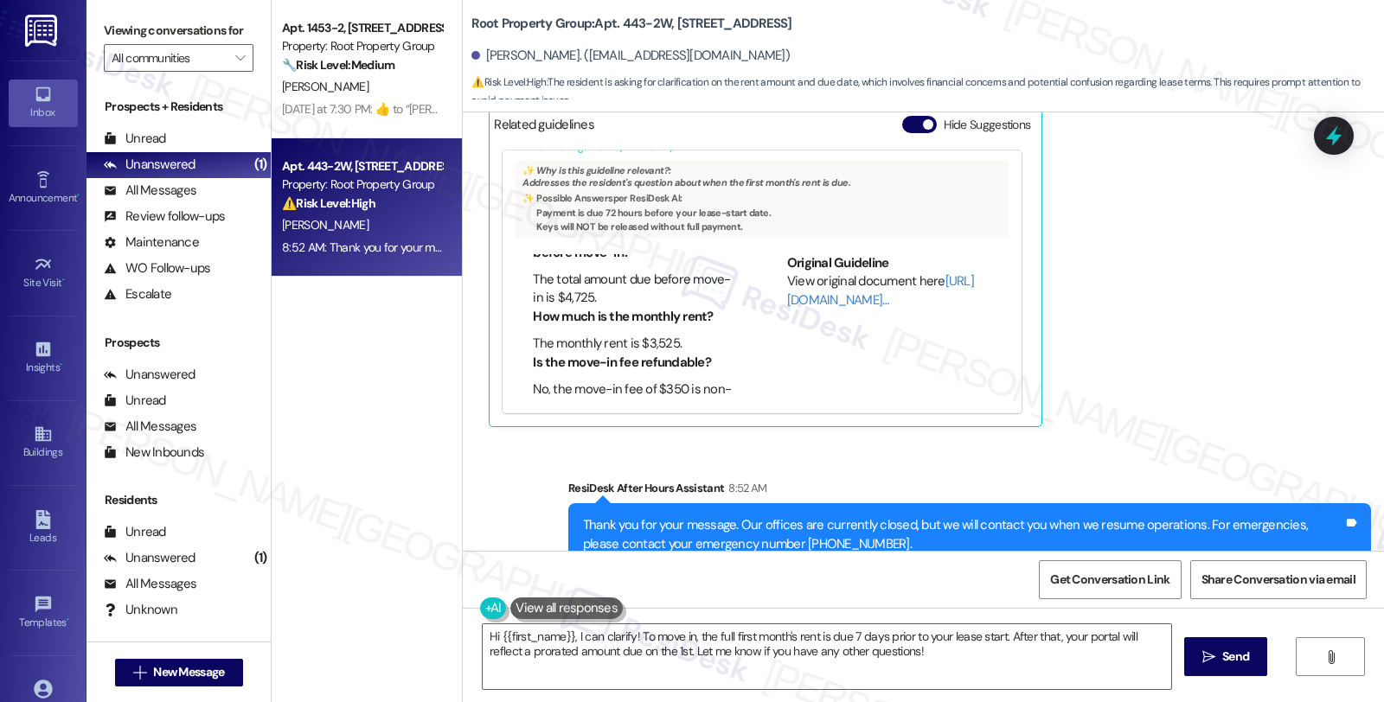
scroll to position [96, 0]
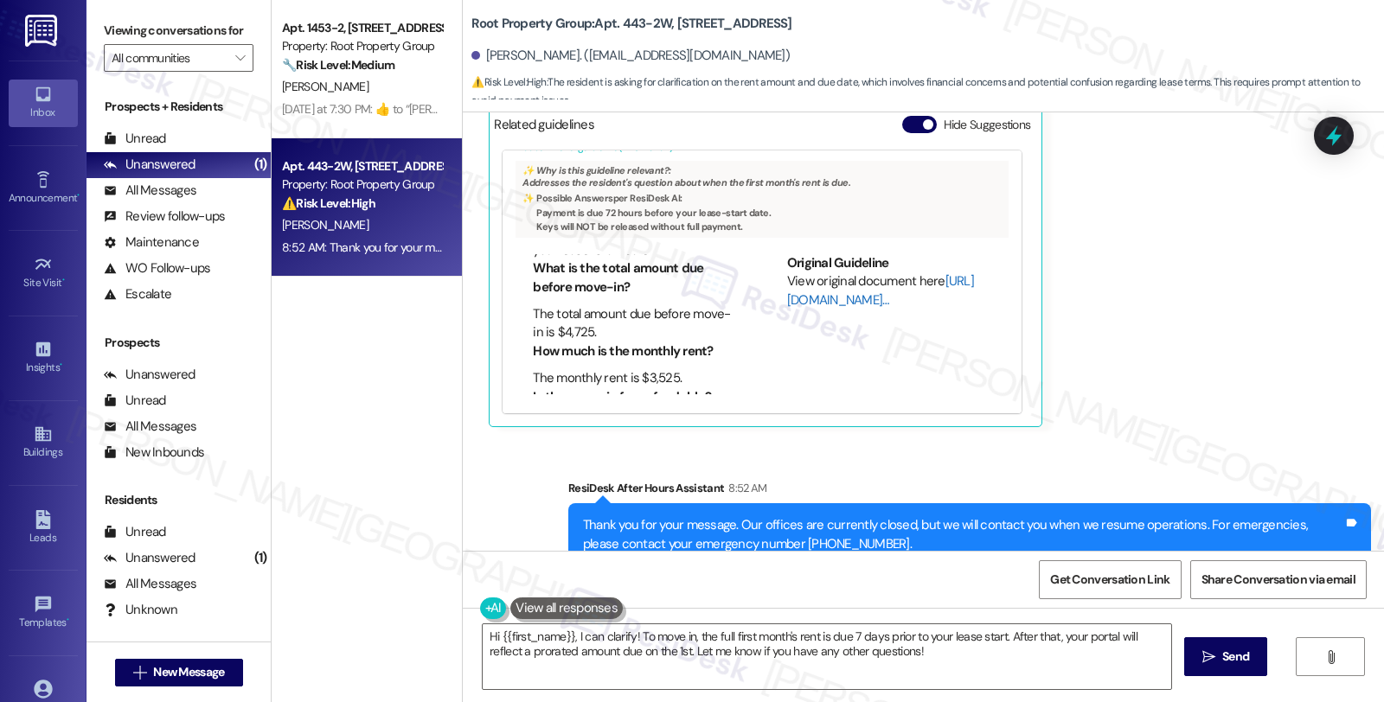
click at [793, 301] on link "[URL][DOMAIN_NAME]…" at bounding box center [880, 289] width 187 height 35
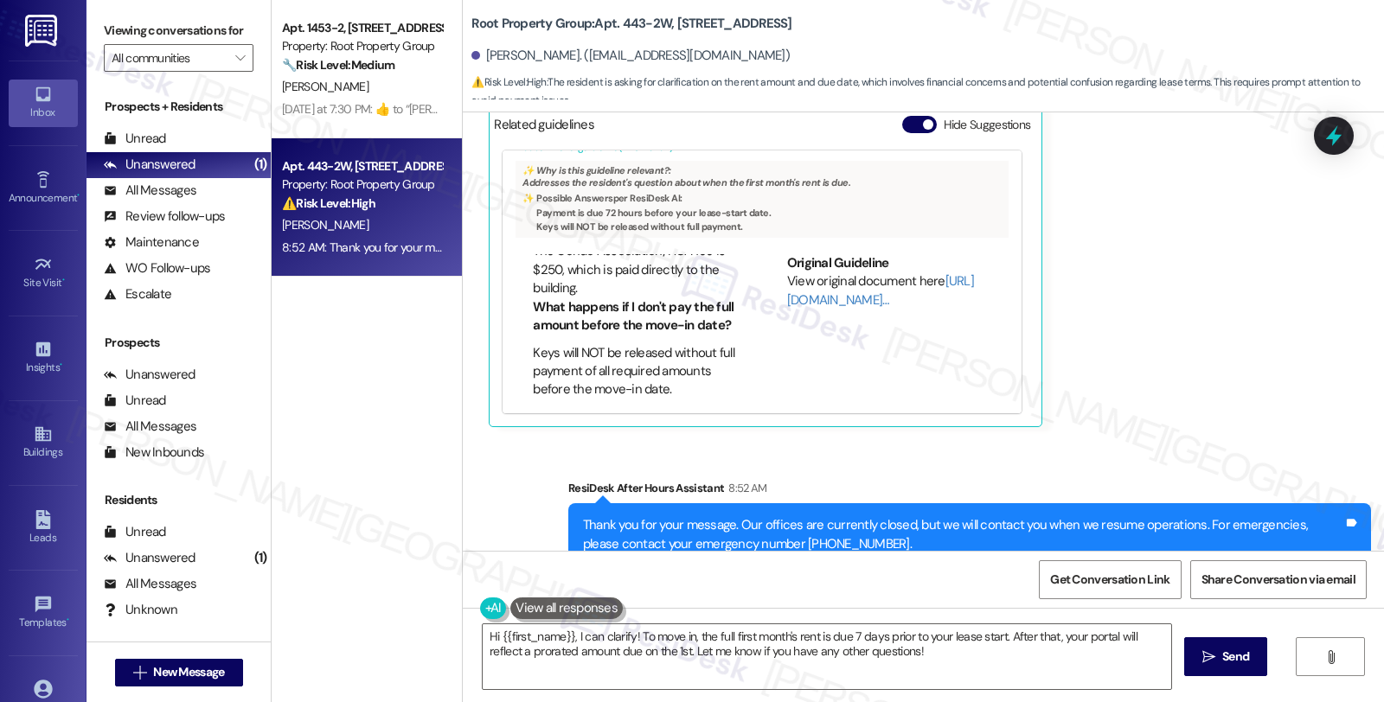
scroll to position [750, 0]
click at [1209, 355] on div "[PERSON_NAME] 8:52 AM Hi [PERSON_NAME], can you also confirm how much and when …" at bounding box center [890, 209] width 803 height 438
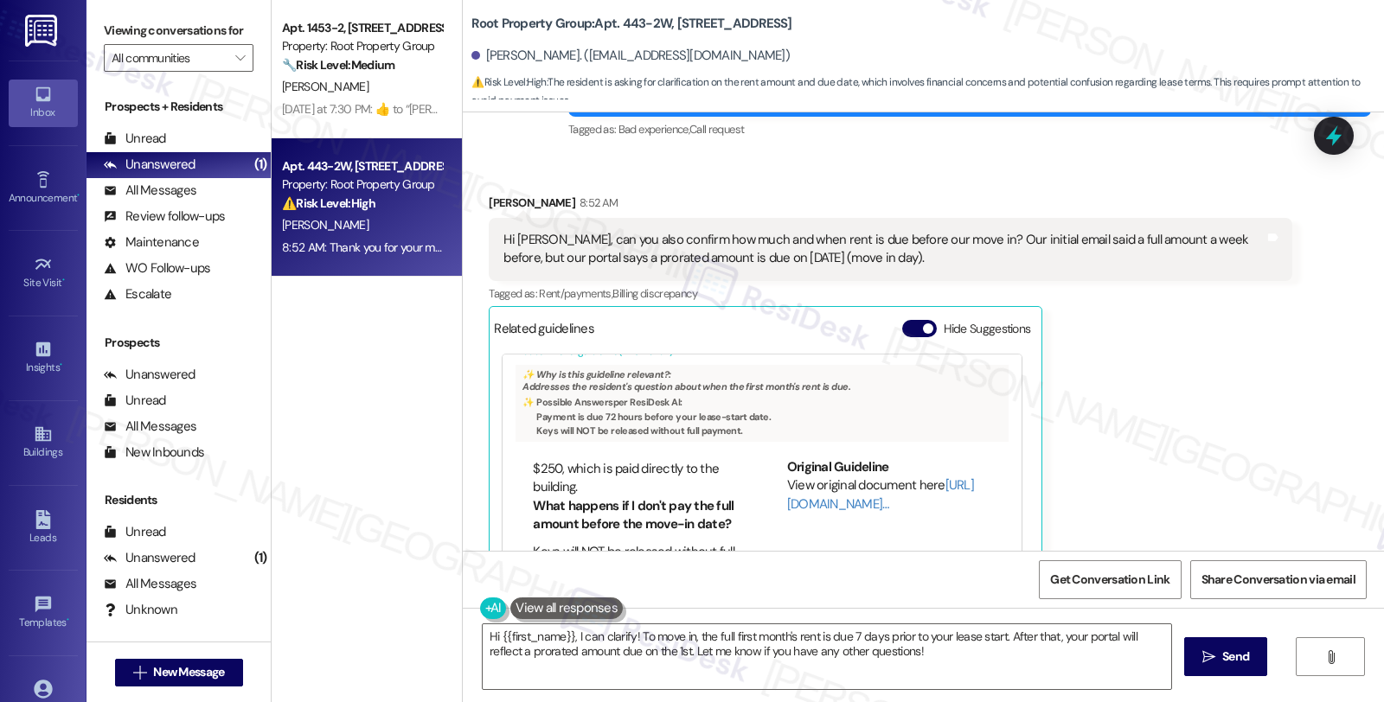
scroll to position [687, 0]
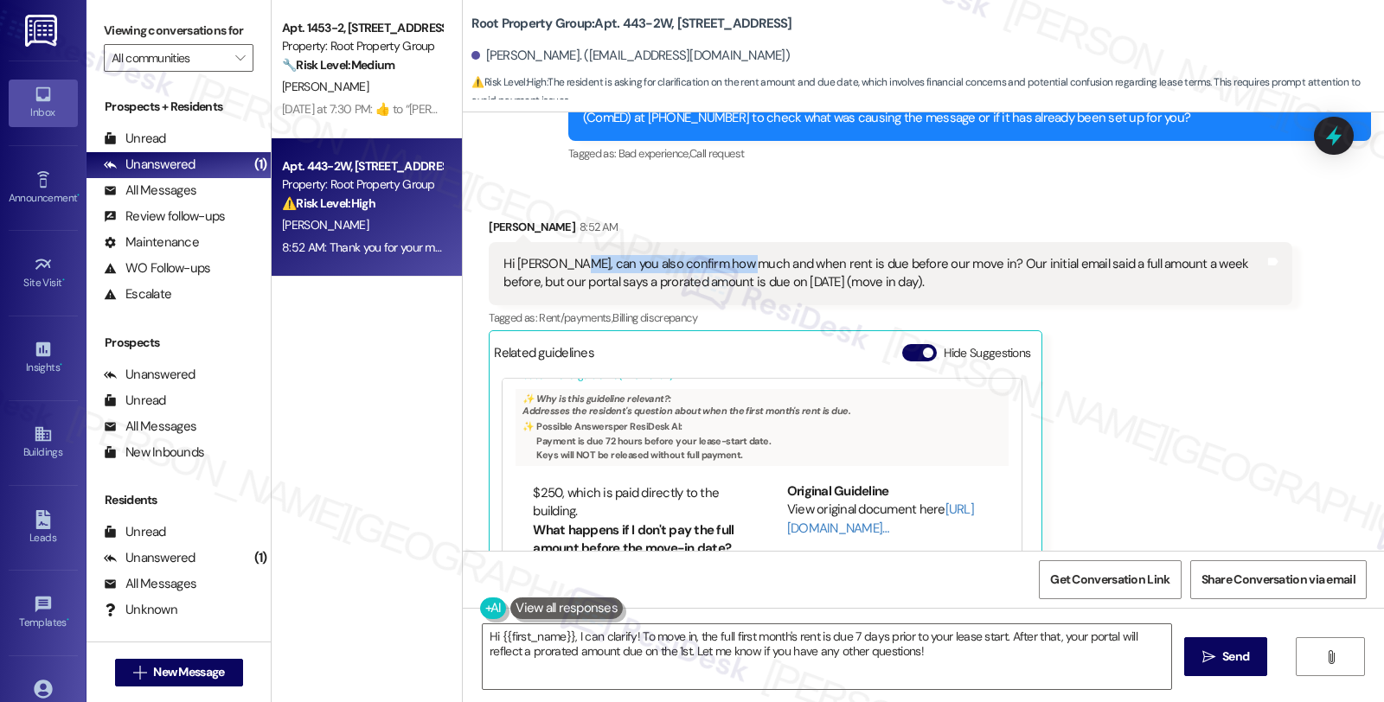
drag, startPoint x: 560, startPoint y: 265, endPoint x: 735, endPoint y: 265, distance: 175.6
click at [735, 265] on div "Hi [PERSON_NAME], can you also confirm how much and when rent is due before our…" at bounding box center [883, 273] width 760 height 37
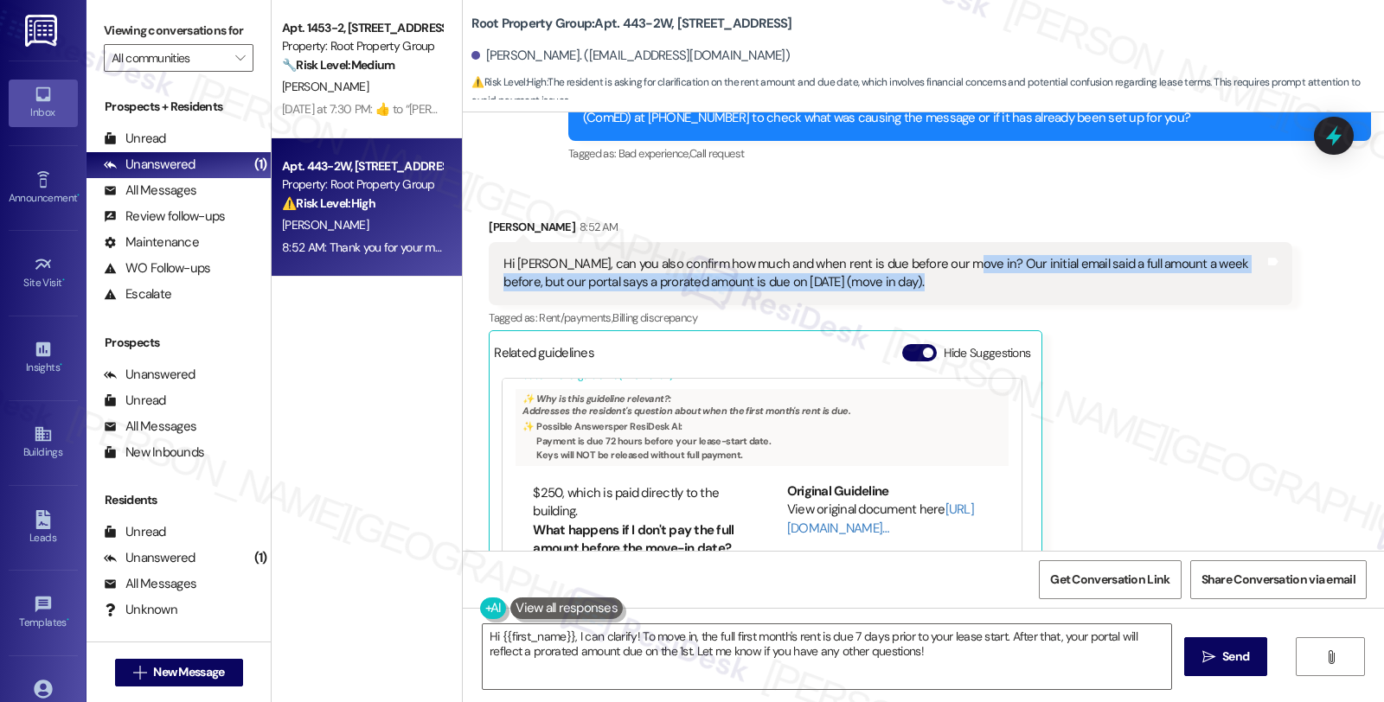
drag, startPoint x: 941, startPoint y: 264, endPoint x: 1104, endPoint y: 273, distance: 162.9
click at [1104, 273] on div "Hi [PERSON_NAME], can you also confirm how much and when rent is due before our…" at bounding box center [883, 273] width 760 height 37
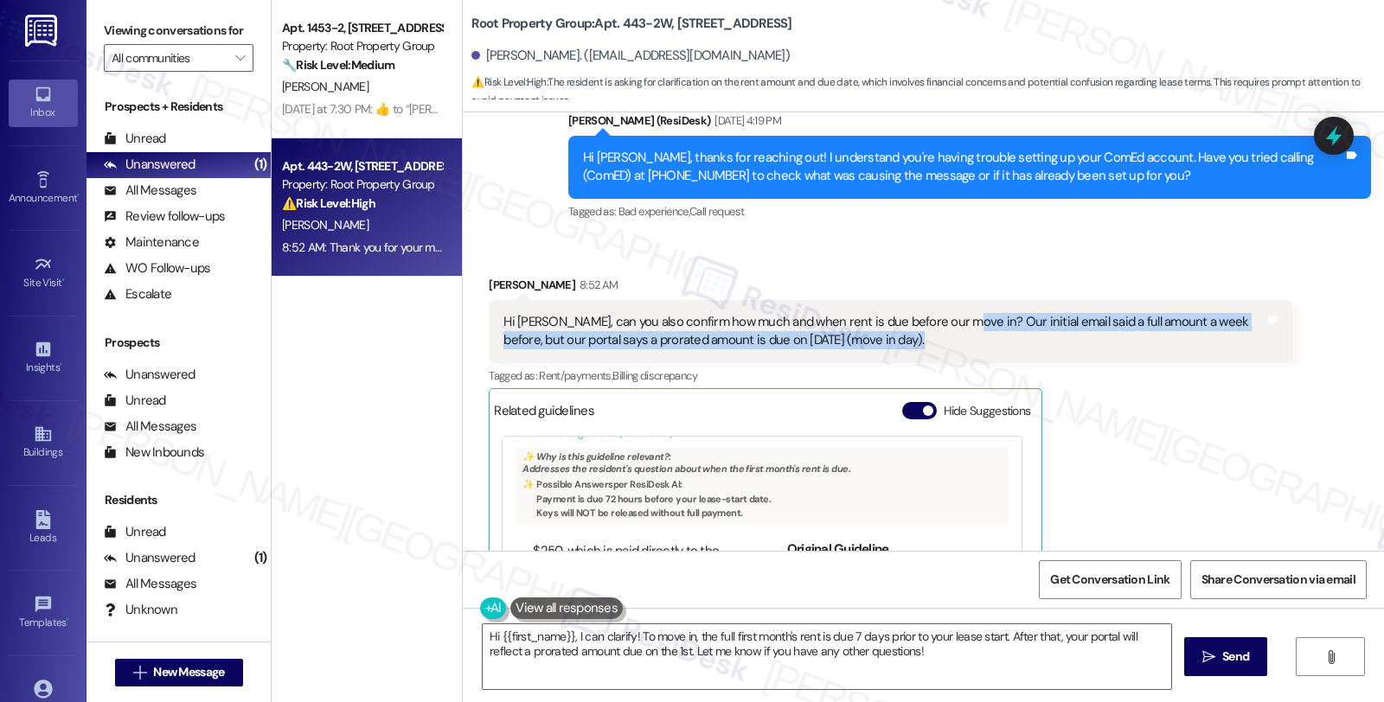
scroll to position [591, 0]
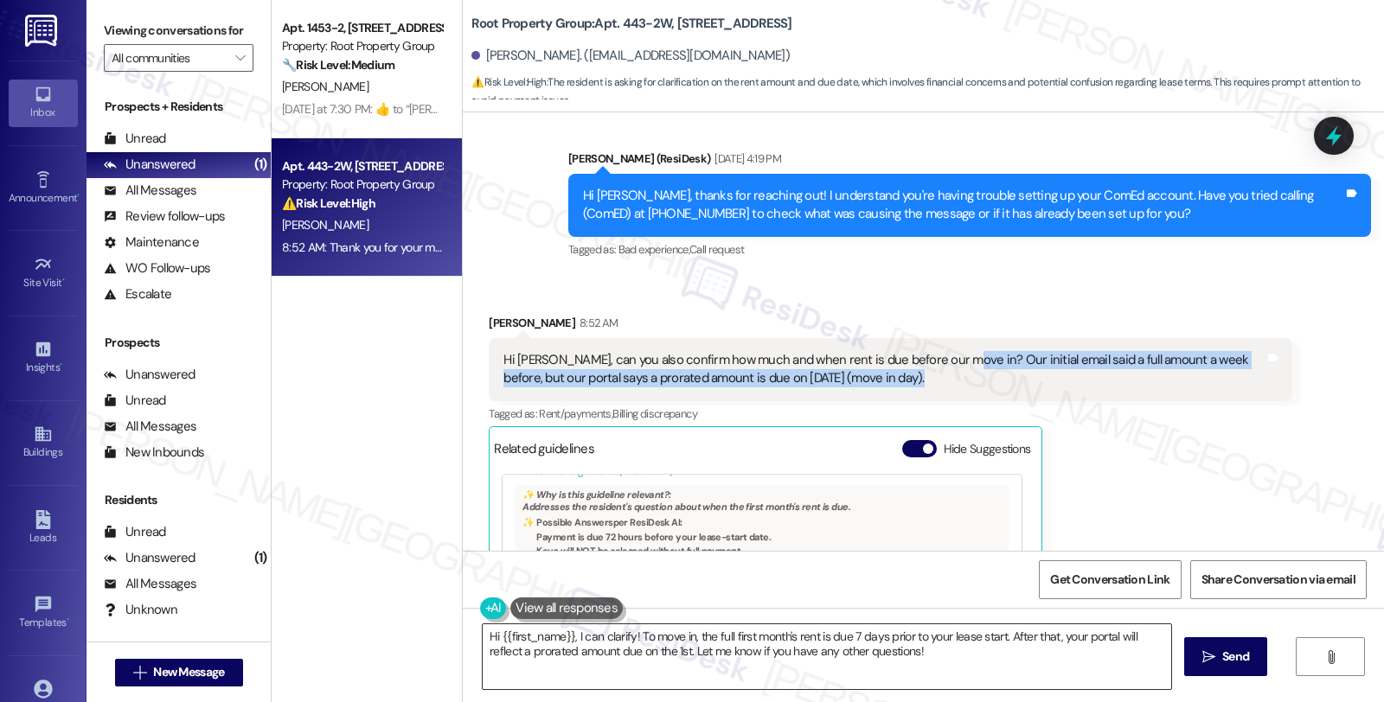
click at [483, 632] on textarea "Hi {{first_name}}, I can clarify! To move in, the full first month's rent is du…" at bounding box center [827, 656] width 688 height 65
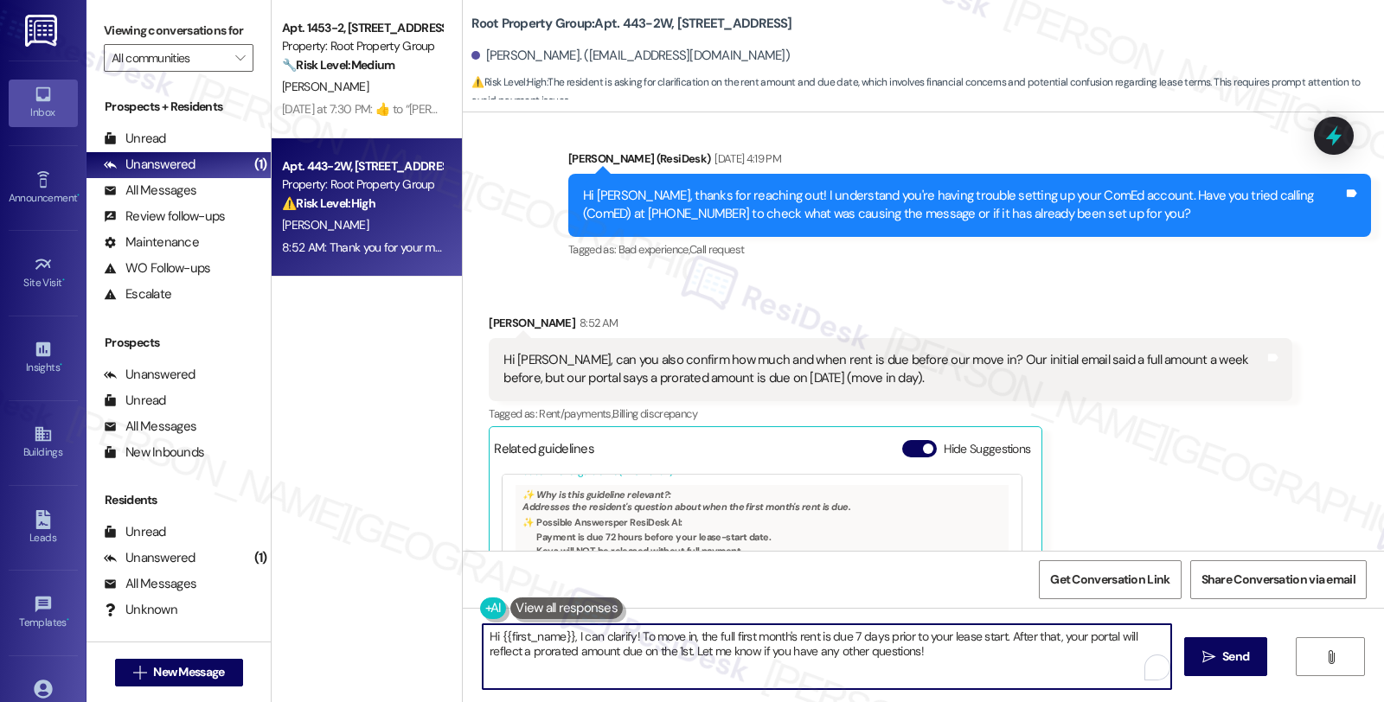
click at [483, 632] on textarea "Hi {{first_name}}, I can clarify! To move in, the full first month's rent is du…" at bounding box center [827, 656] width 688 height 65
type textarea "Good morning, {{first_name}}, I can clarify! To move in, the full first month's…"
drag, startPoint x: 629, startPoint y: 636, endPoint x: 997, endPoint y: 650, distance: 368.7
click at [997, 650] on textarea "Good morning, {{first_name}}, I can clarify! To move in, the full first month's…" at bounding box center [824, 656] width 688 height 65
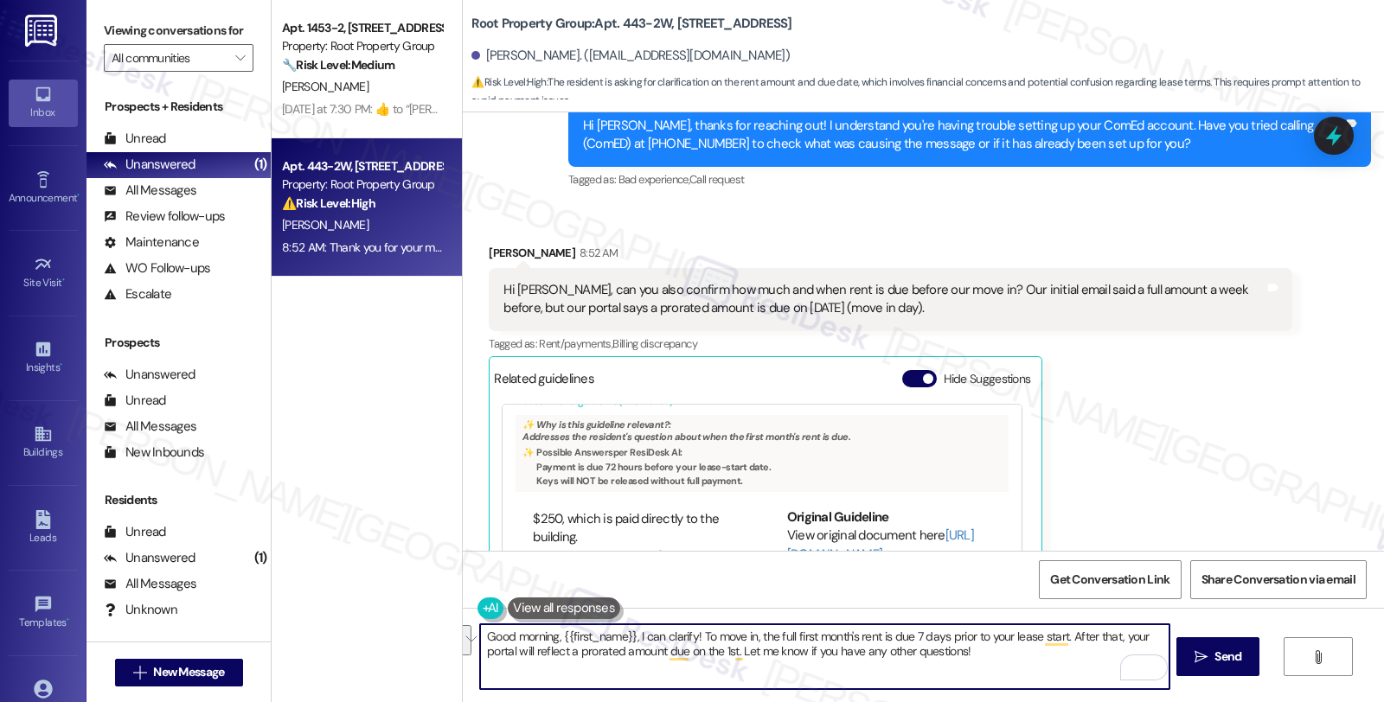
scroll to position [687, 0]
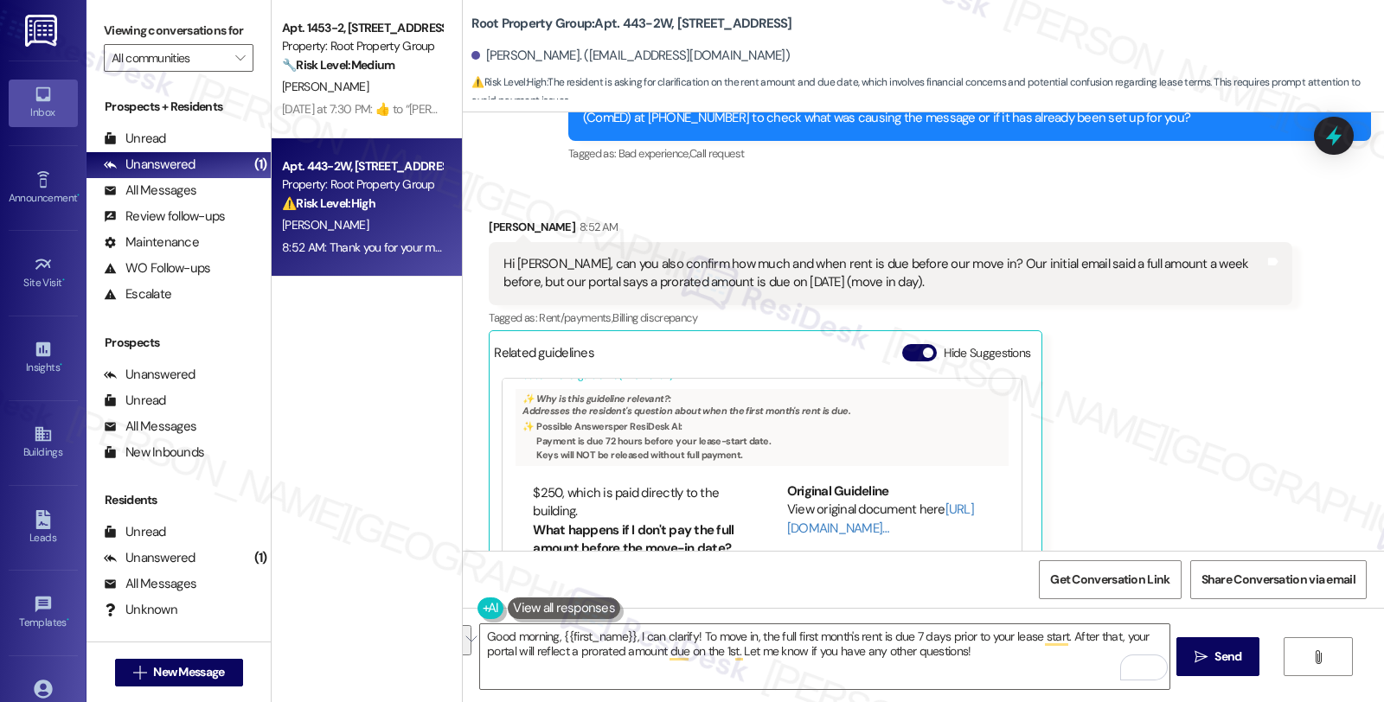
click at [1212, 340] on div "[PERSON_NAME] 8:52 AM Hi [PERSON_NAME], can you also confirm how much and when …" at bounding box center [890, 437] width 803 height 438
click at [1111, 344] on div "[PERSON_NAME] 8:52 AM Hi [PERSON_NAME], can you also confirm how much and when …" at bounding box center [890, 437] width 803 height 438
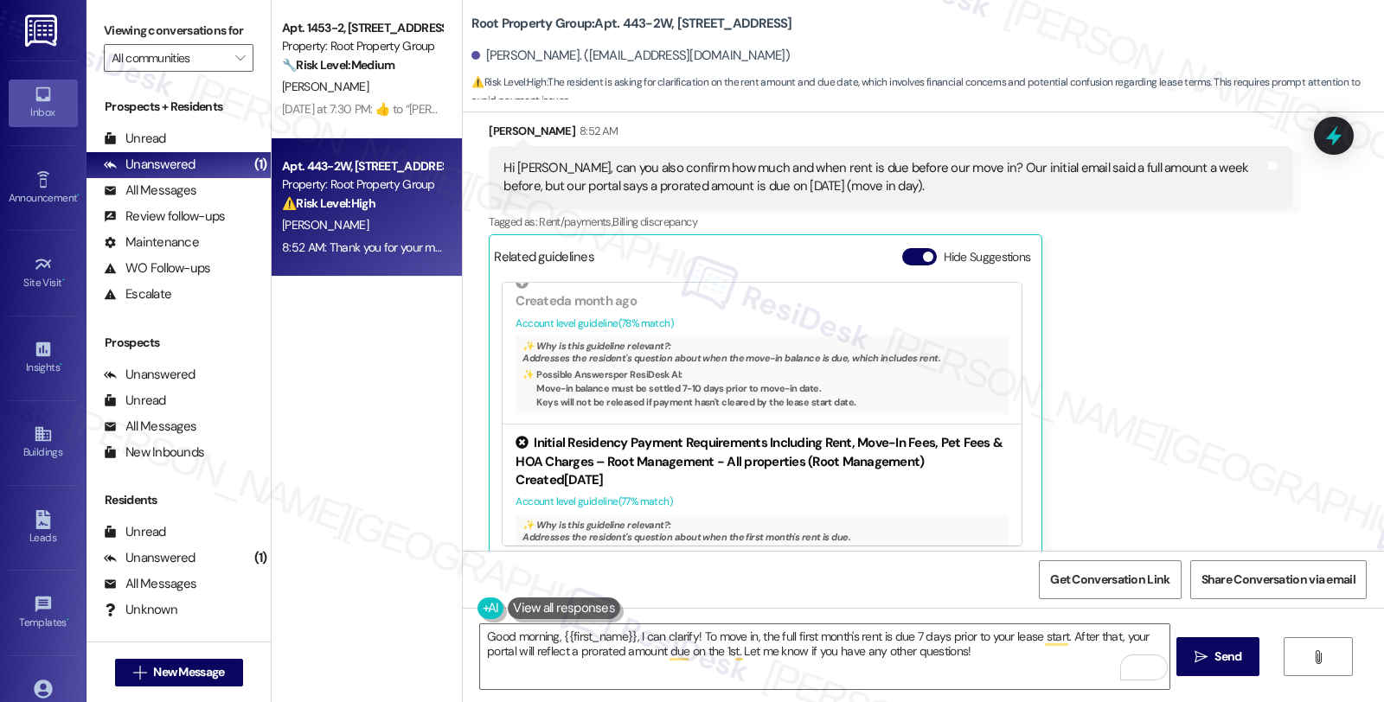
scroll to position [0, 0]
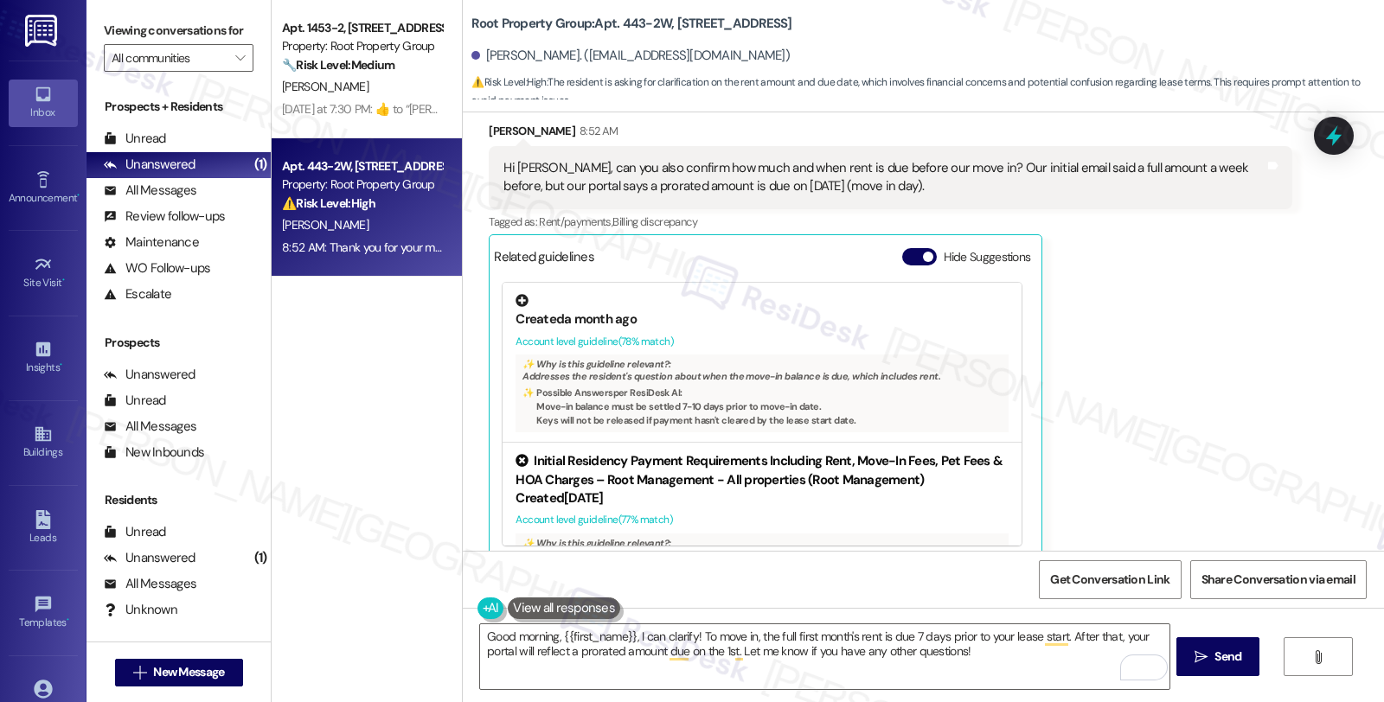
click at [675, 369] on div "✨ Why is this guideline relevant?: Addresses the resident's question about when…" at bounding box center [762, 393] width 493 height 77
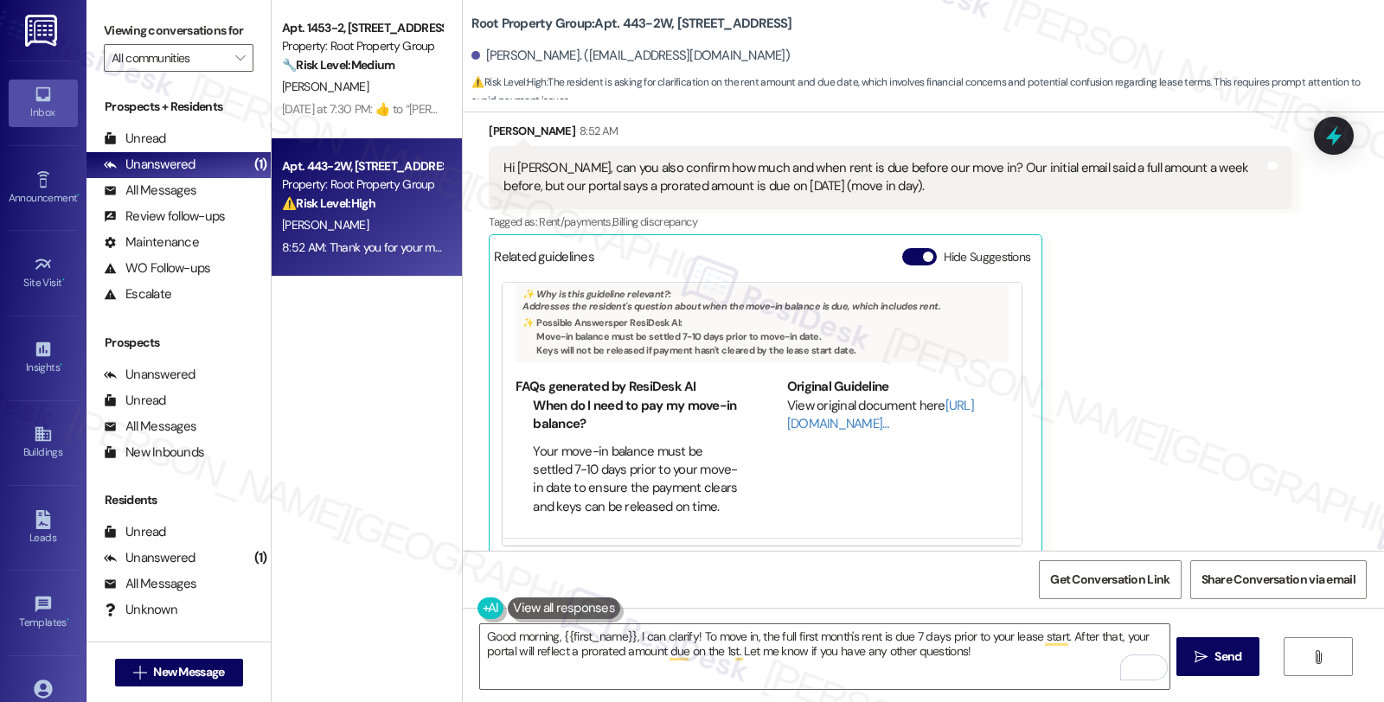
scroll to position [240, 0]
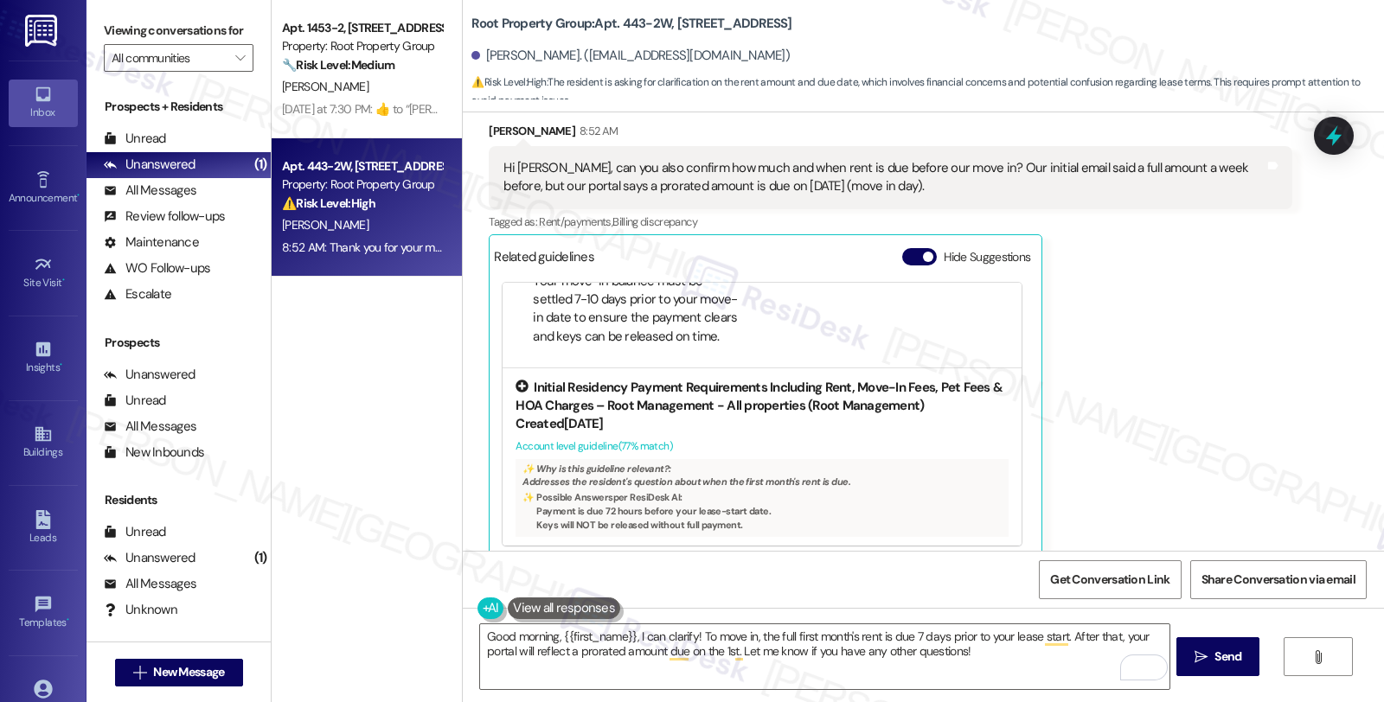
click at [746, 471] on div "✨ Why is this guideline relevant?:" at bounding box center [761, 469] width 479 height 12
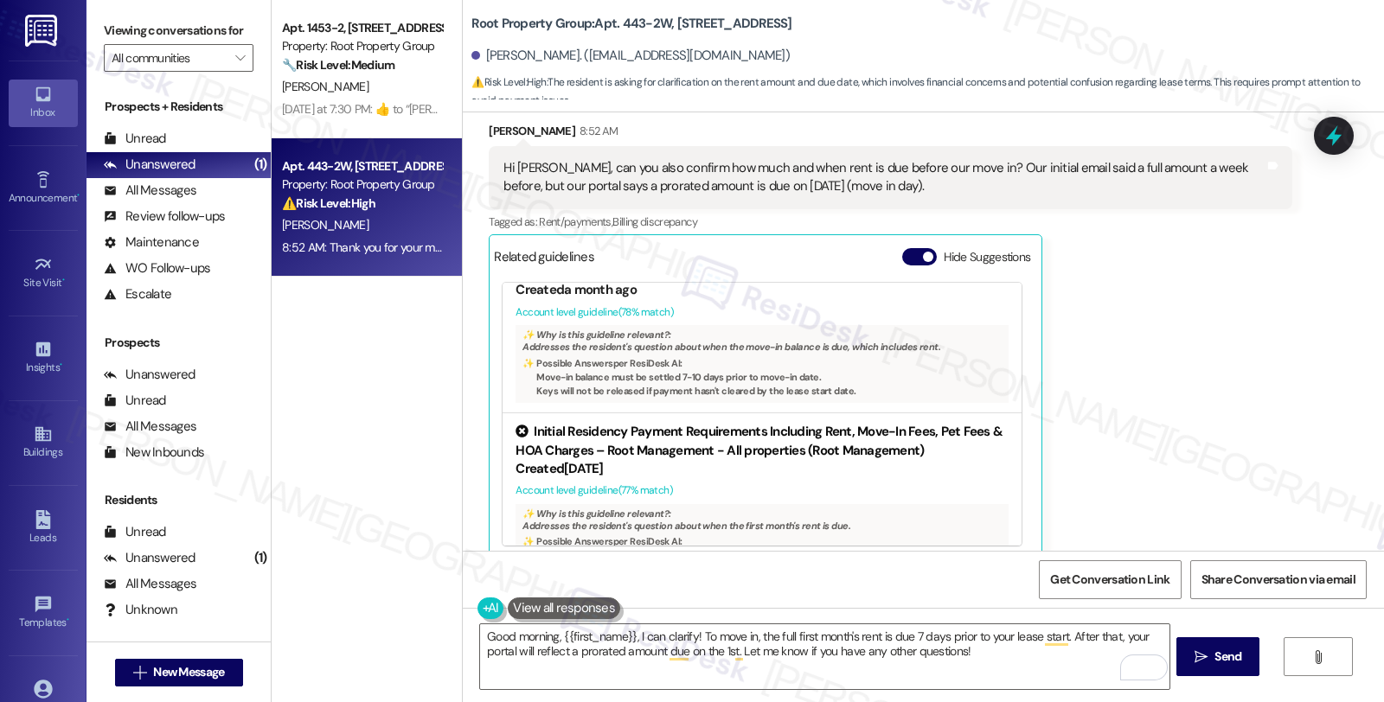
scroll to position [0, 0]
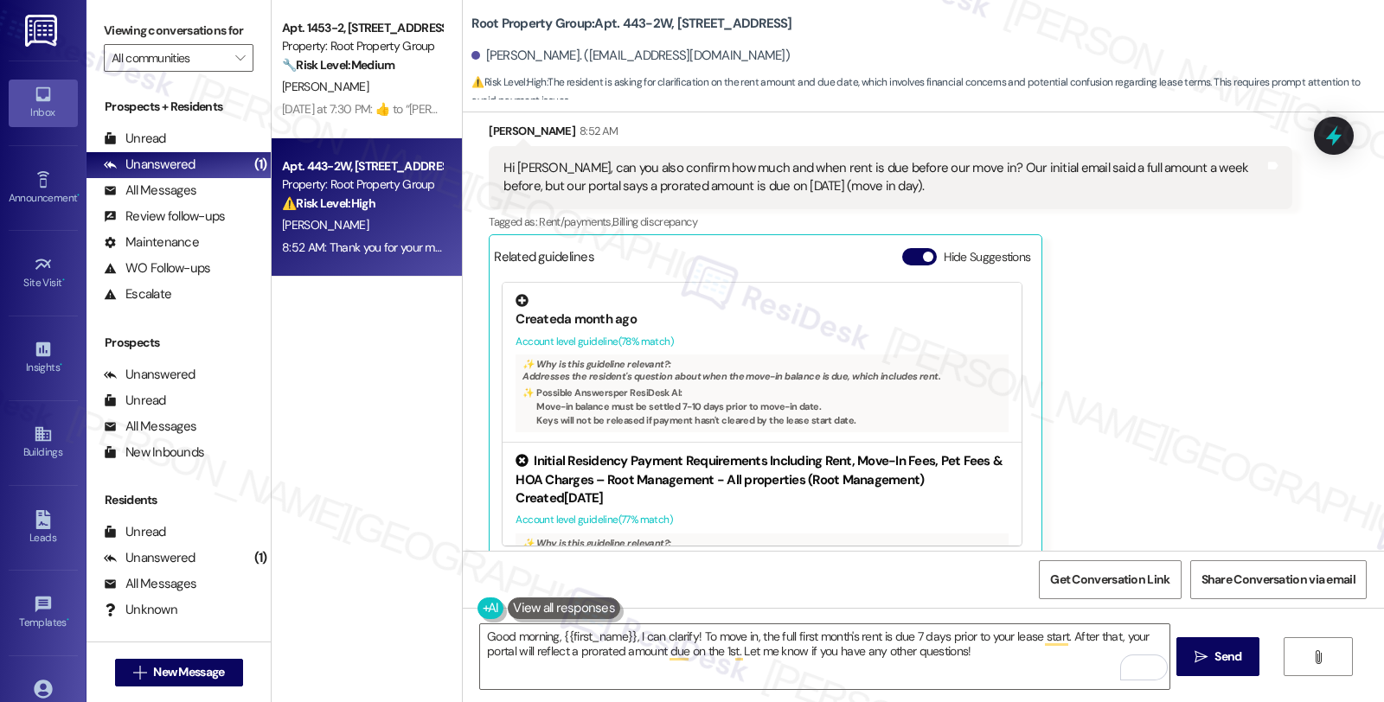
click at [739, 401] on li "Move-in balance must be settled 7-10 days prior to move-in date." at bounding box center [768, 406] width 465 height 12
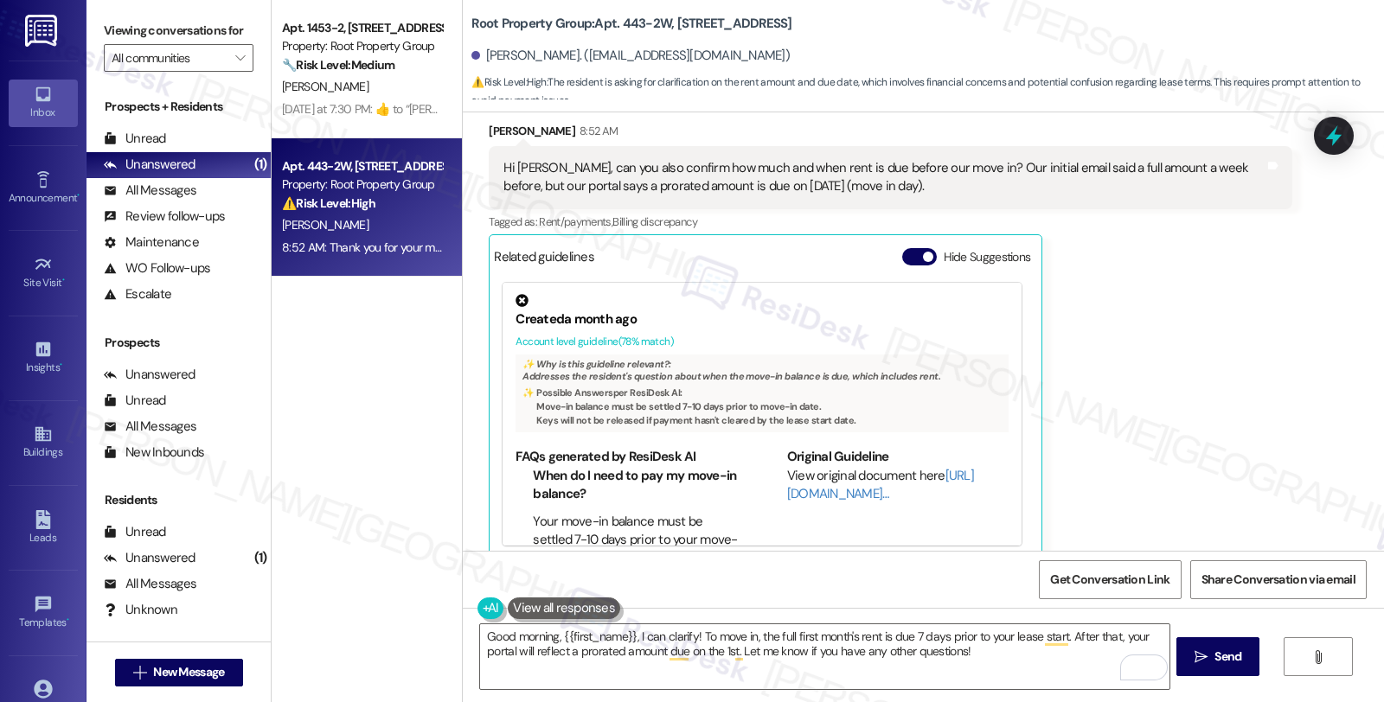
click at [1239, 381] on div "[PERSON_NAME] 8:52 AM Hi [PERSON_NAME], can you also confirm how much and when …" at bounding box center [890, 341] width 803 height 438
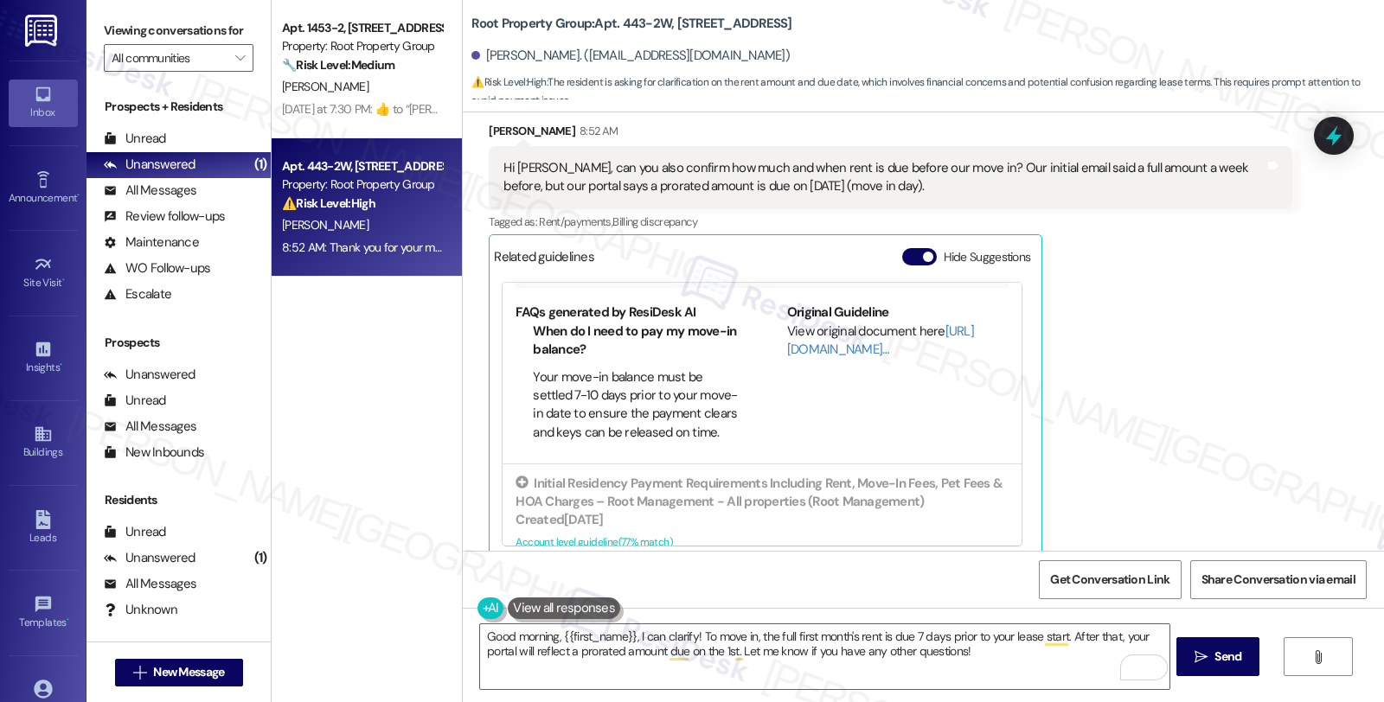
click at [588, 375] on li "Your move-in balance must be settled 7-10 days prior to your move-in date to en…" at bounding box center [635, 405] width 205 height 74
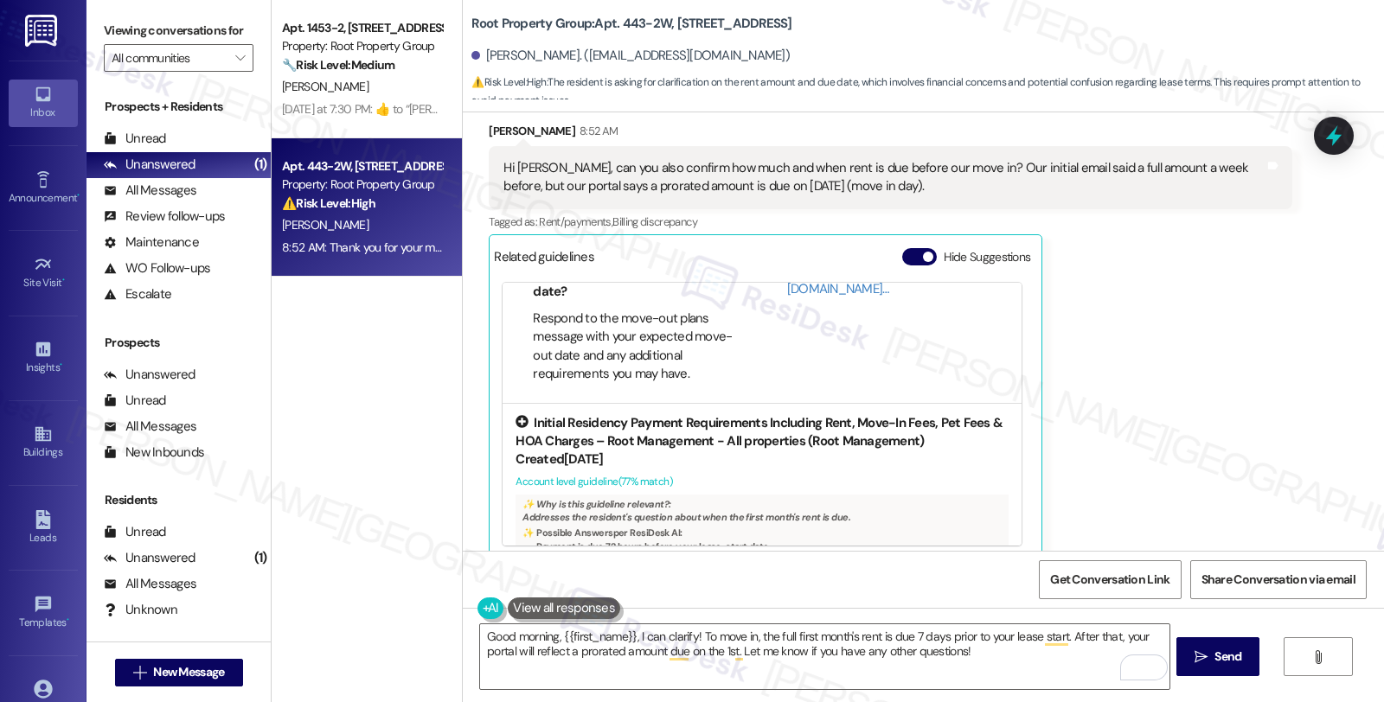
scroll to position [240, 0]
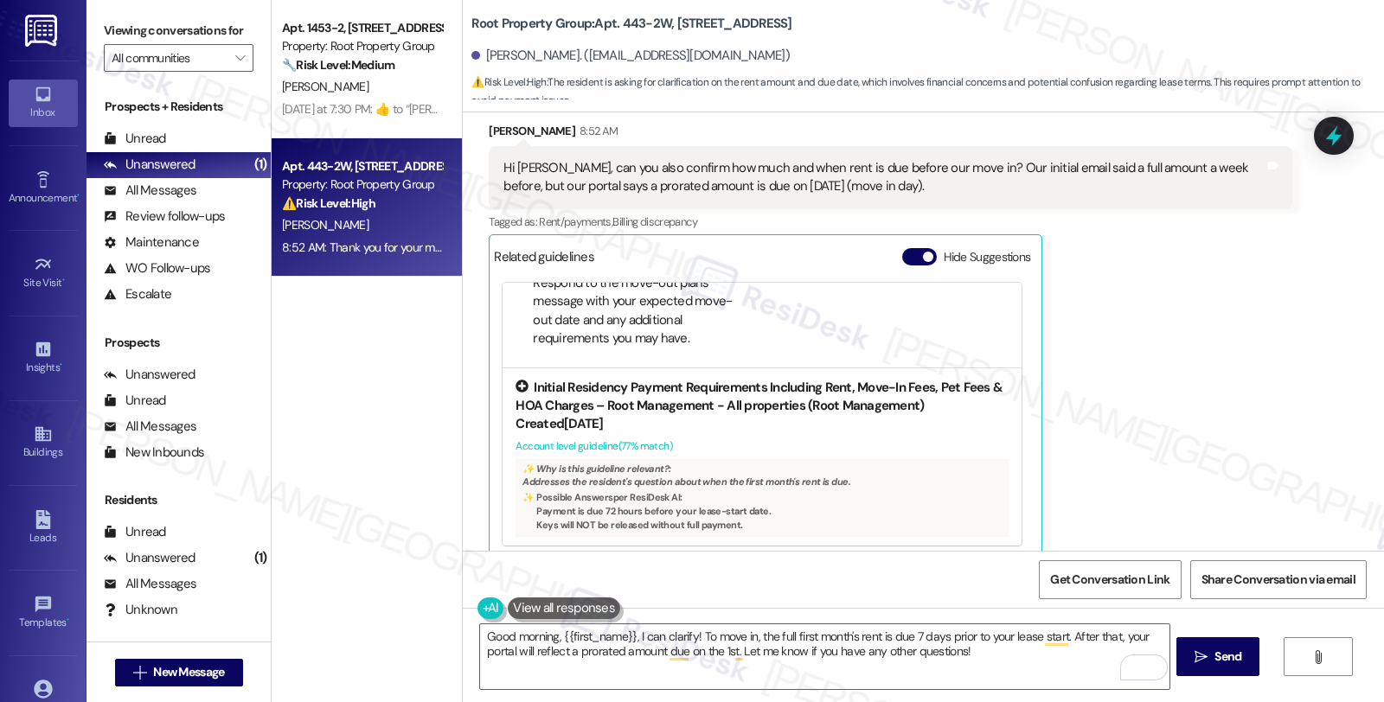
click at [715, 438] on div "Account level guideline ( 77 % match)" at bounding box center [762, 447] width 493 height 18
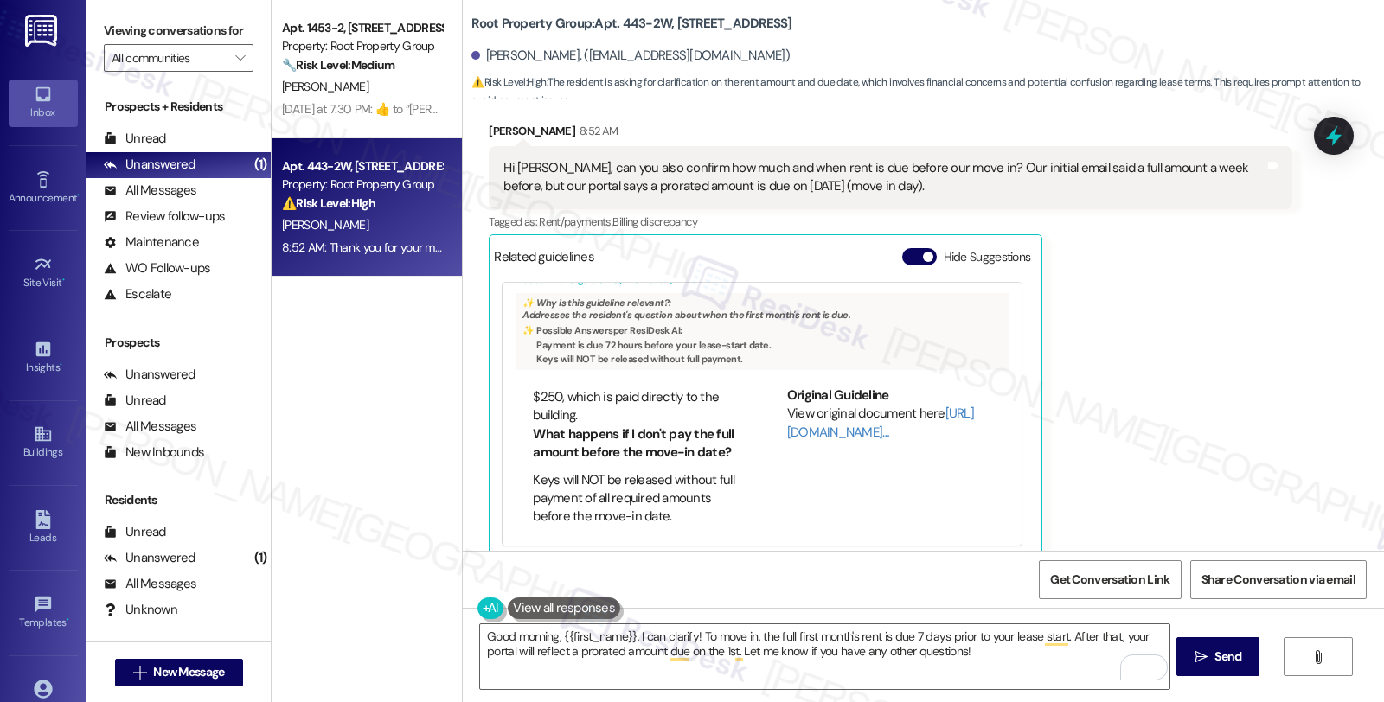
scroll to position [750, 0]
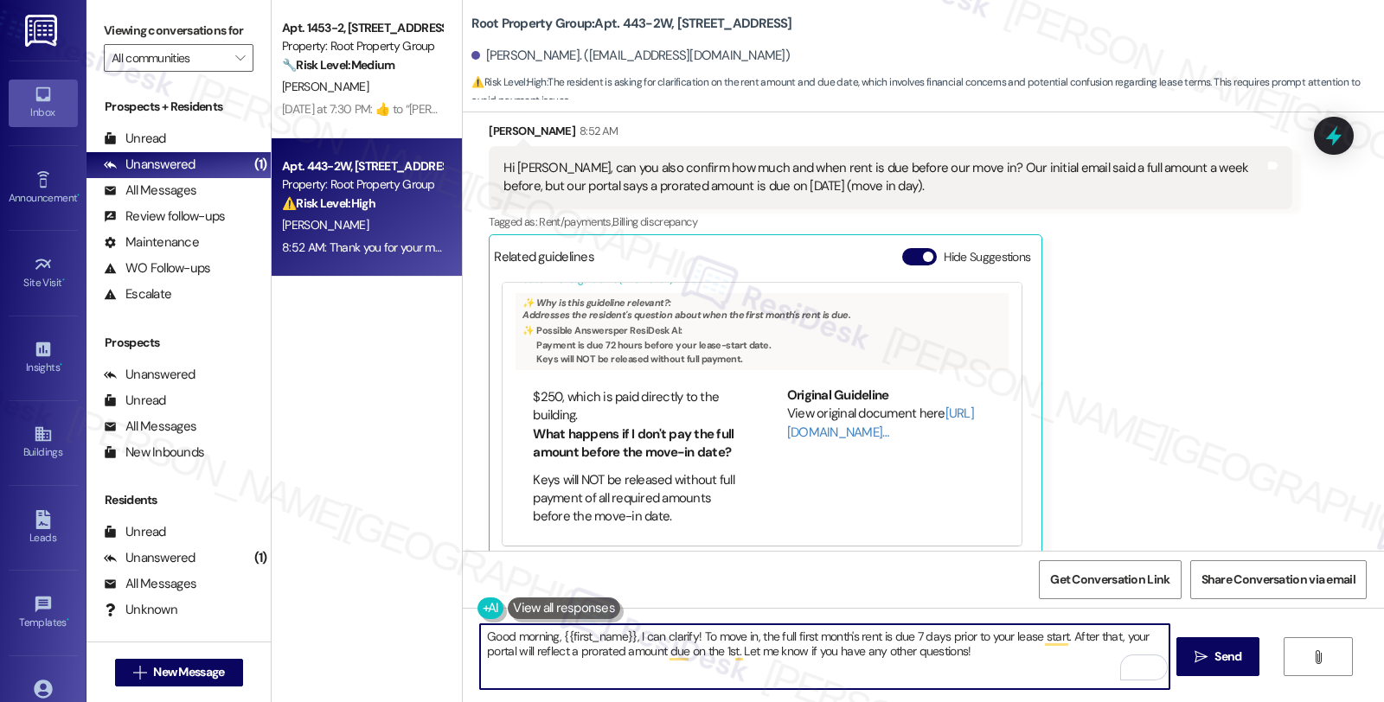
click at [945, 683] on textarea "Good morning, {{first_name}}, I can clarify! To move in, the full first month's…" at bounding box center [824, 656] width 688 height 65
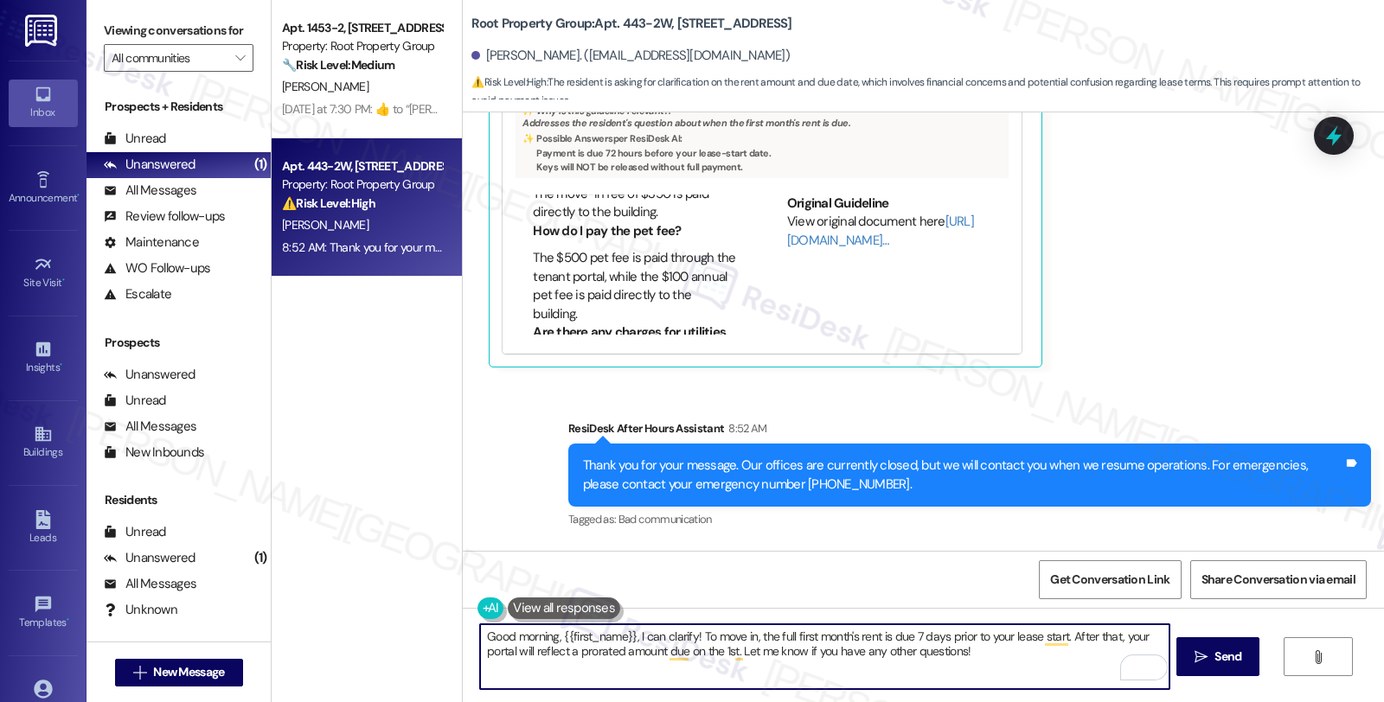
scroll to position [366, 0]
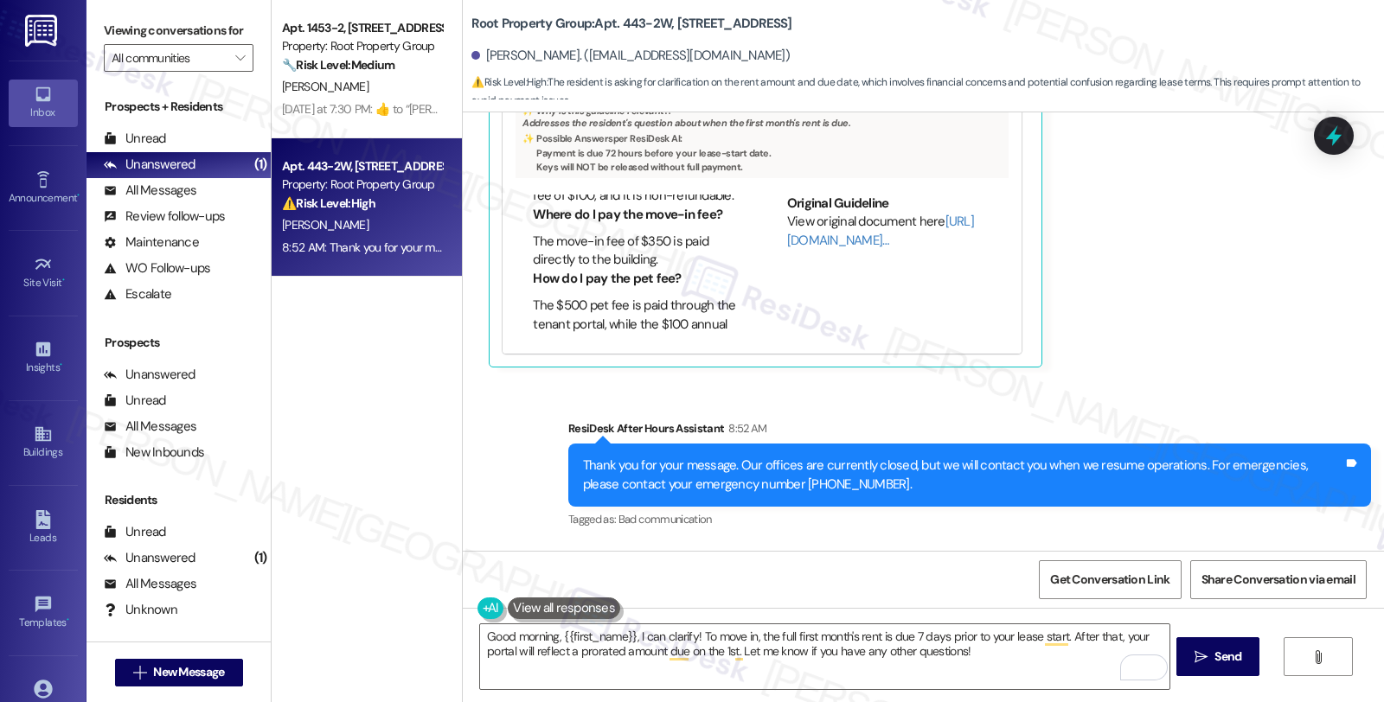
click at [1234, 366] on div "[PERSON_NAME] 8:52 AM Hi [PERSON_NAME], can you also confirm how much and when …" at bounding box center [890, 149] width 803 height 438
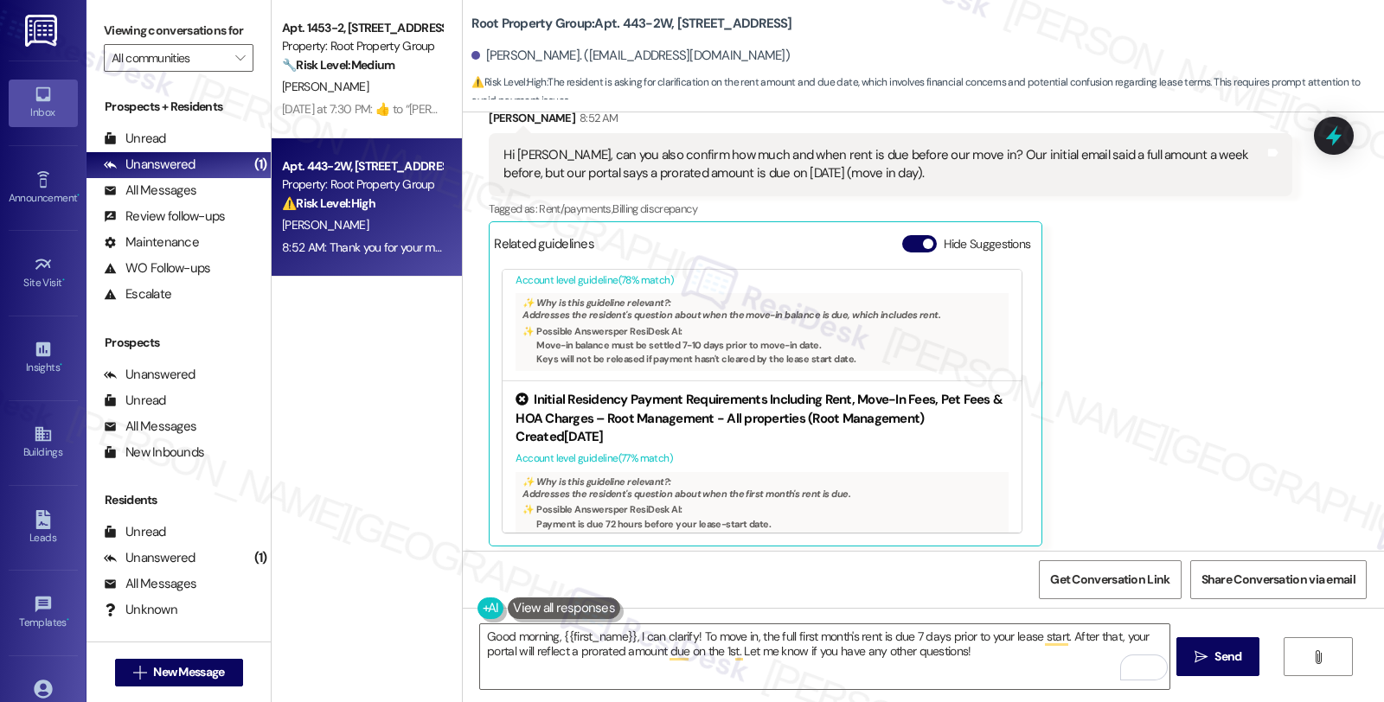
scroll to position [783, 0]
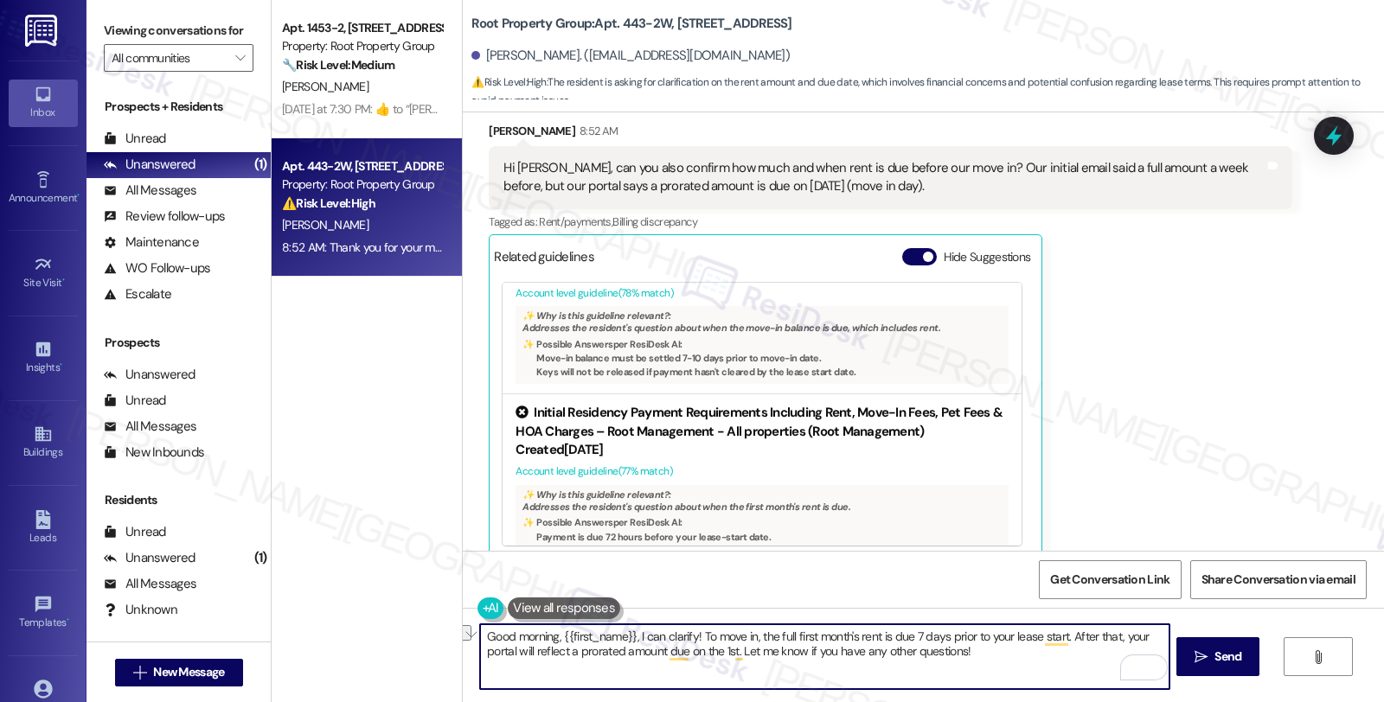
drag, startPoint x: 629, startPoint y: 633, endPoint x: 693, endPoint y: 633, distance: 64.0
click at [693, 633] on textarea "Good morning, {{first_name}}, I can clarify! To move in, the full first month's…" at bounding box center [824, 656] width 688 height 65
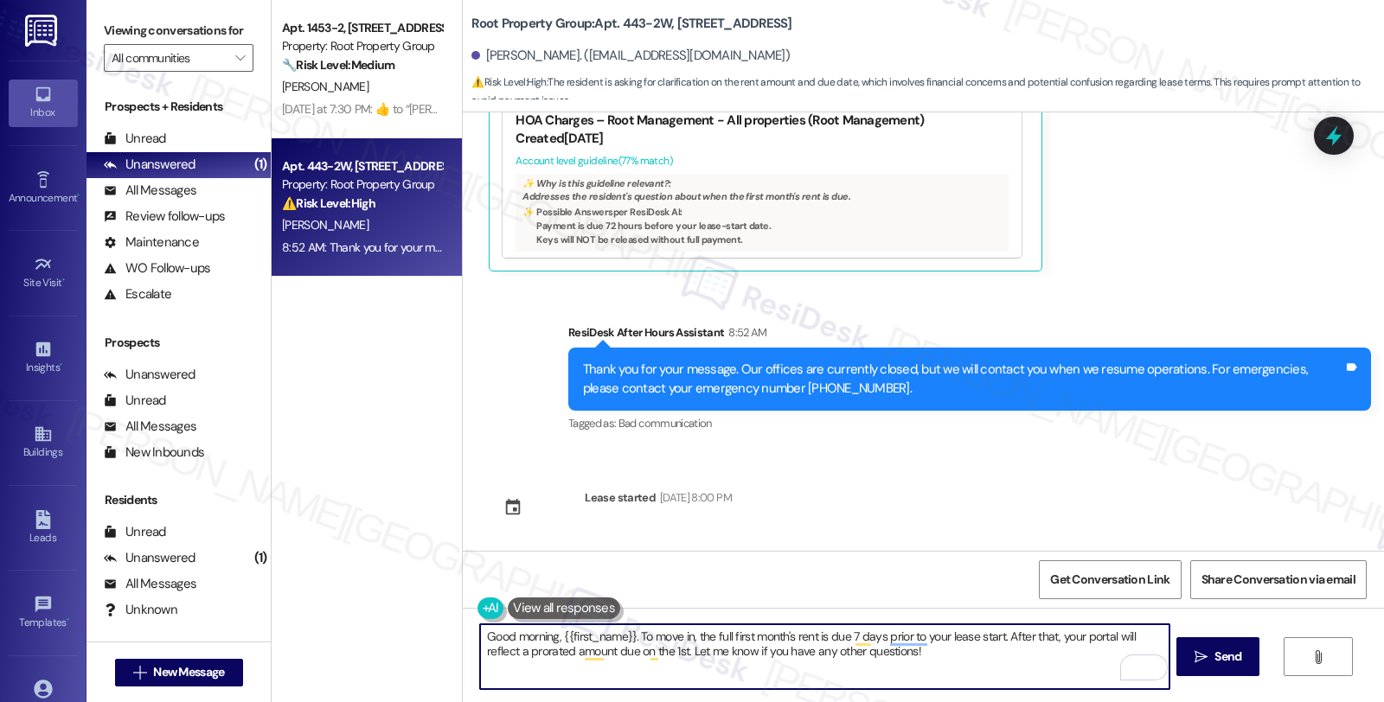
scroll to position [240, 0]
click at [683, 133] on div "Created [DATE]" at bounding box center [762, 136] width 493 height 18
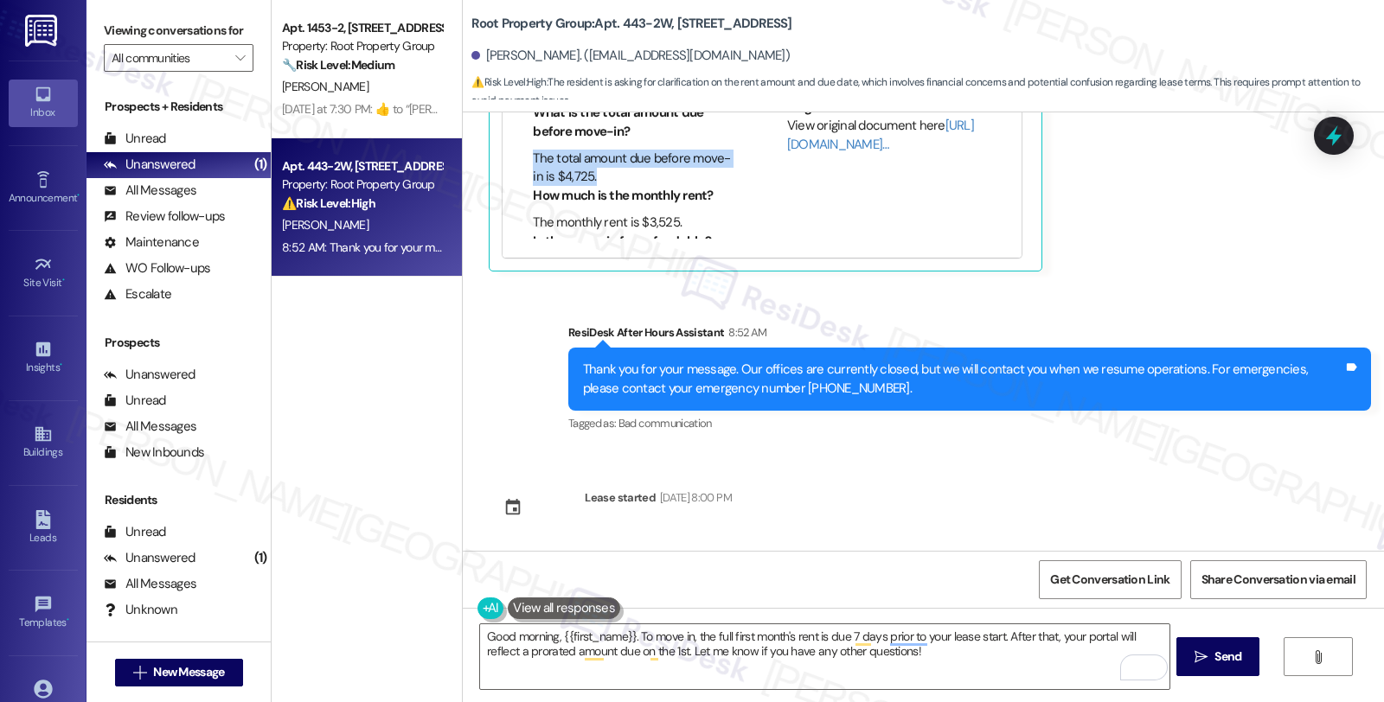
drag, startPoint x: 583, startPoint y: 177, endPoint x: 508, endPoint y: 157, distance: 77.8
click at [516, 157] on ul "What is the total amount due before move-in? The total amount due before move-i…" at bounding box center [627, 145] width 222 height 83
copy li "The total amount due before move-in is $4,725."
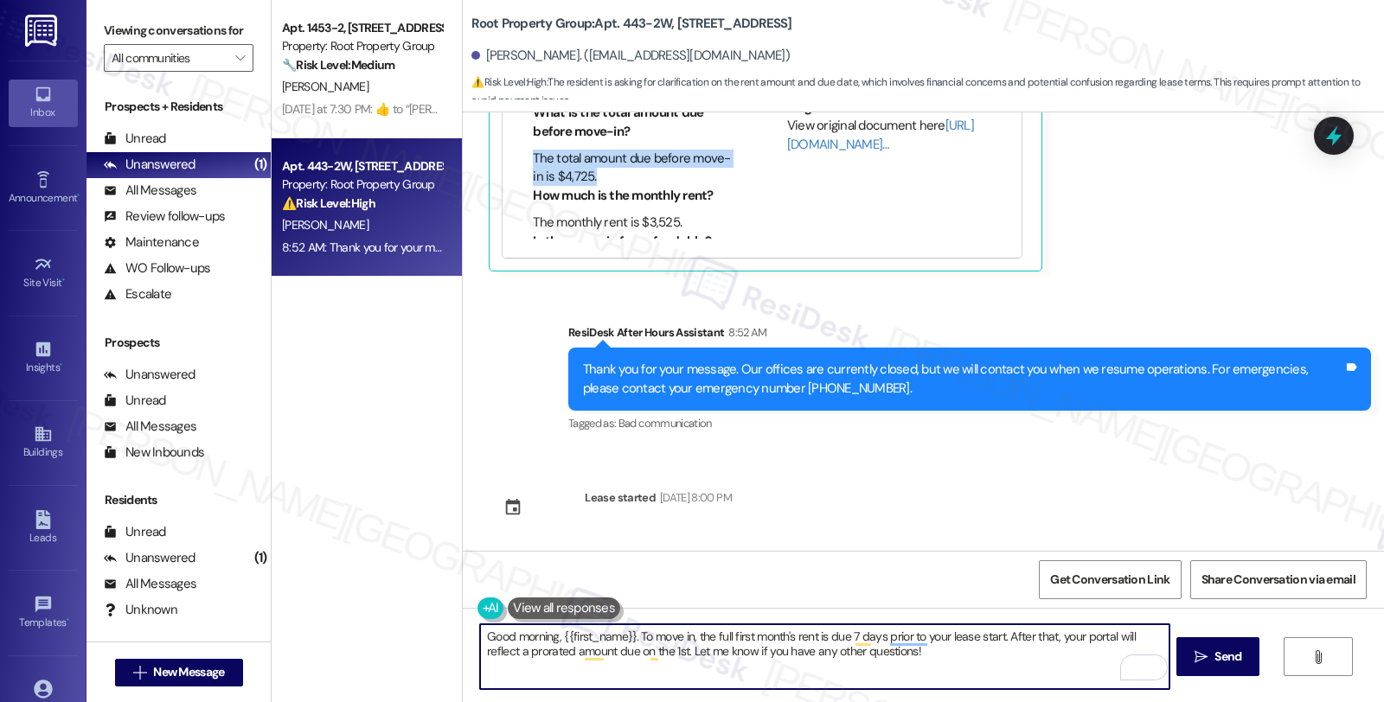
click at [999, 636] on textarea "Good morning, {{first_name}}. To move in, the full first month's rent is due 7 …" at bounding box center [824, 656] width 688 height 65
paste textarea "The total amount due before move-in is $4,725."
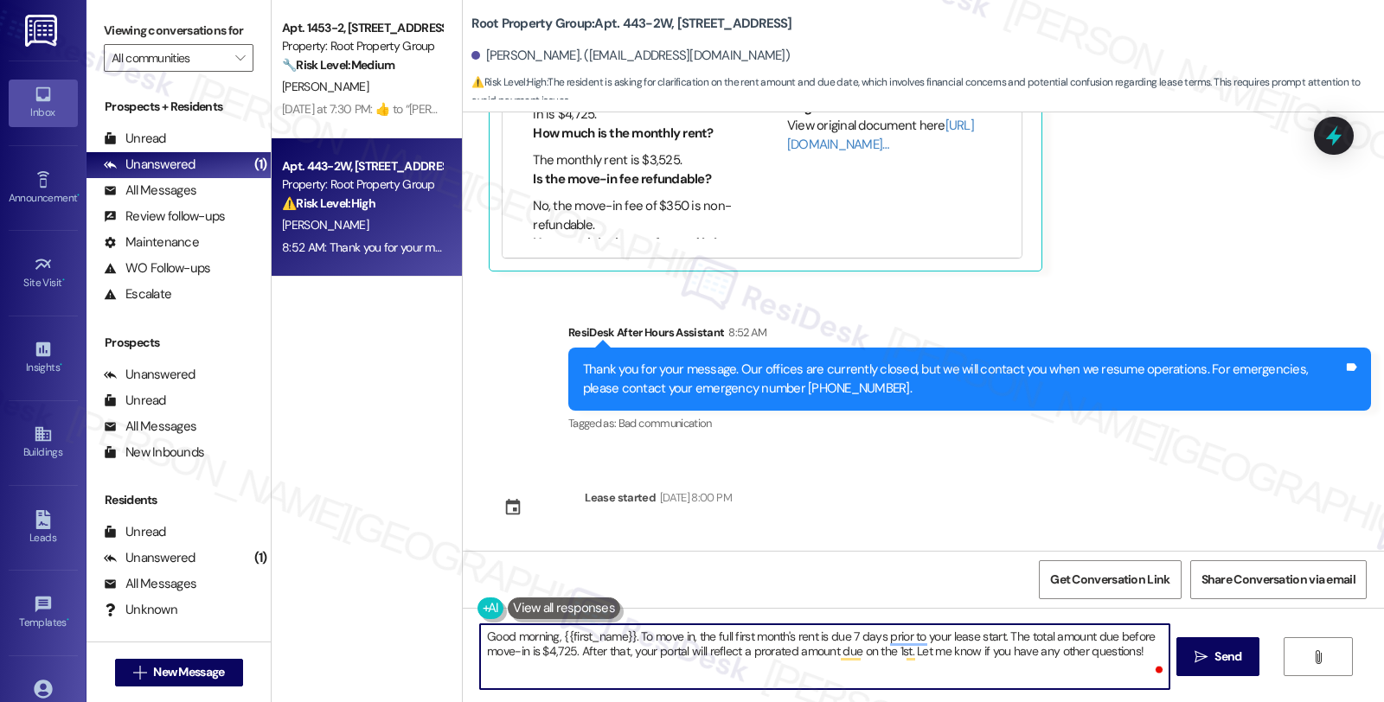
scroll to position [192, 0]
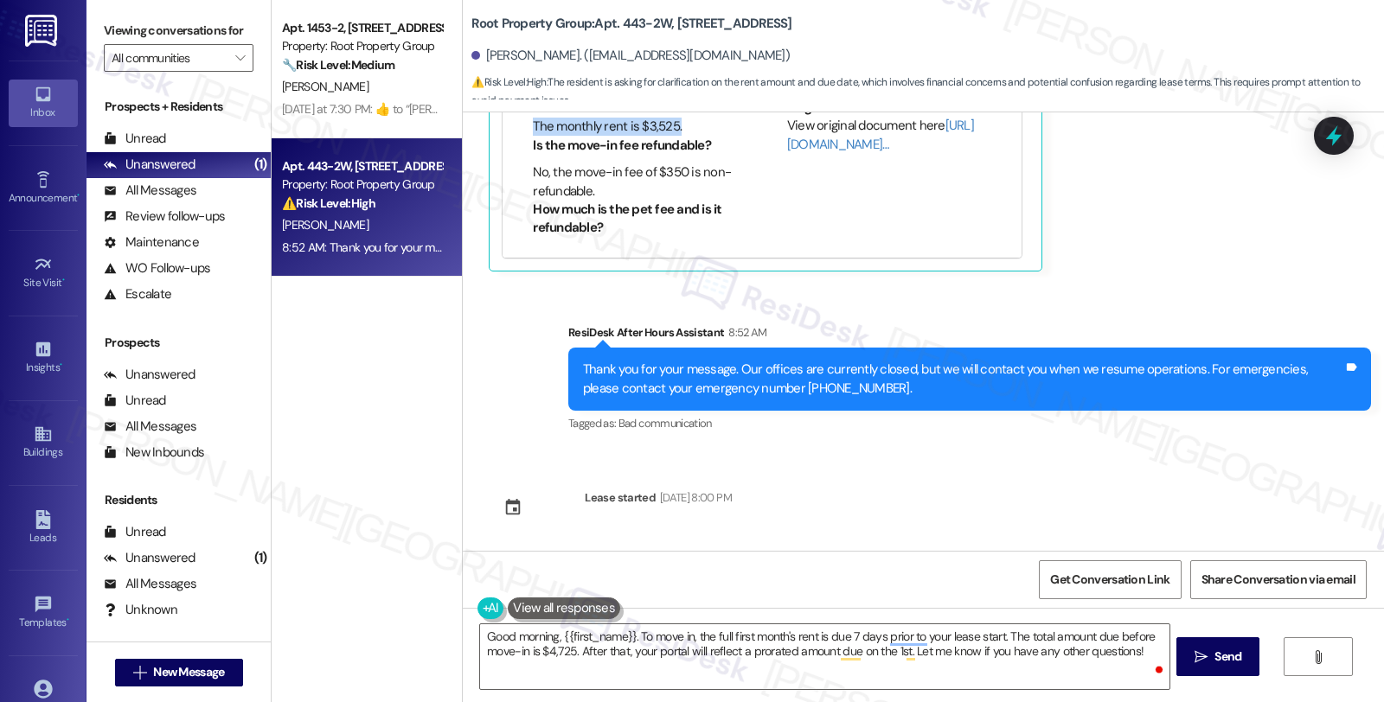
drag, startPoint x: 529, startPoint y: 126, endPoint x: 673, endPoint y: 125, distance: 143.6
click at [673, 125] on li "The monthly rent is $3,525." at bounding box center [635, 127] width 205 height 18
copy li "The monthly rent is $3,525."
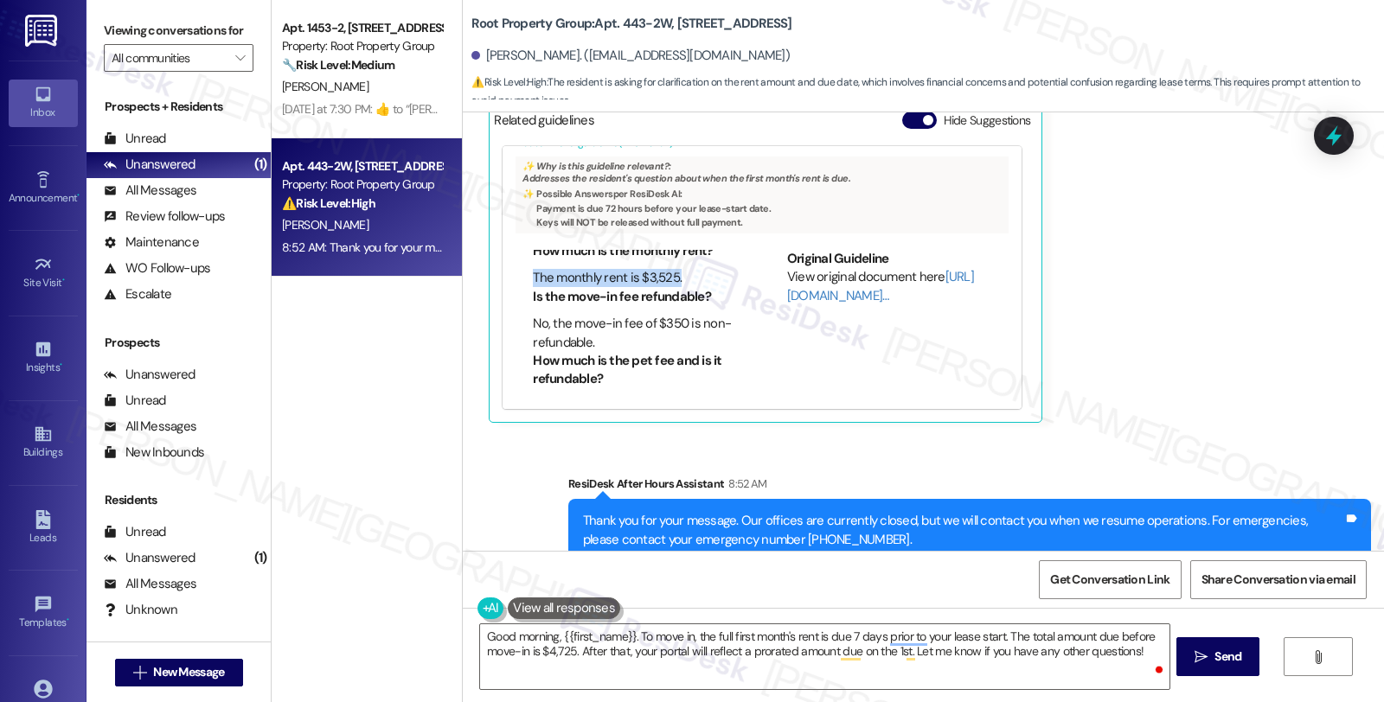
scroll to position [893, 0]
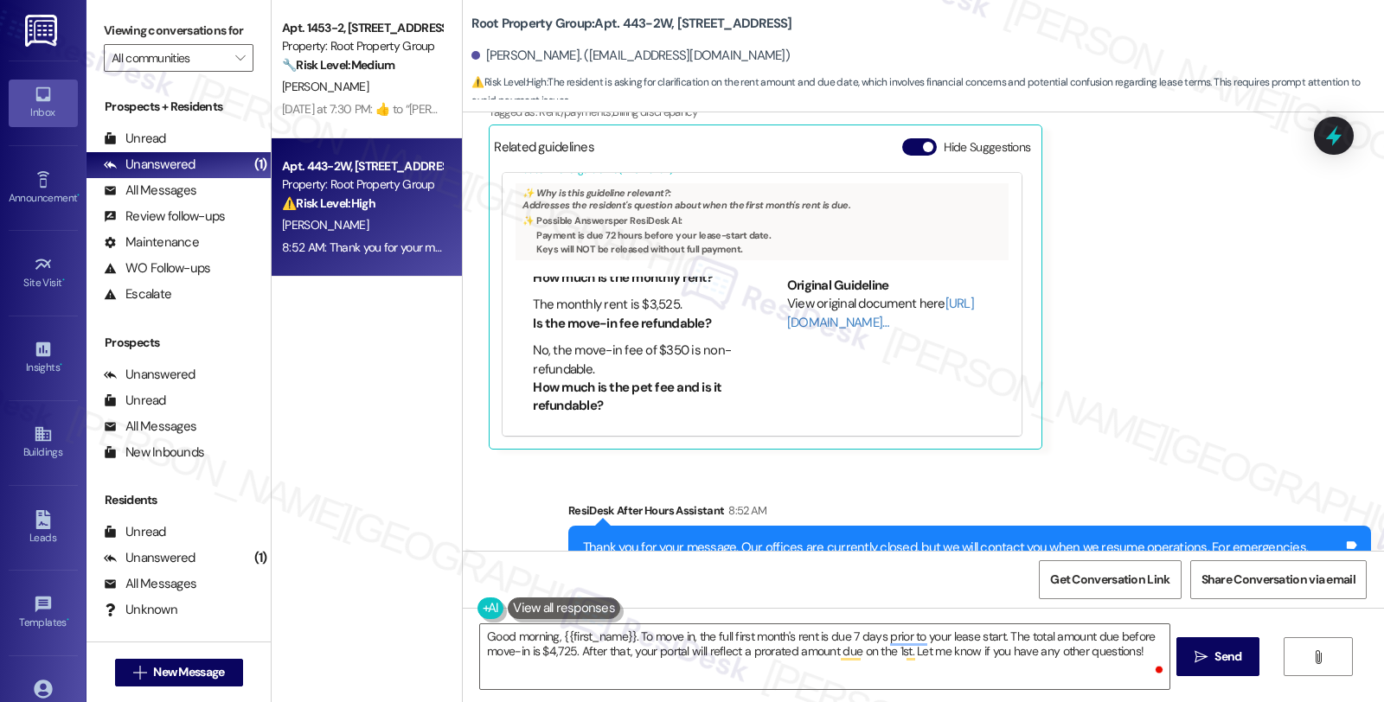
click at [1103, 365] on div "[PERSON_NAME] 8:52 AM Hi [PERSON_NAME], can you also confirm how much and when …" at bounding box center [890, 231] width 803 height 438
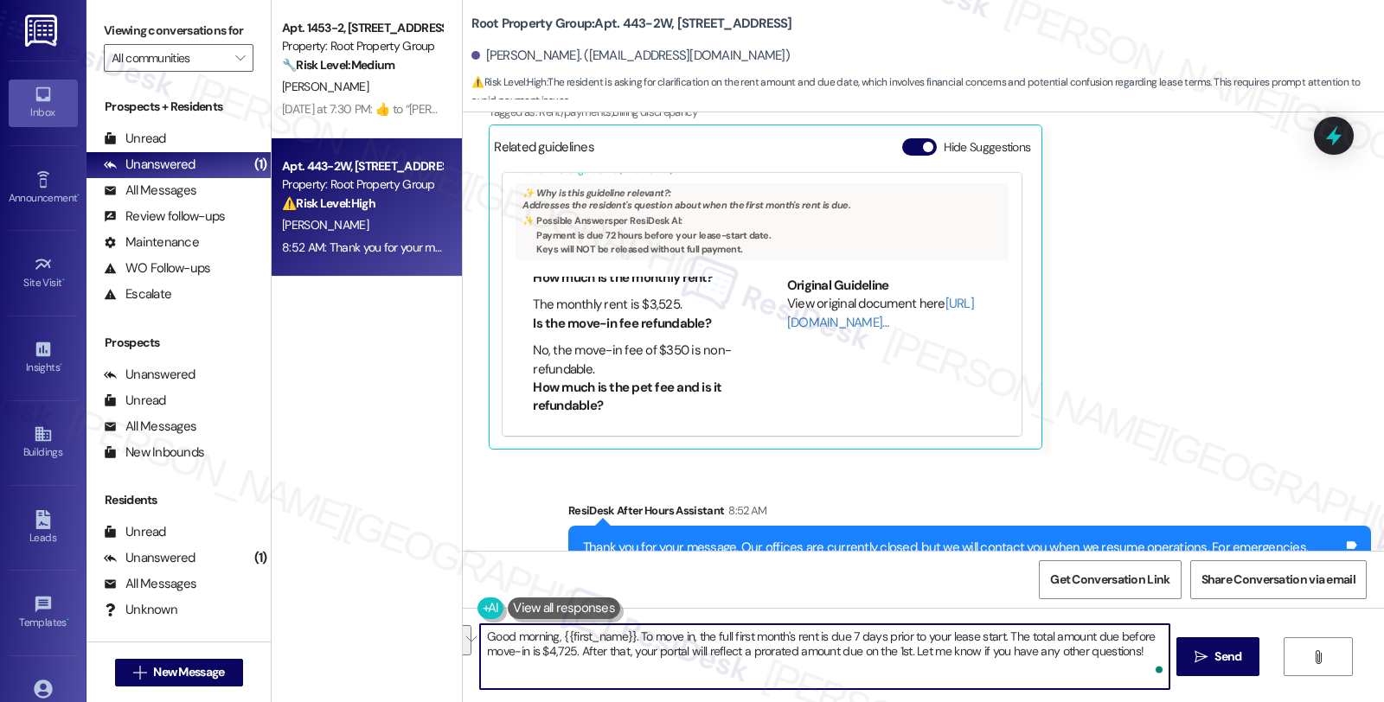
drag, startPoint x: 1000, startPoint y: 637, endPoint x: 568, endPoint y: 650, distance: 431.8
click at [568, 650] on textarea "Good morning, {{first_name}}. To move in, the full first month's rent is due 7 …" at bounding box center [824, 656] width 688 height 65
click at [810, 633] on textarea "Good morning, {{first_name}}. To move in, the full first month's rent is due 7 …" at bounding box center [824, 656] width 688 height 65
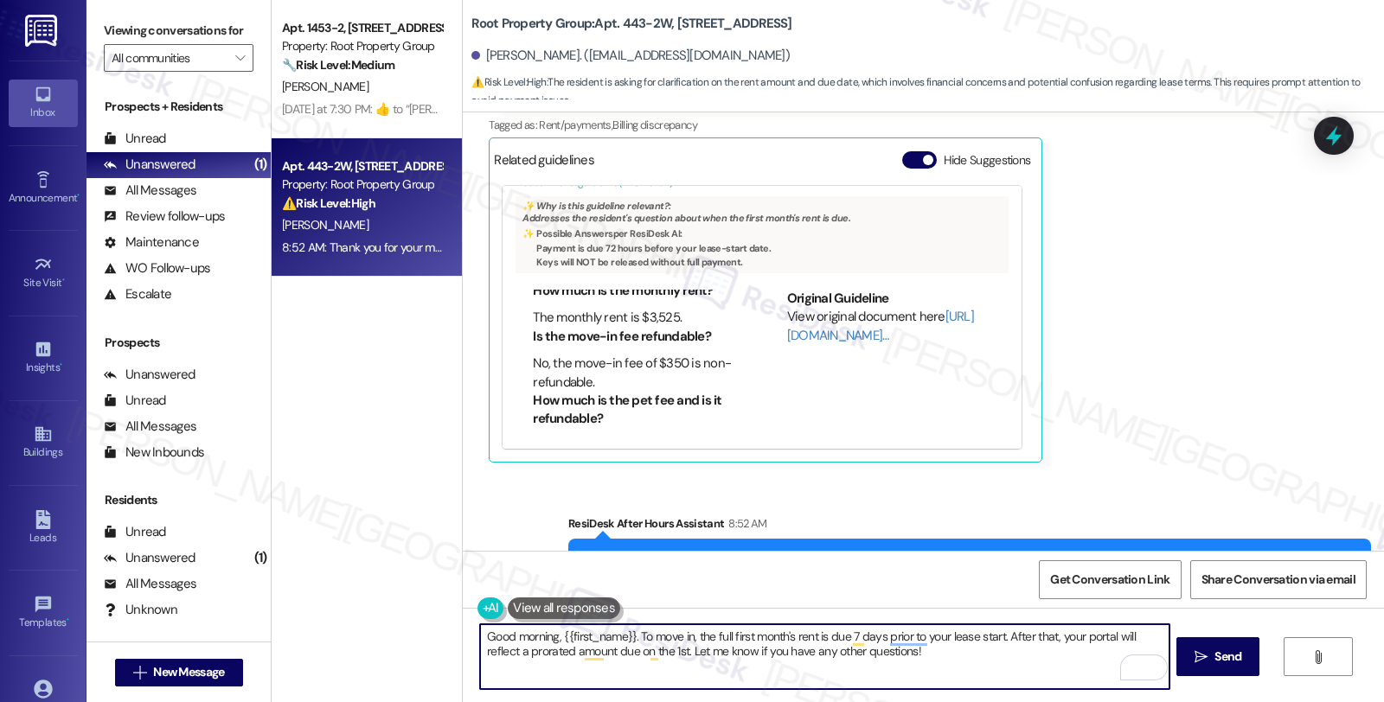
scroll to position [879, 0]
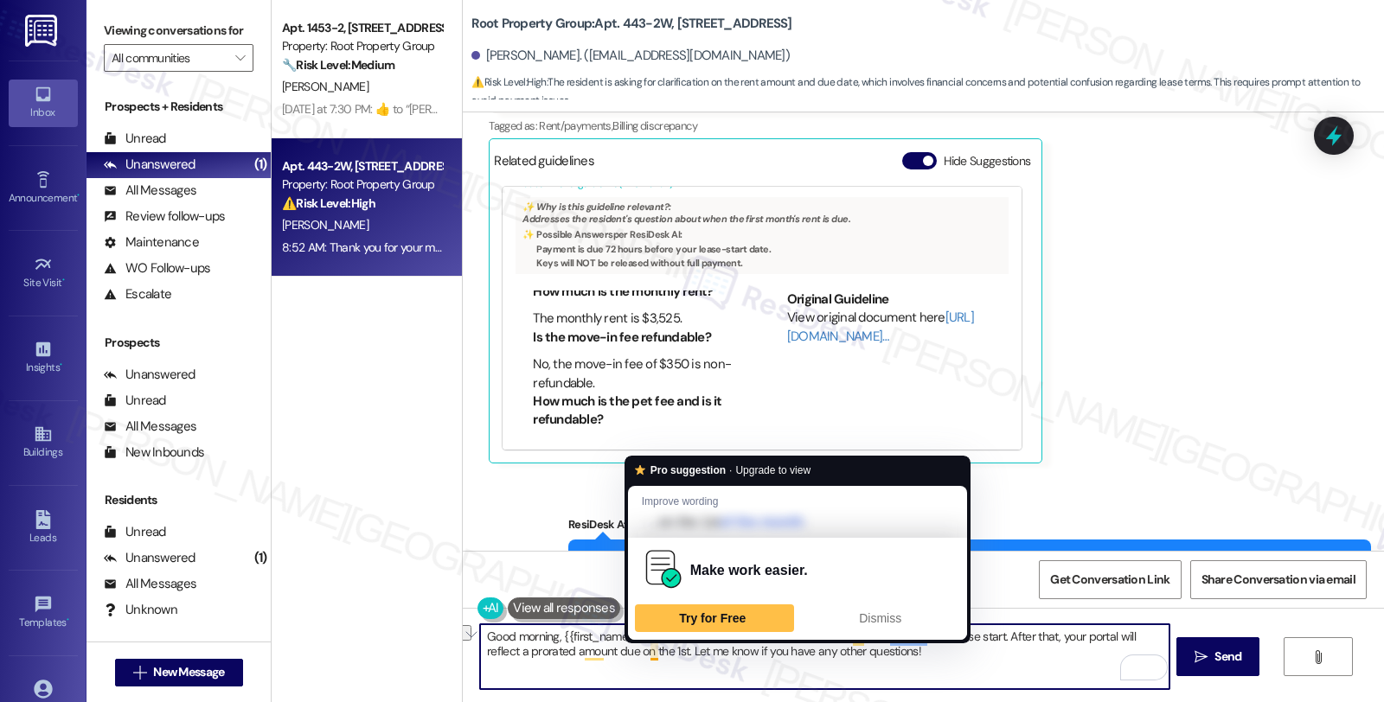
drag, startPoint x: 646, startPoint y: 650, endPoint x: 944, endPoint y: 650, distance: 297.5
click at [944, 650] on textarea "Good morning, {{first_name}}. To move in, the full first month's rent is due 7 …" at bounding box center [824, 656] width 688 height 65
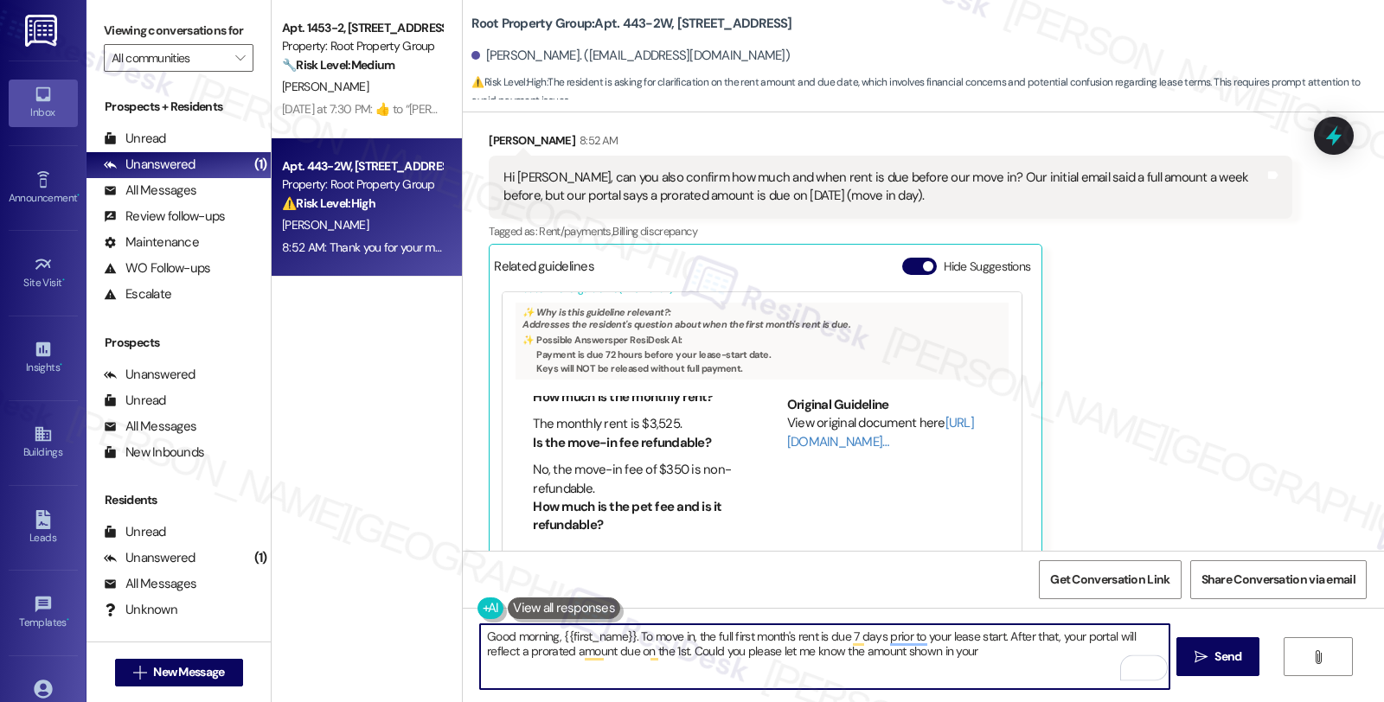
scroll to position [591, 0]
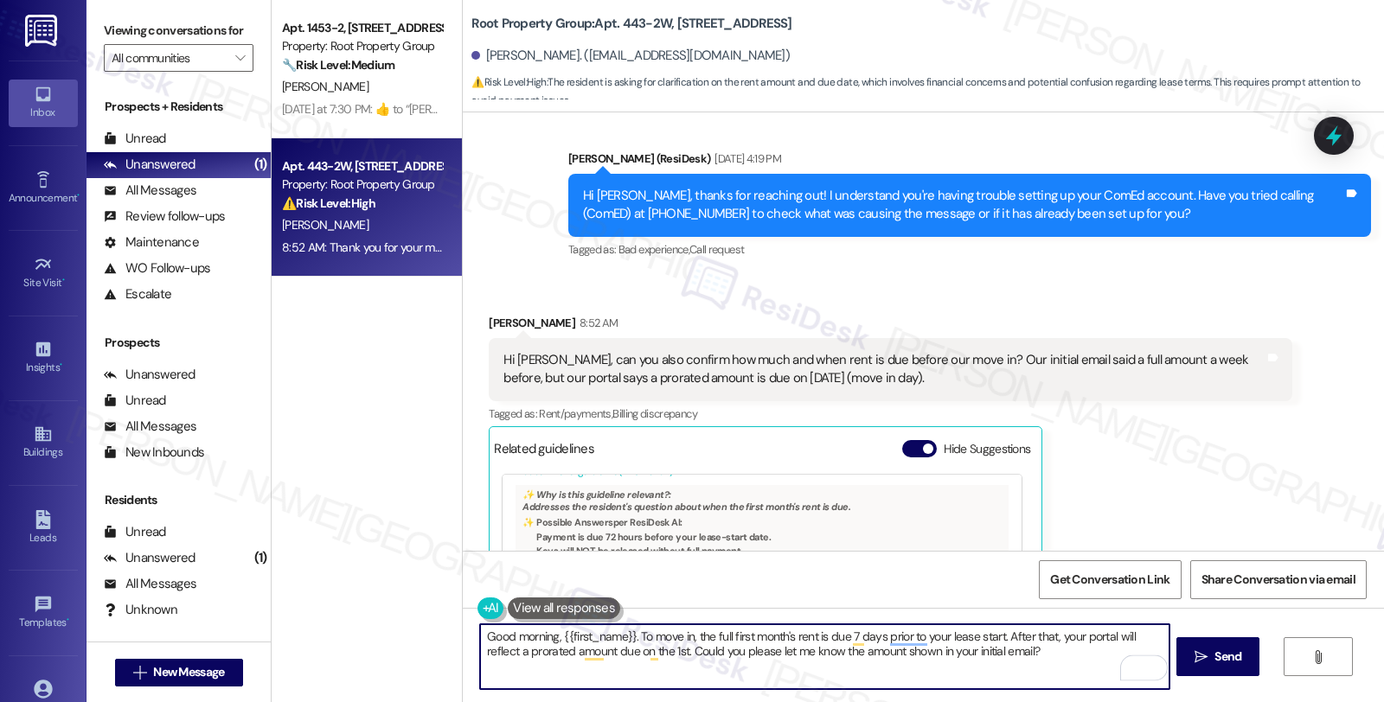
type textarea "Good morning, {{first_name}}. To move in, the full first month's rent is due 7 …"
click at [1003, 651] on textarea "Good morning, {{first_name}}. To move in, the full first month's rent is due 7 …" at bounding box center [824, 656] width 688 height 65
click at [1195, 649] on span " Send" at bounding box center [1218, 657] width 54 height 18
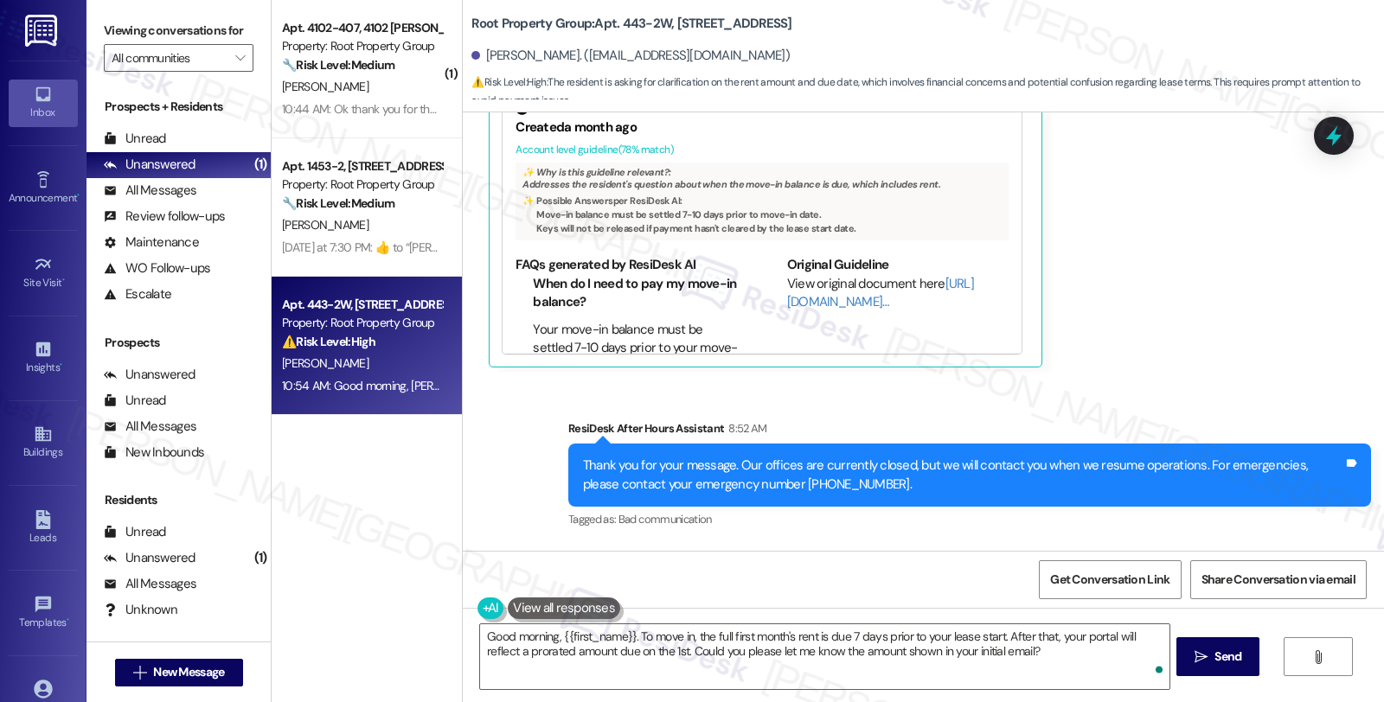
scroll to position [1211, 0]
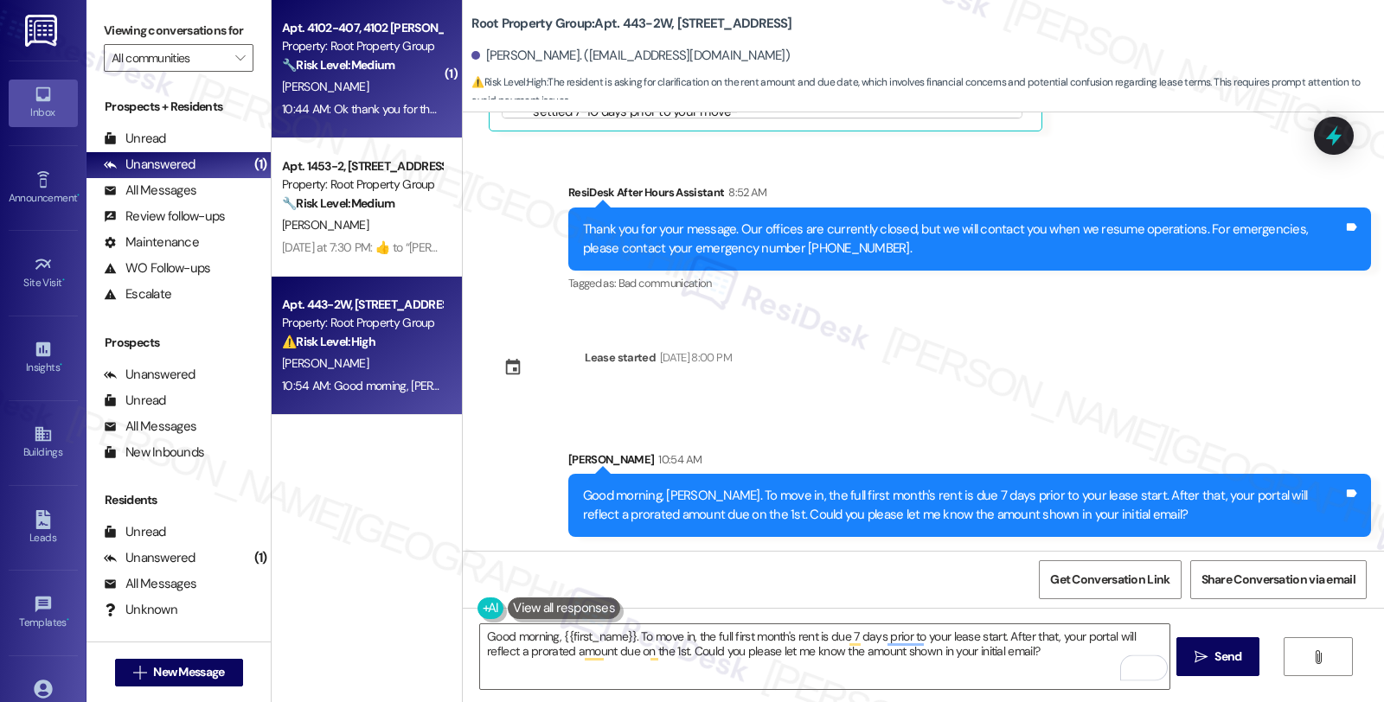
click at [321, 79] on span "[PERSON_NAME]" at bounding box center [325, 87] width 86 height 16
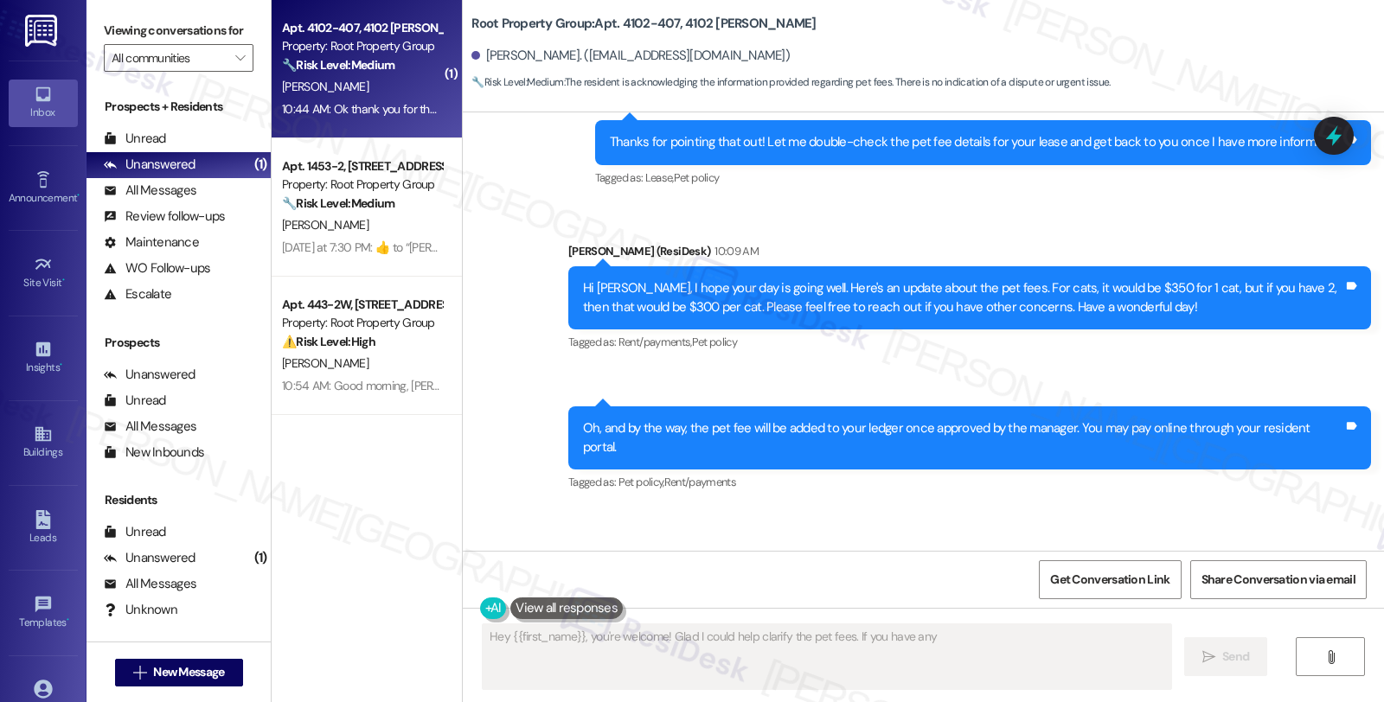
scroll to position [1488, 0]
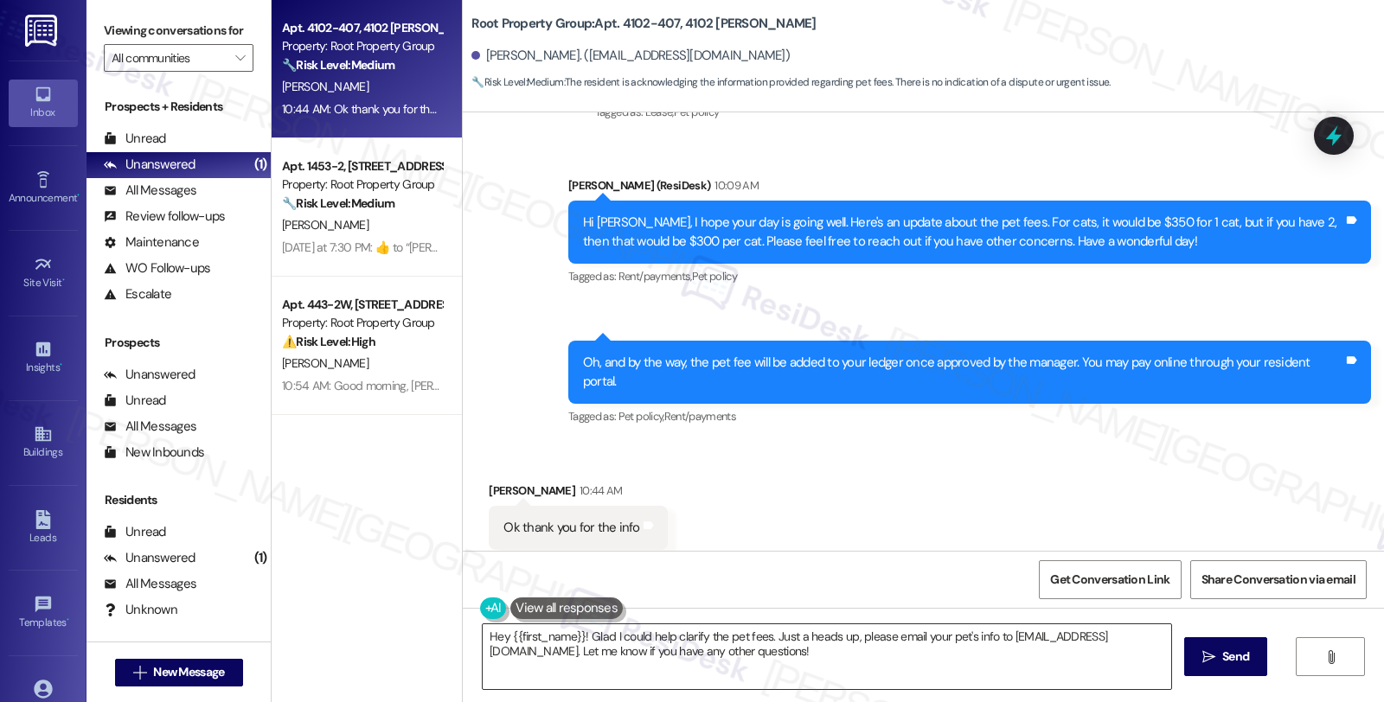
click at [483, 628] on textarea "Hey {{first_name}}! Glad I could help clarify the pet fees. Just a heads up, pl…" at bounding box center [827, 656] width 688 height 65
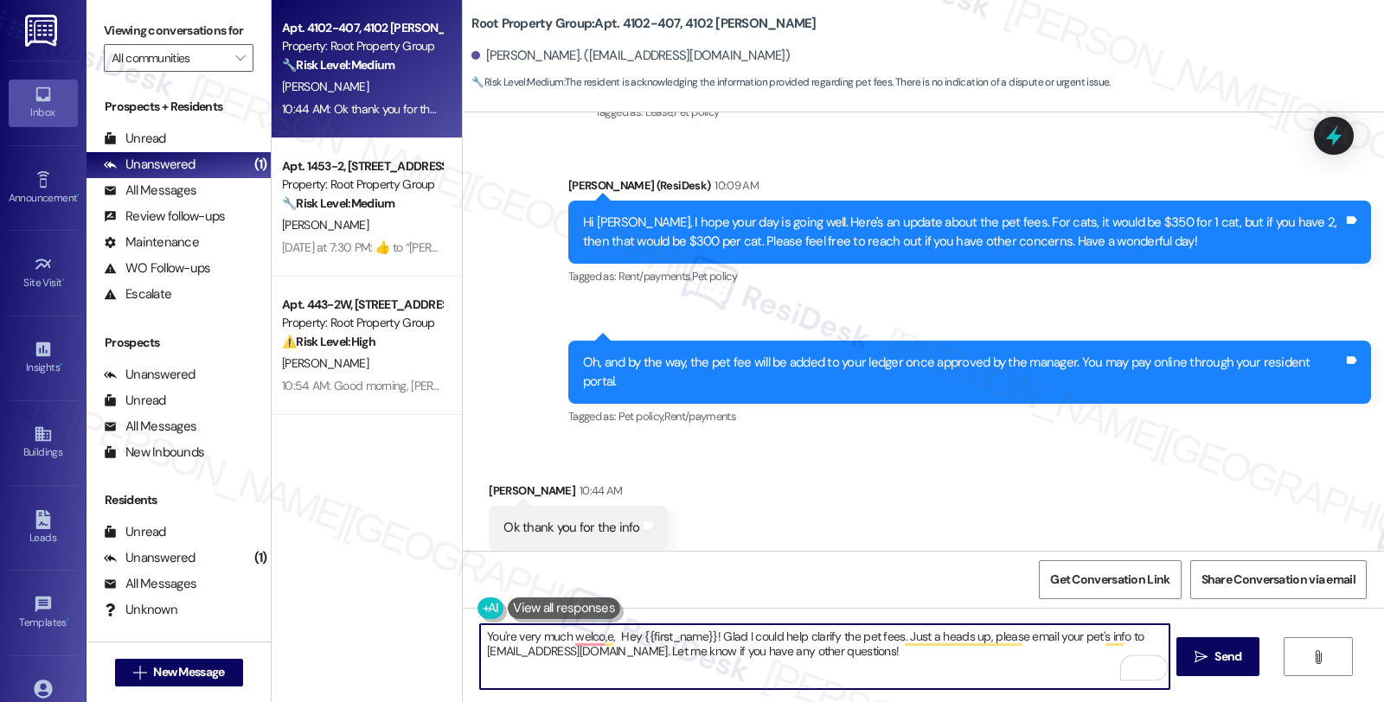
click at [489, 482] on div "[PERSON_NAME] 10:44 AM" at bounding box center [578, 494] width 178 height 24
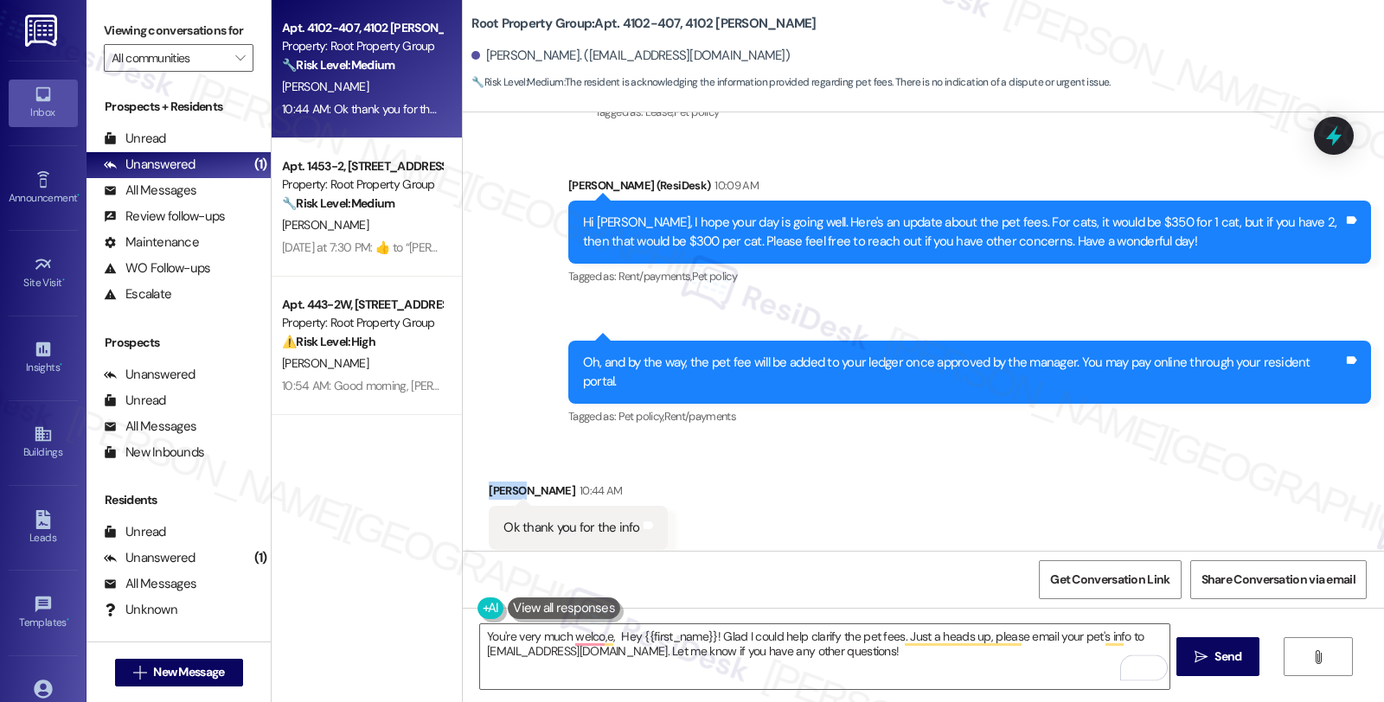
click at [489, 482] on div "[PERSON_NAME] 10:44 AM" at bounding box center [578, 494] width 178 height 24
copy div "[PERSON_NAME]"
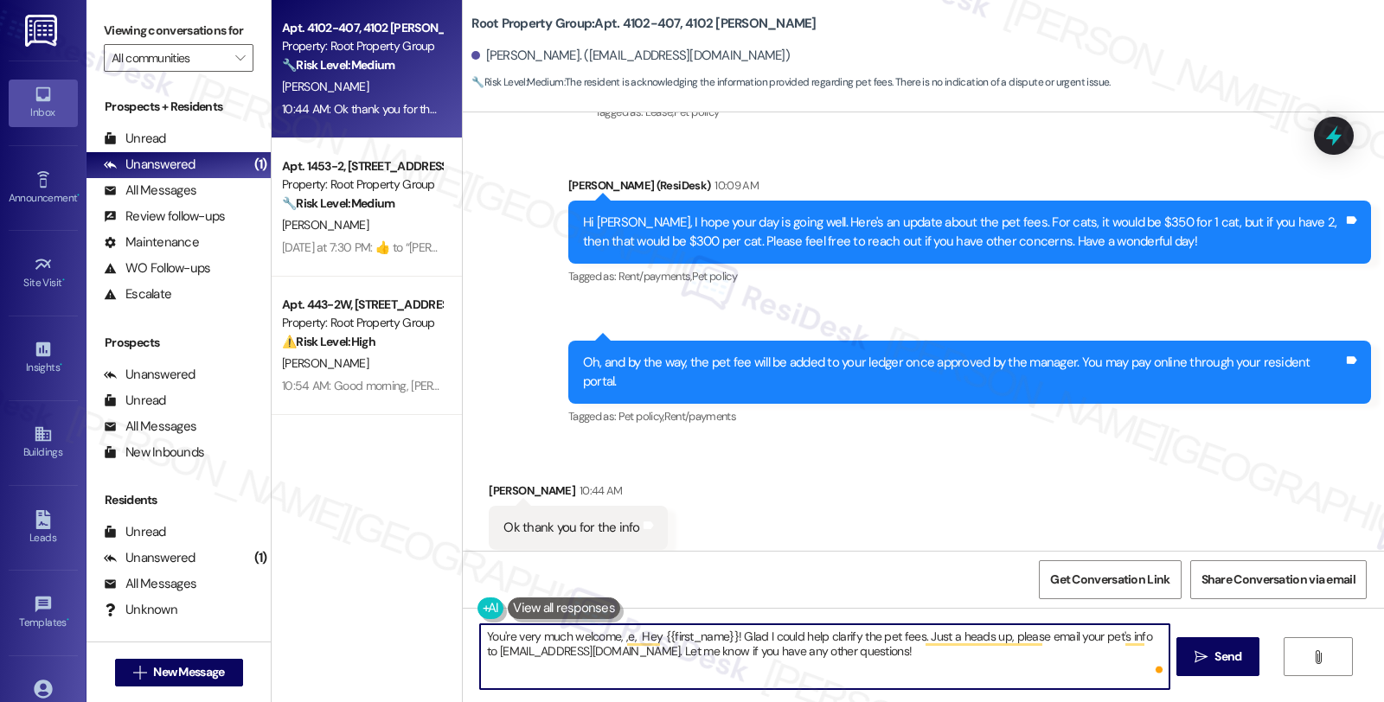
paste textarea "[PERSON_NAME]"
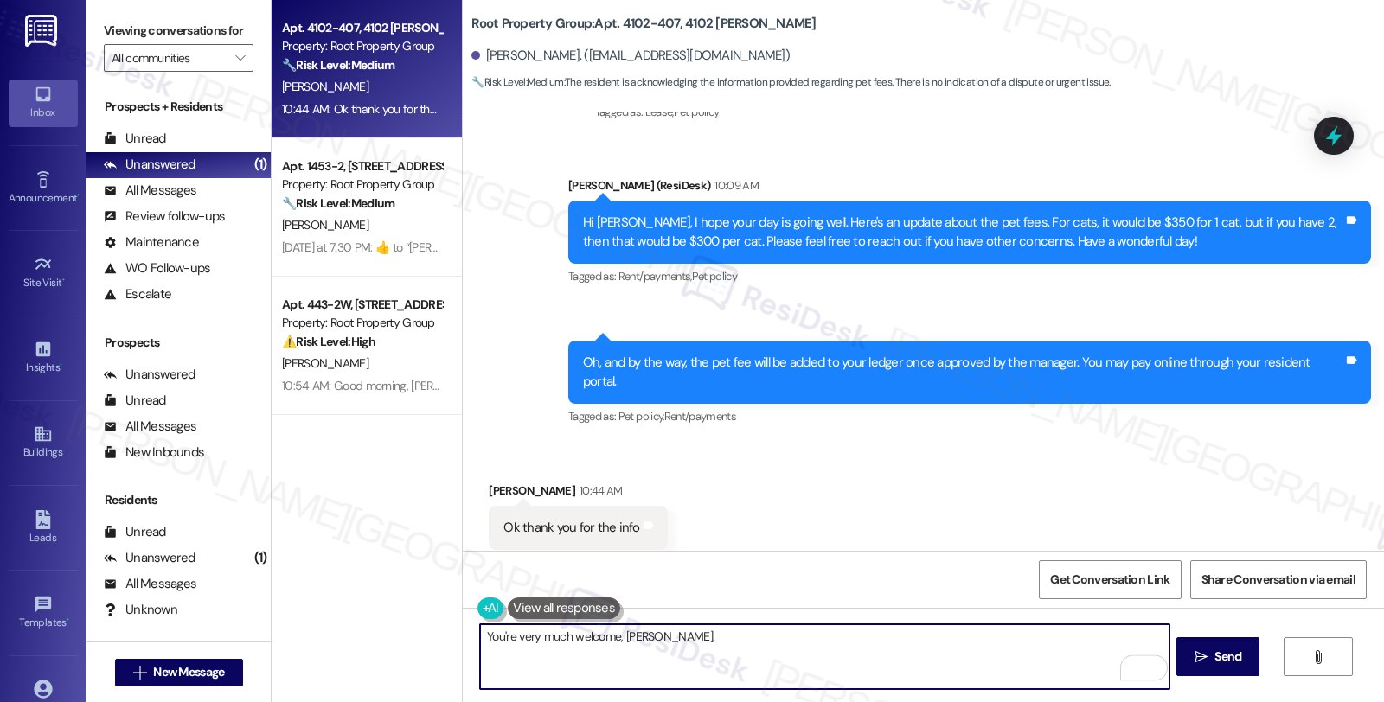
scroll to position [1489, 0]
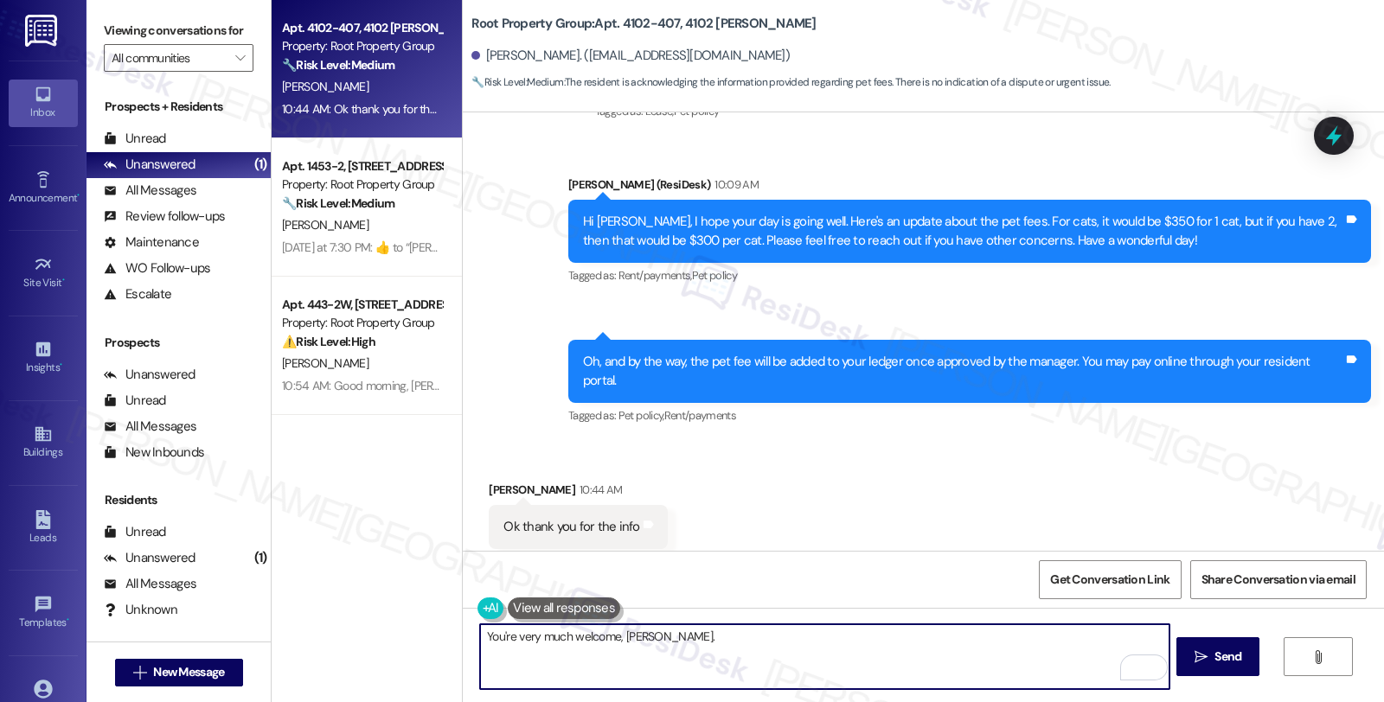
click at [725, 641] on textarea "You're very much welcome, [PERSON_NAME]." at bounding box center [824, 656] width 688 height 65
type textarea "You're very much welcome, [PERSON_NAME] 😊"
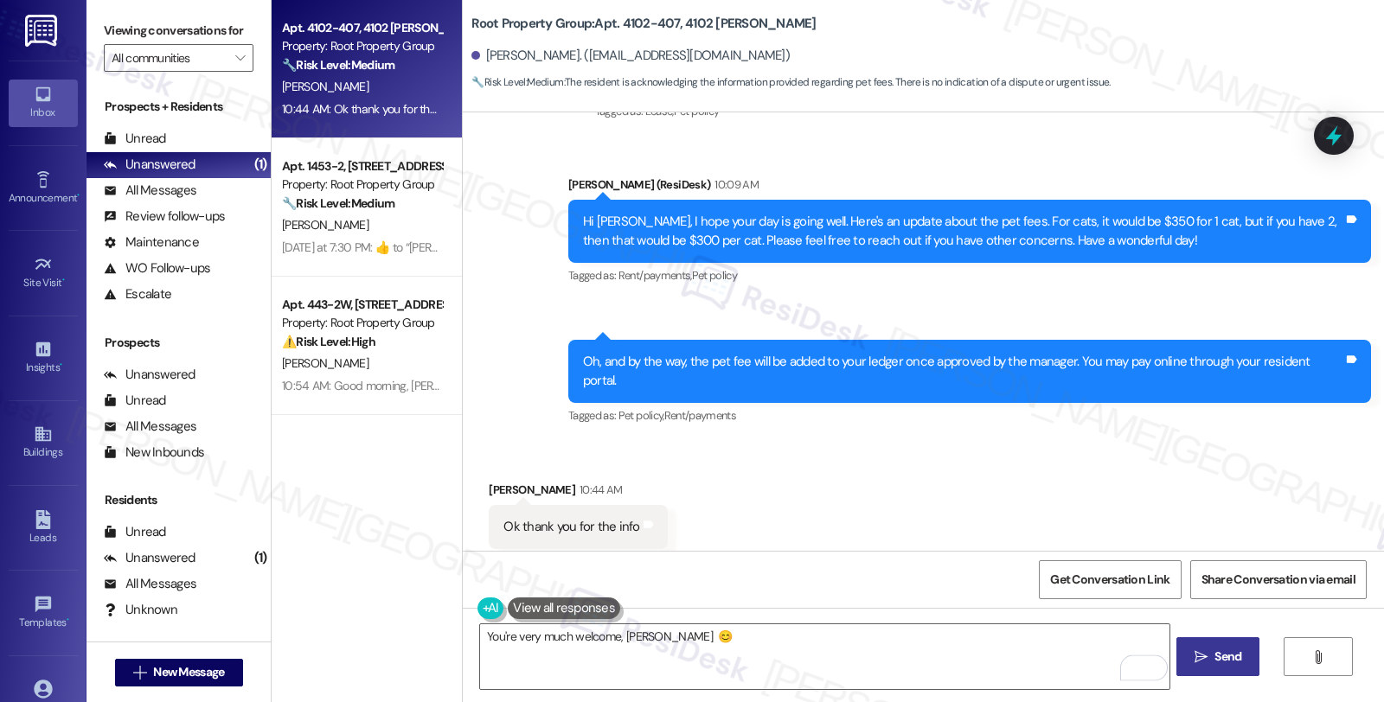
click at [1237, 650] on span "Send" at bounding box center [1227, 657] width 27 height 18
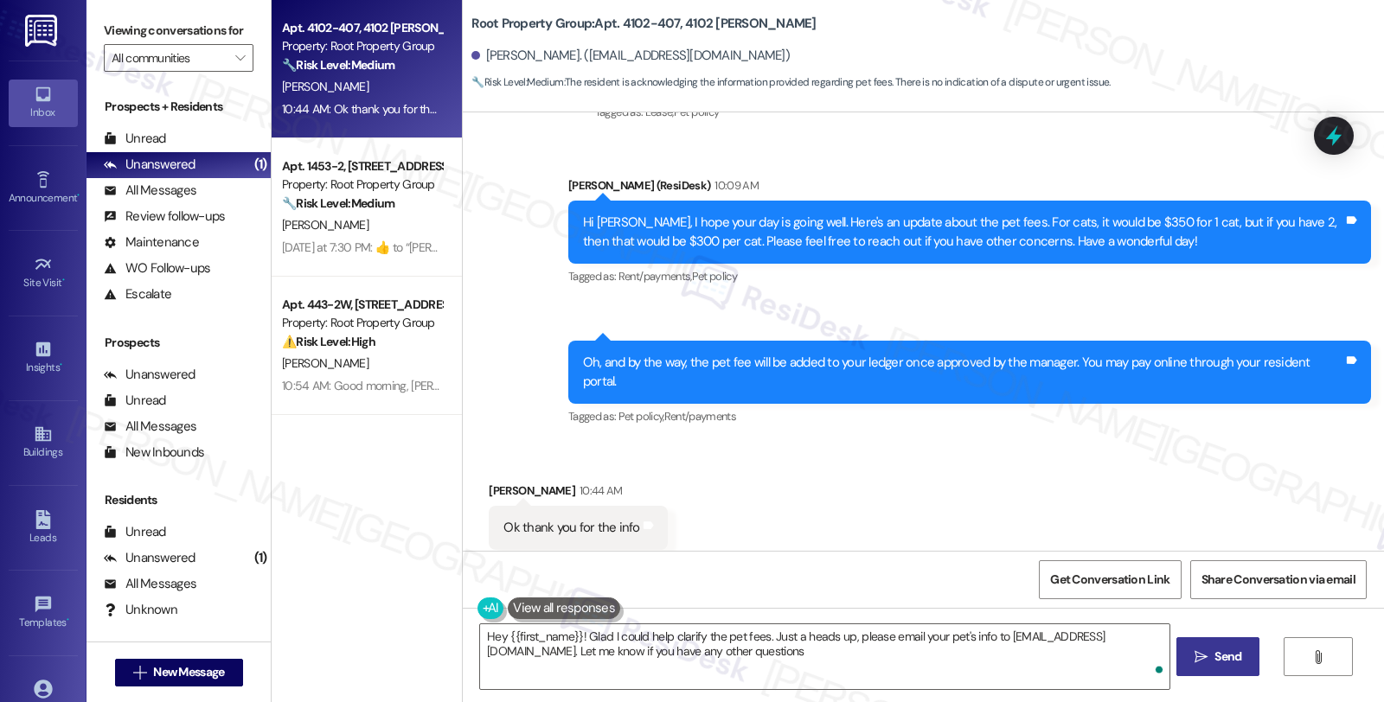
type textarea "Hey {{first_name}}! Glad I could help clarify the pet fees. Just a heads up, pl…"
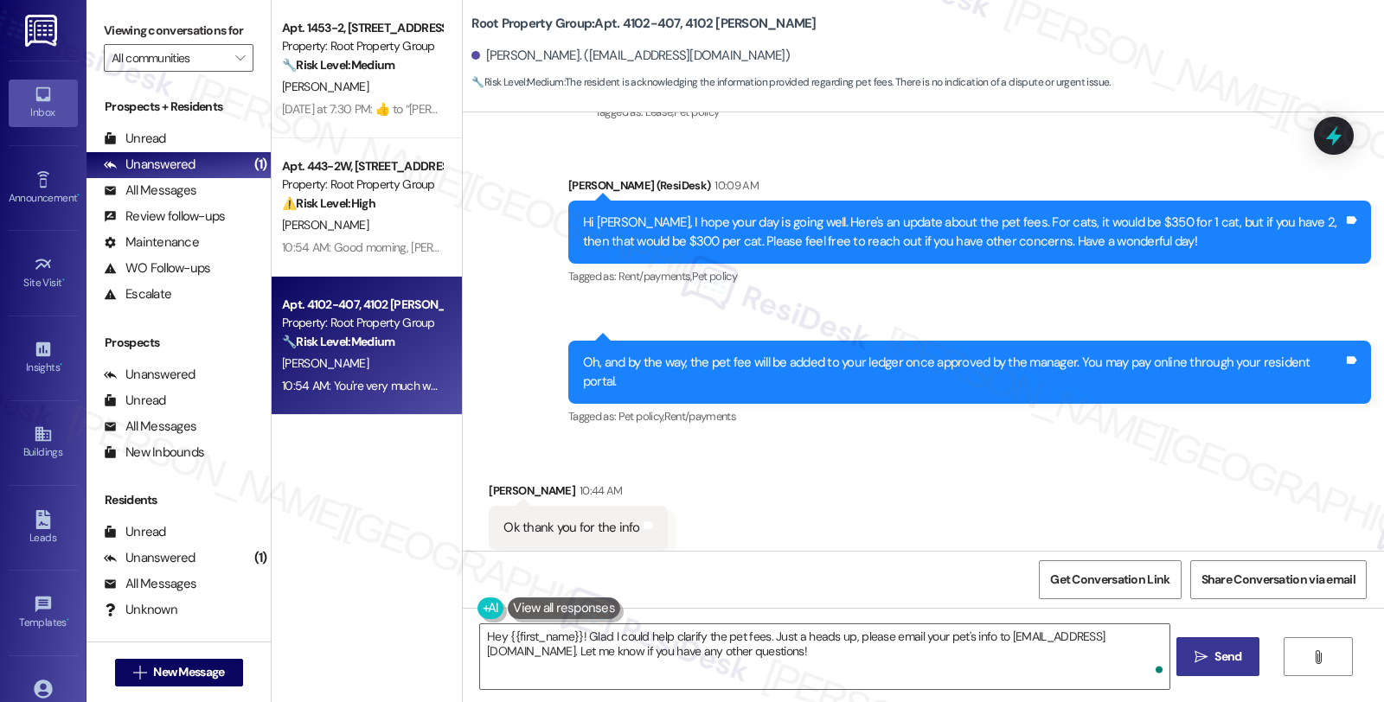
scroll to position [1609, 0]
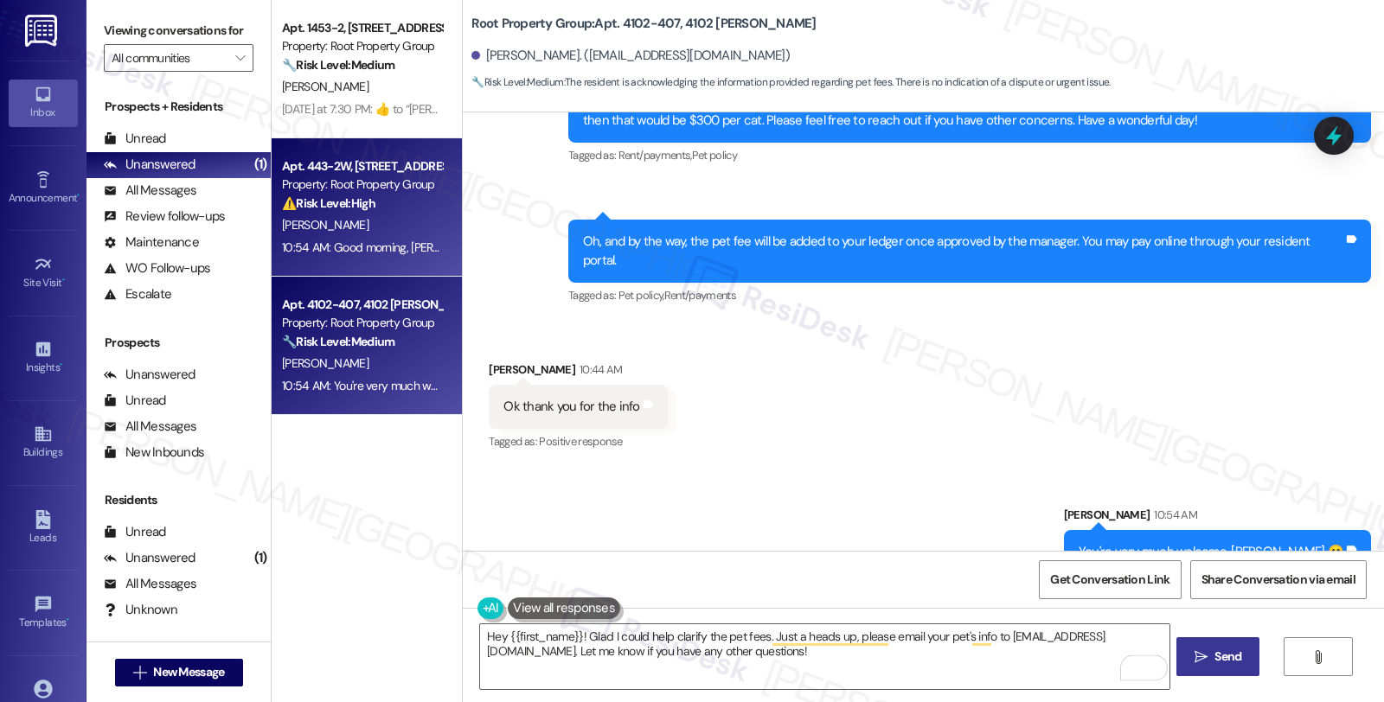
click at [387, 221] on div "[PERSON_NAME]" at bounding box center [361, 226] width 163 height 22
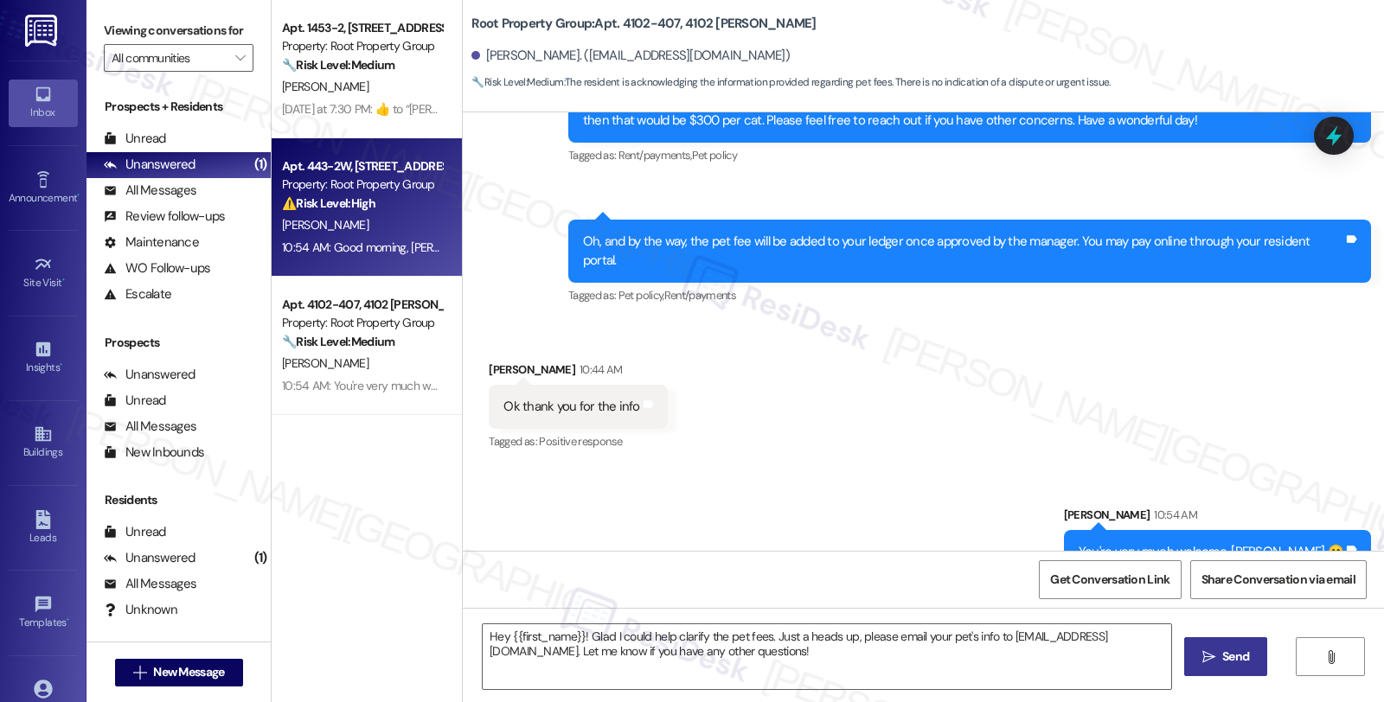
type textarea "Fetching suggested responses. Please feel free to read through the conversation…"
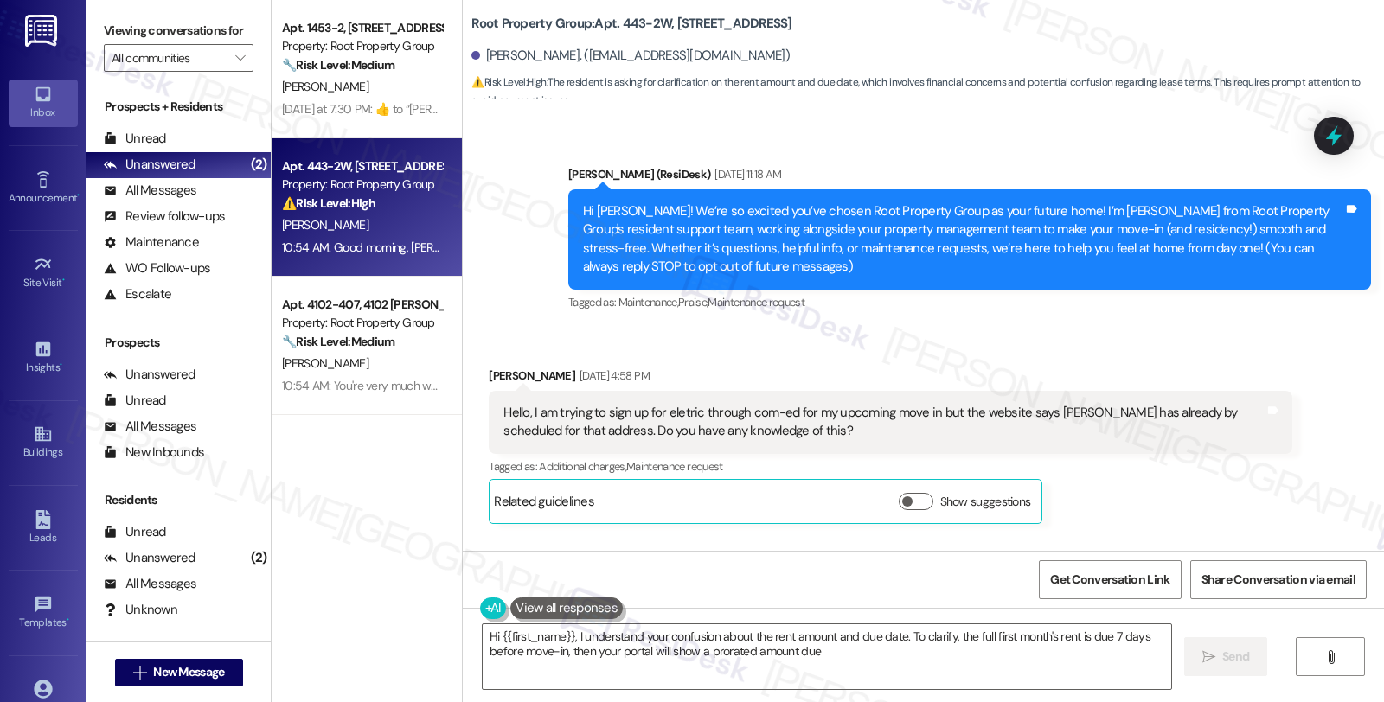
scroll to position [805, 0]
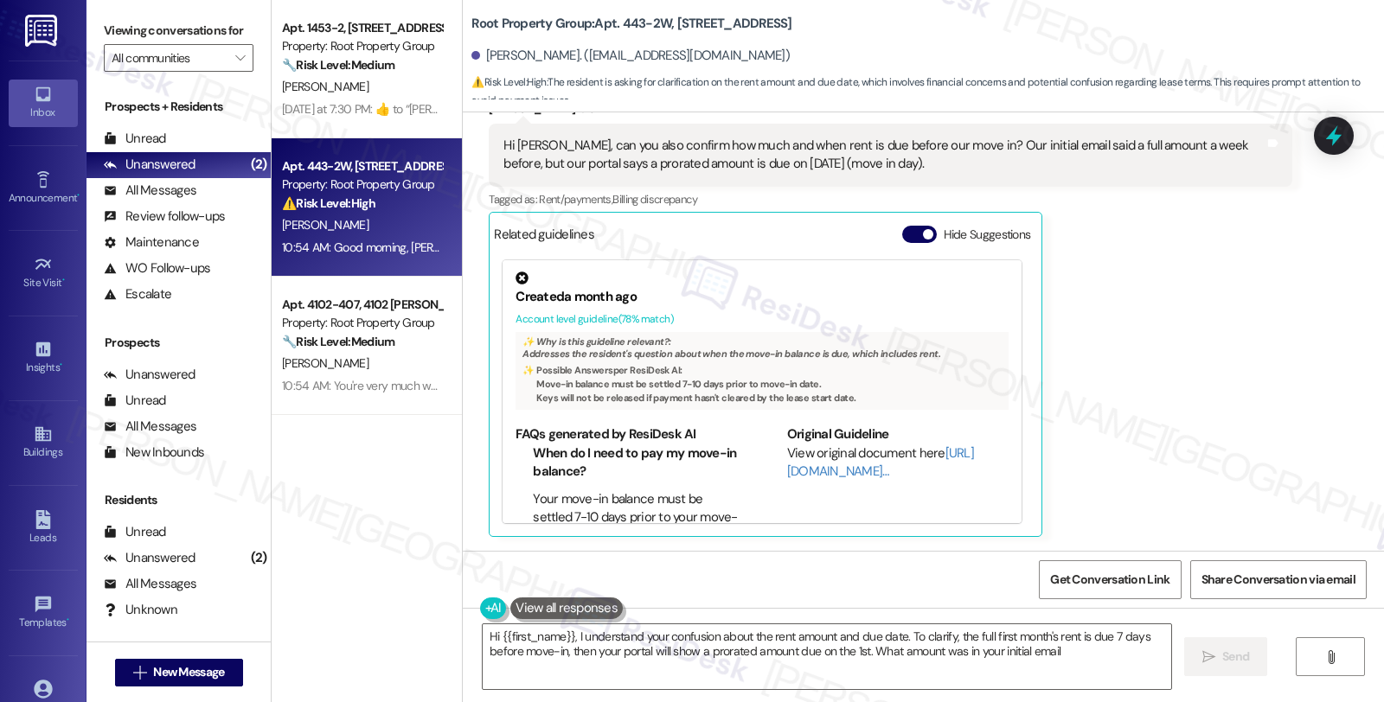
type textarea "Hi {{first_name}}, I understand your confusion about the rent amount and due da…"
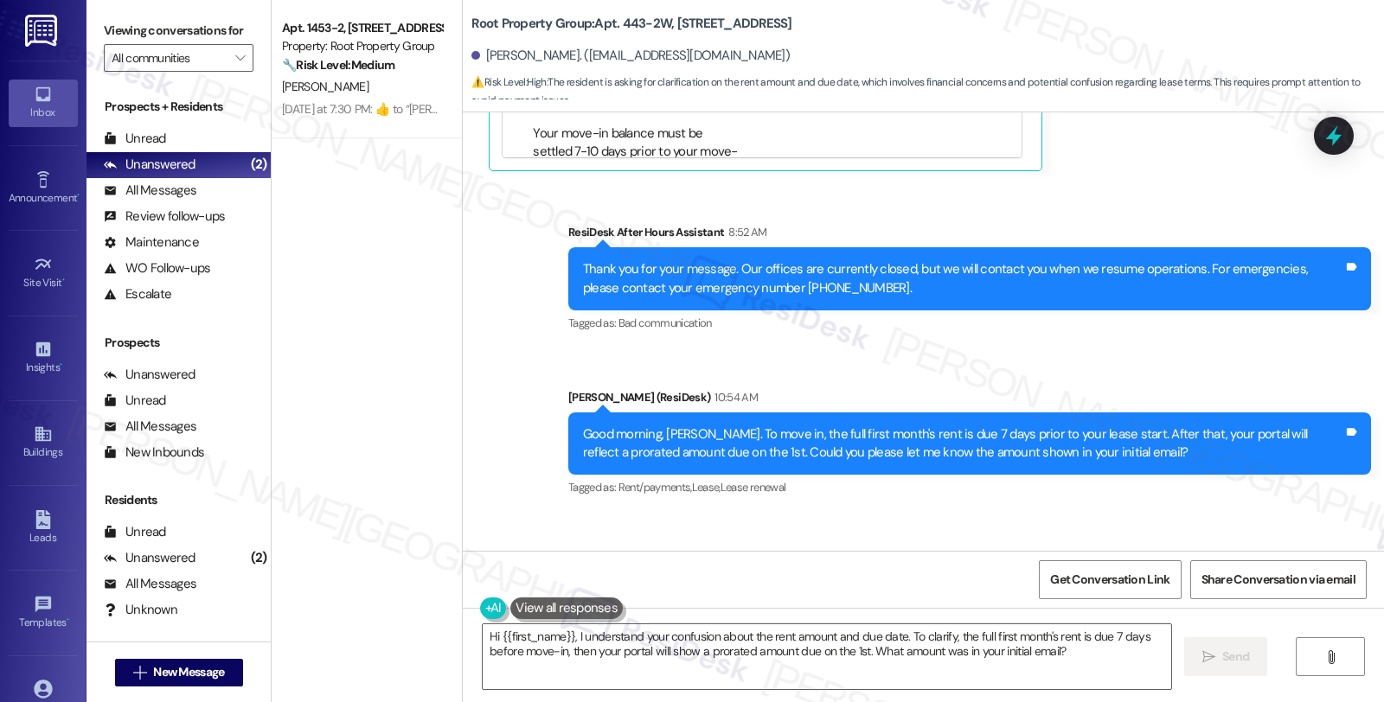
scroll to position [1068, 0]
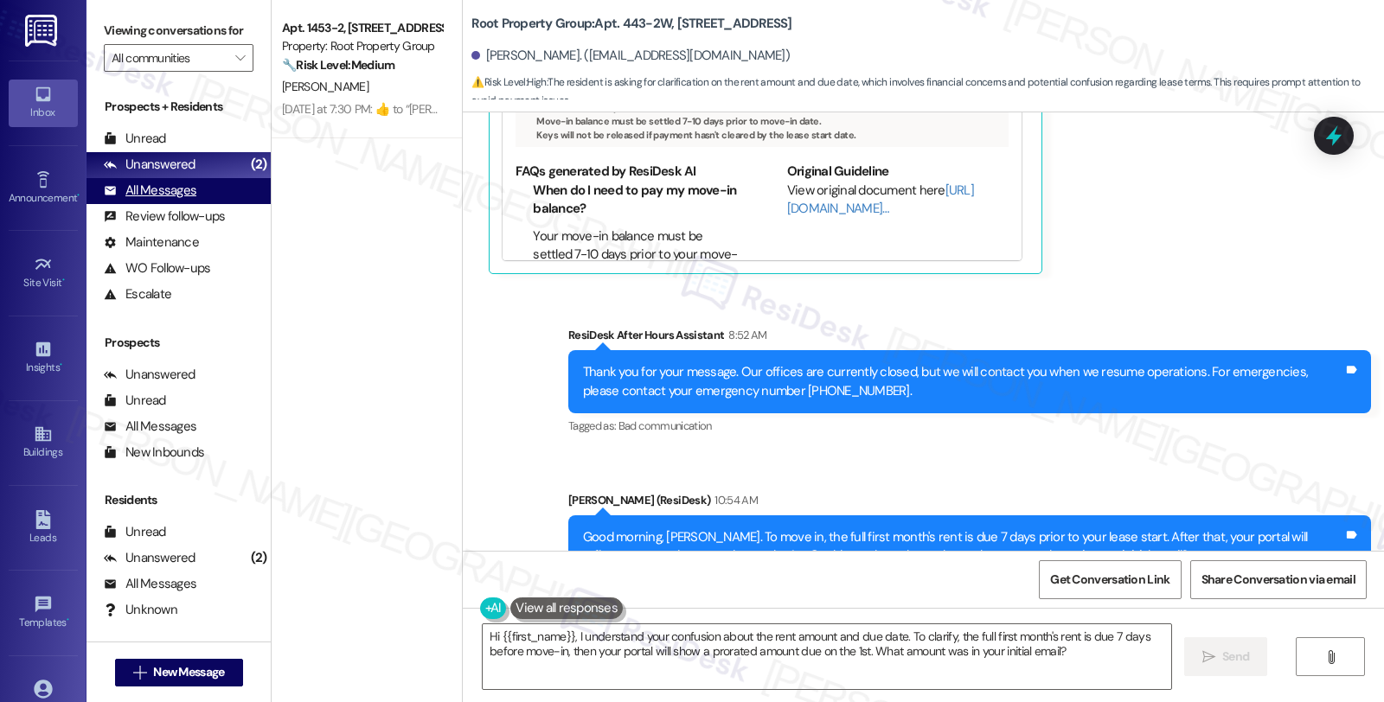
click at [167, 200] on div "All Messages" at bounding box center [150, 191] width 93 height 18
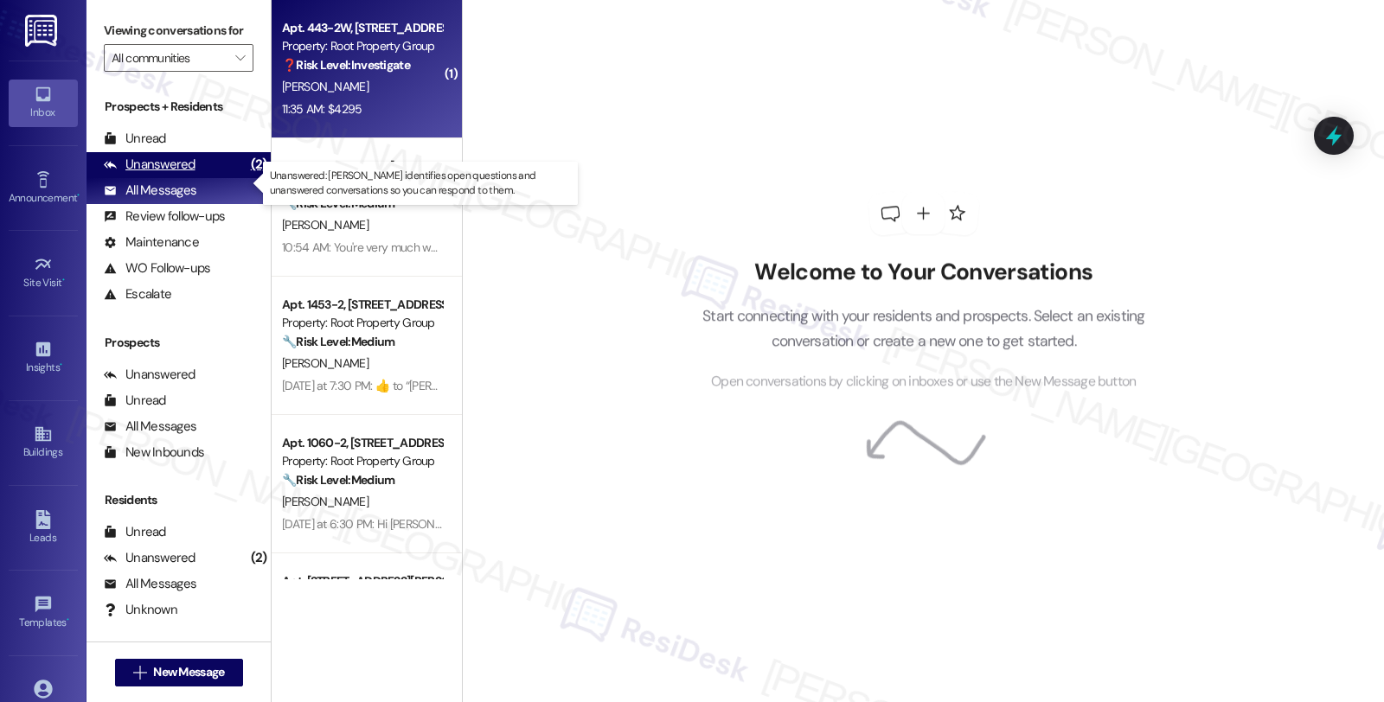
click at [170, 174] on div "Unanswered" at bounding box center [150, 165] width 92 height 18
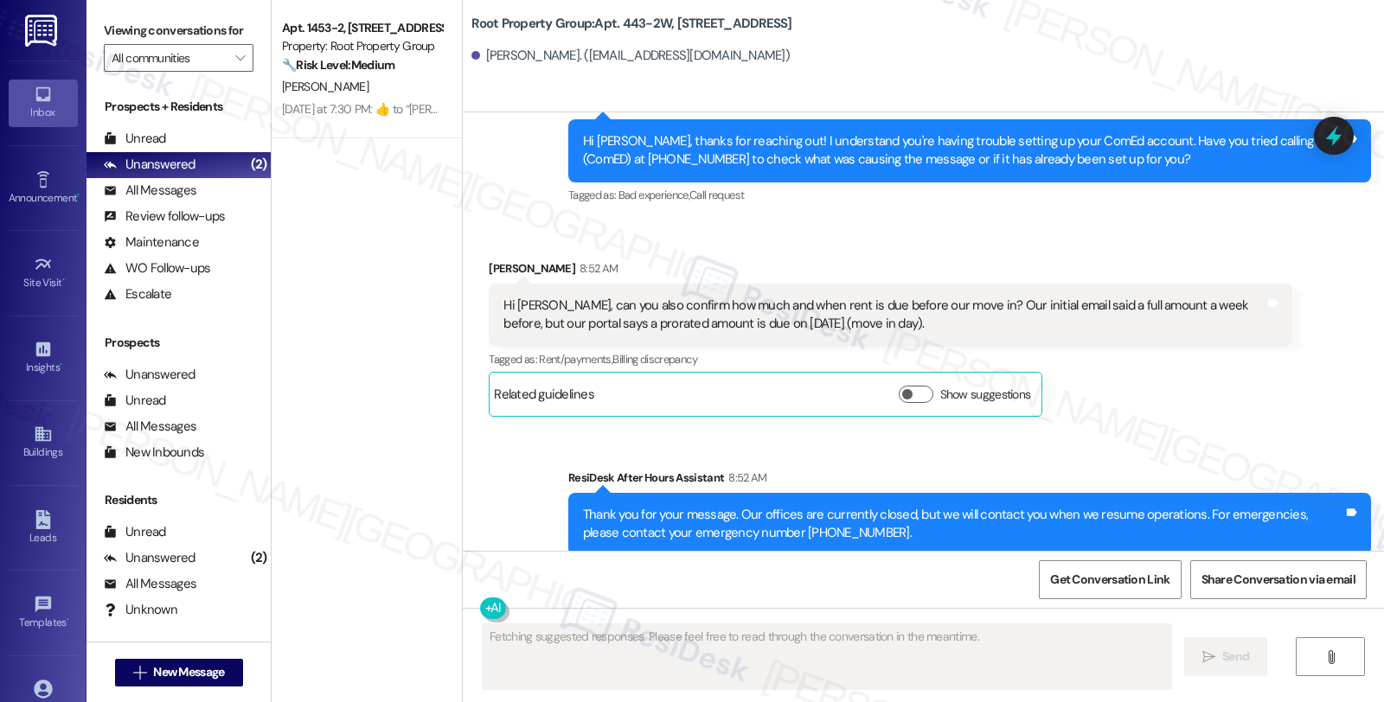
scroll to position [644, 0]
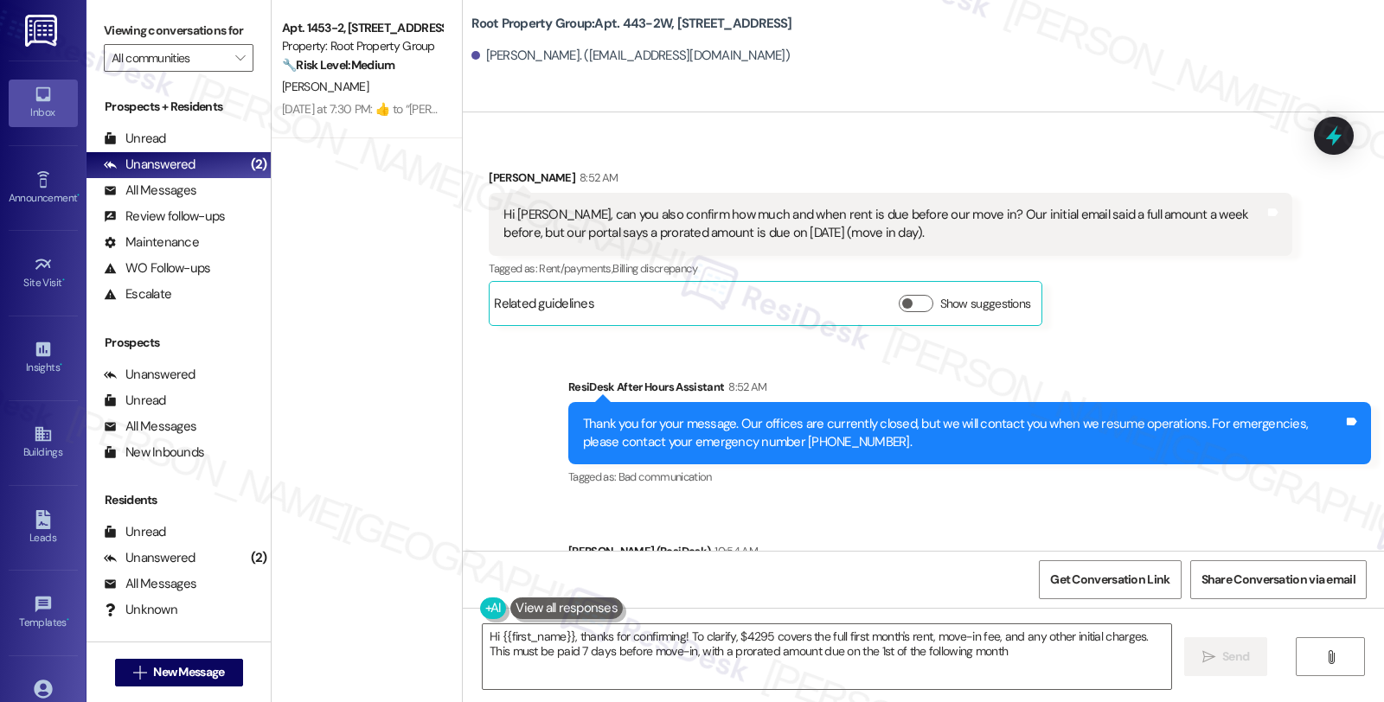
type textarea "Hi {{first_name}}, thanks for confirming! To clarify, $4295 covers the full fir…"
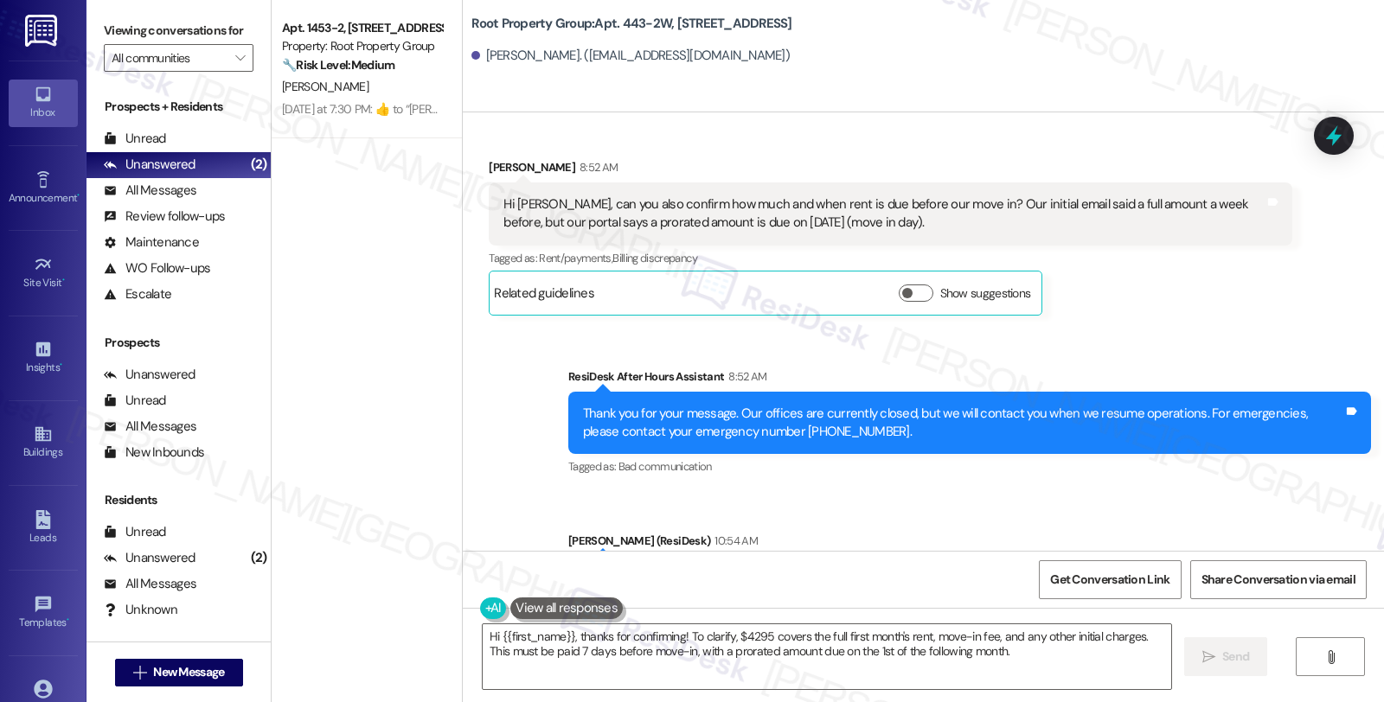
scroll to position [740, 0]
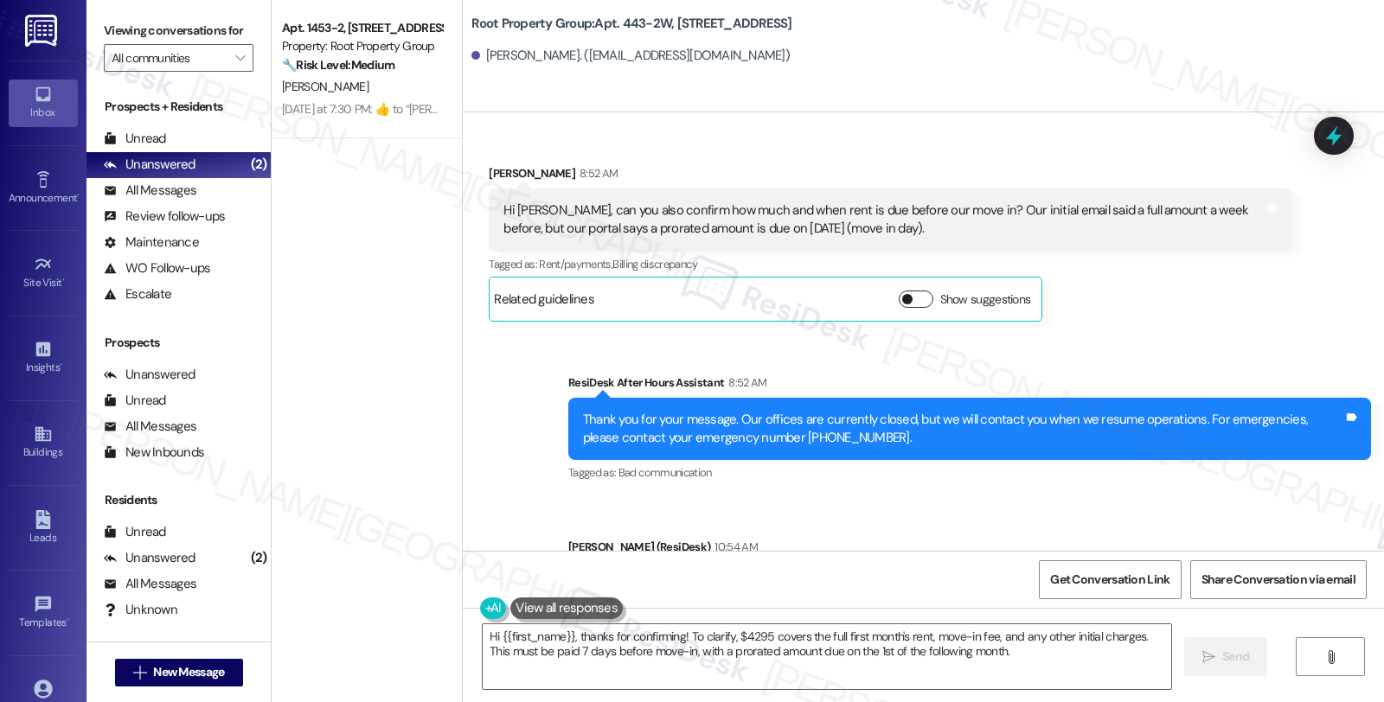
click at [908, 303] on button "Show suggestions" at bounding box center [916, 299] width 35 height 17
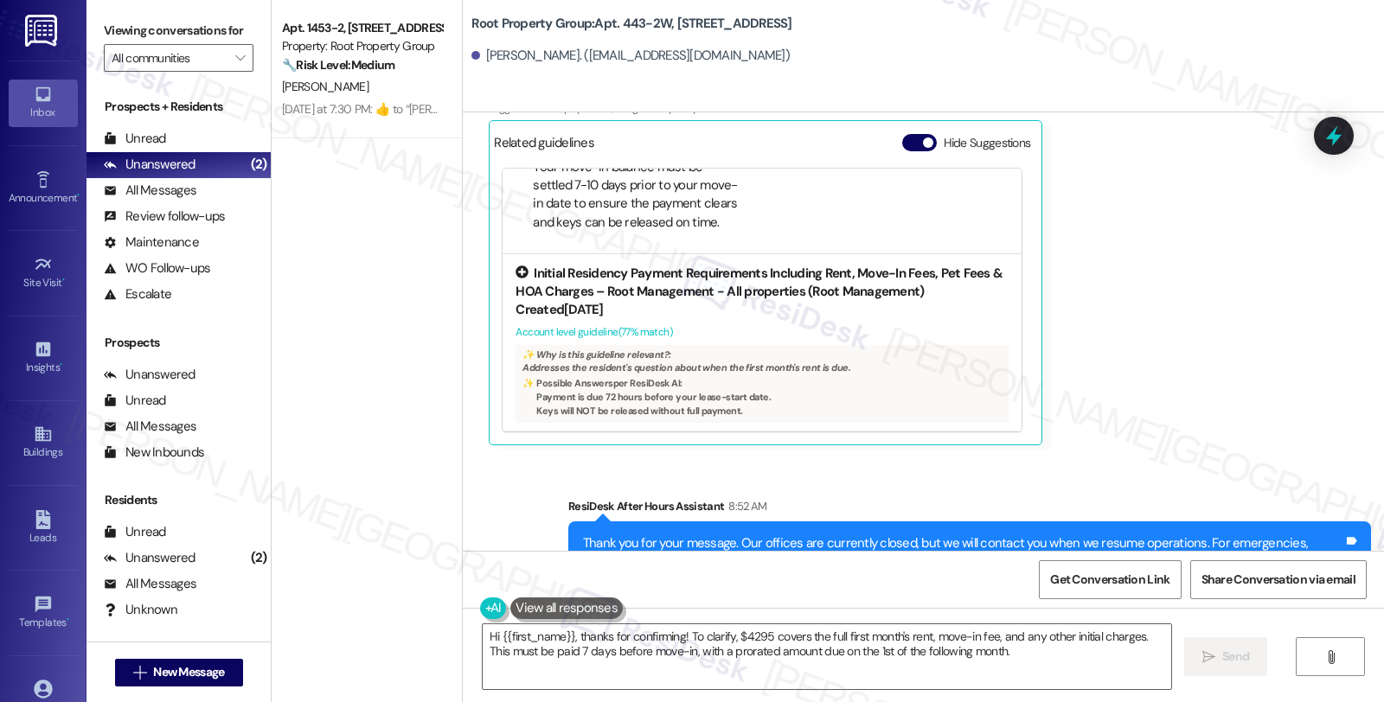
scroll to position [932, 0]
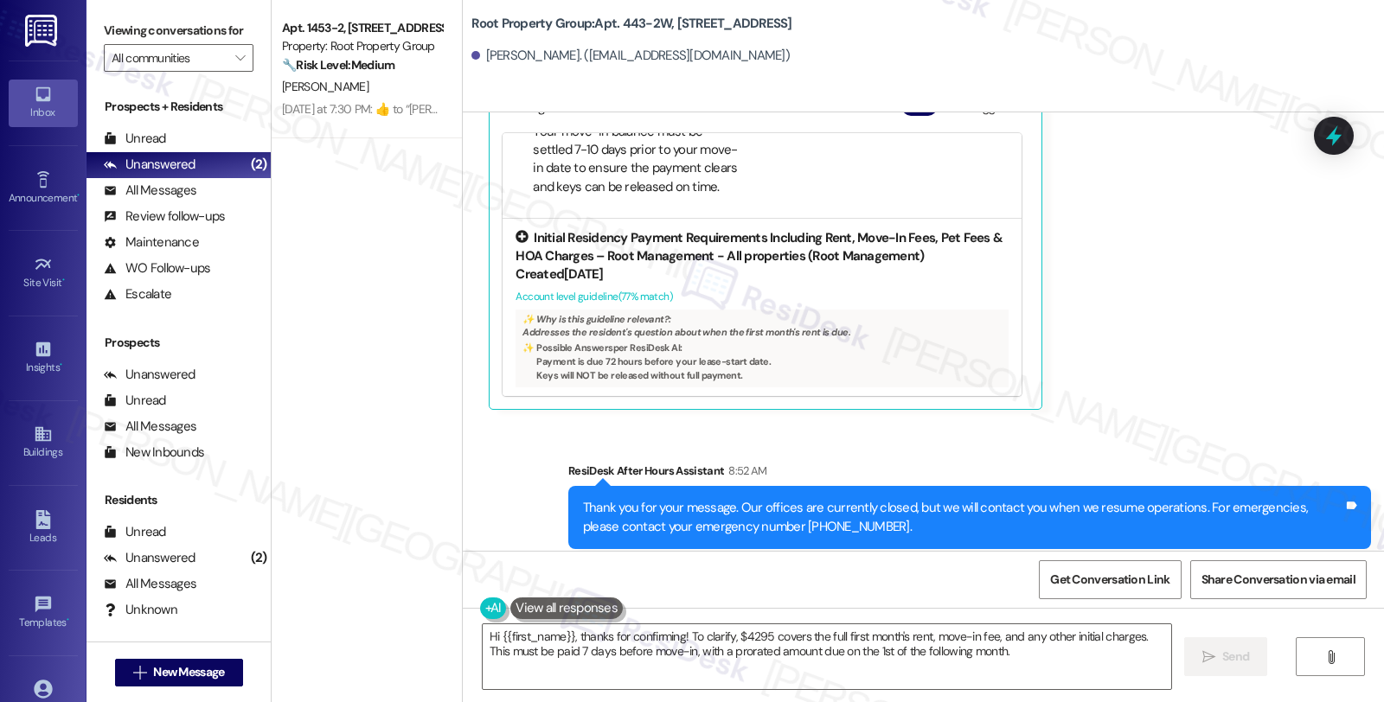
click at [645, 297] on div "Account level guideline ( 77 % match)" at bounding box center [762, 297] width 493 height 18
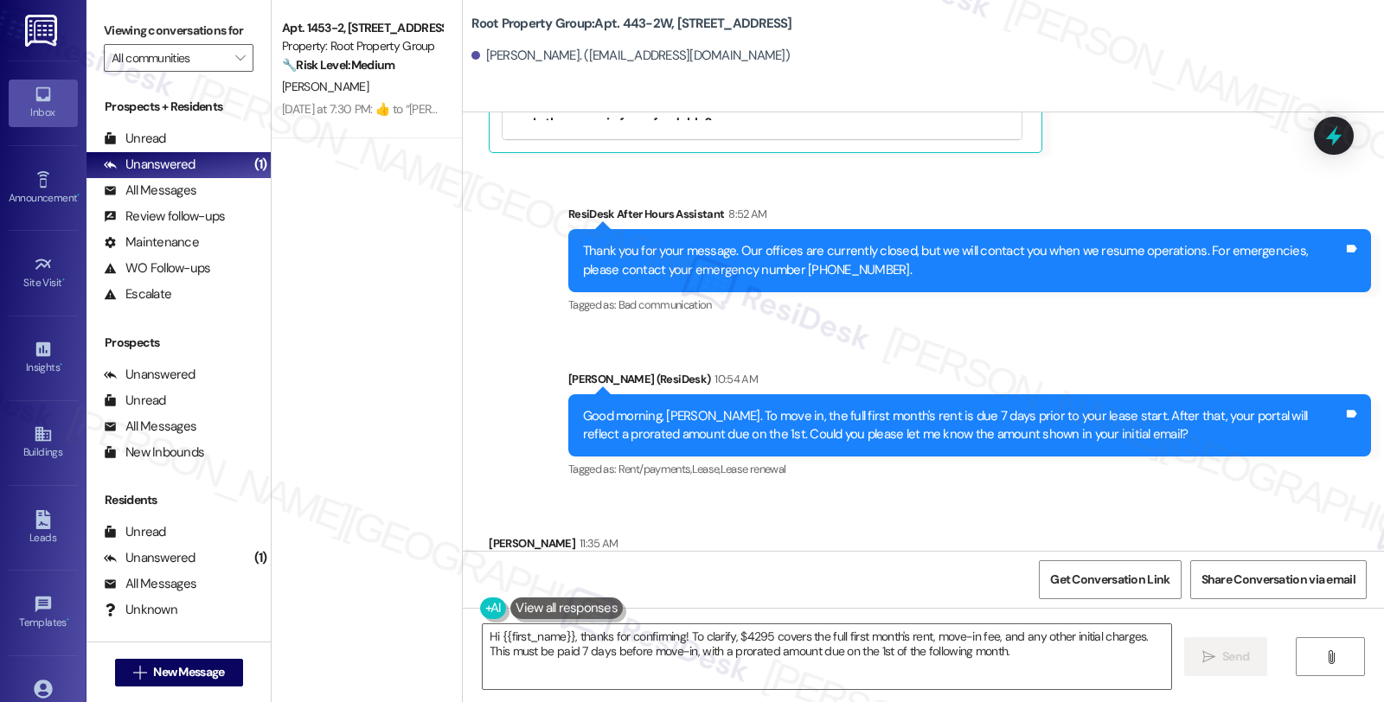
scroll to position [1214, 0]
